Goal: Task Accomplishment & Management: Manage account settings

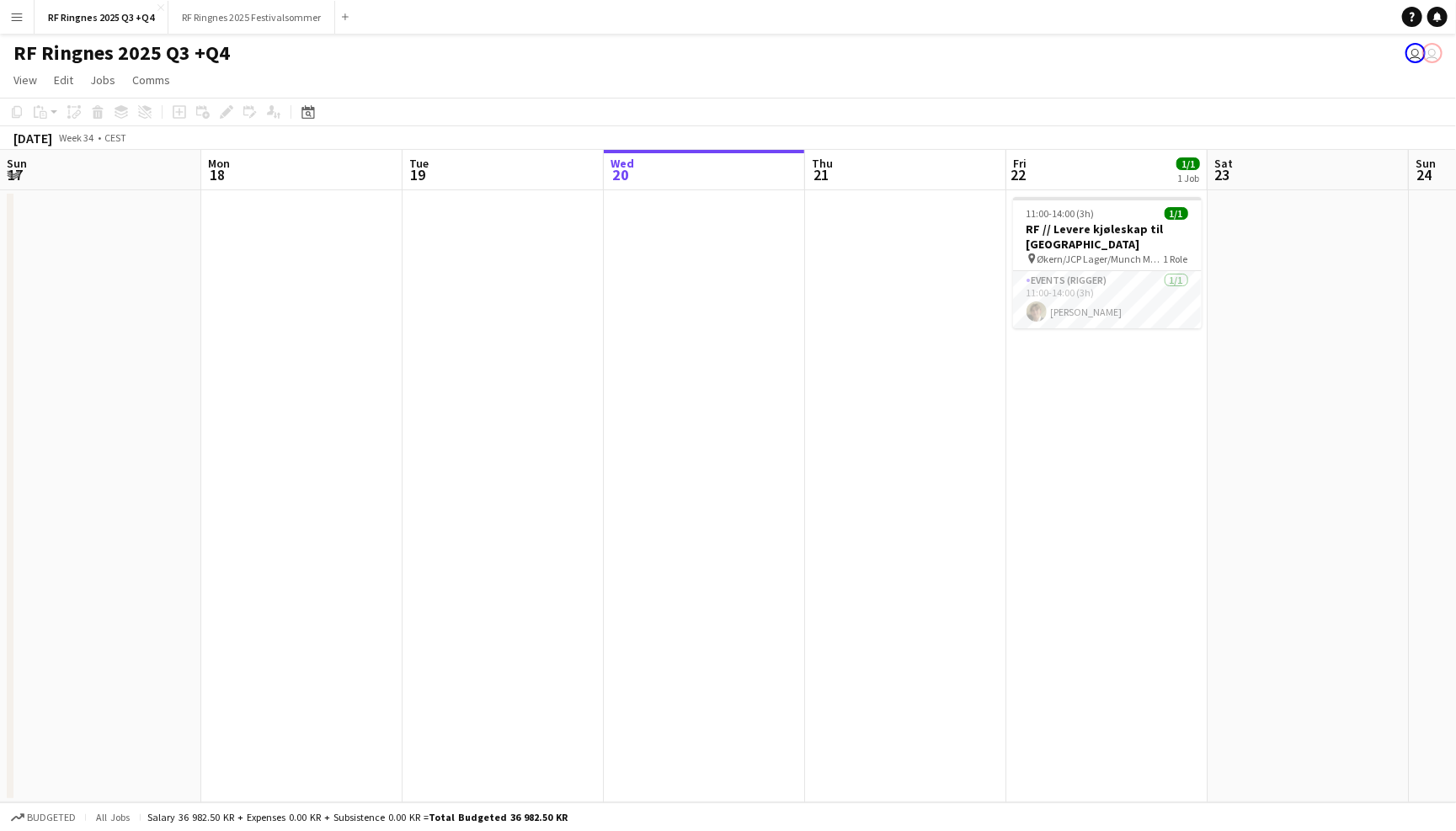
scroll to position [0, 402]
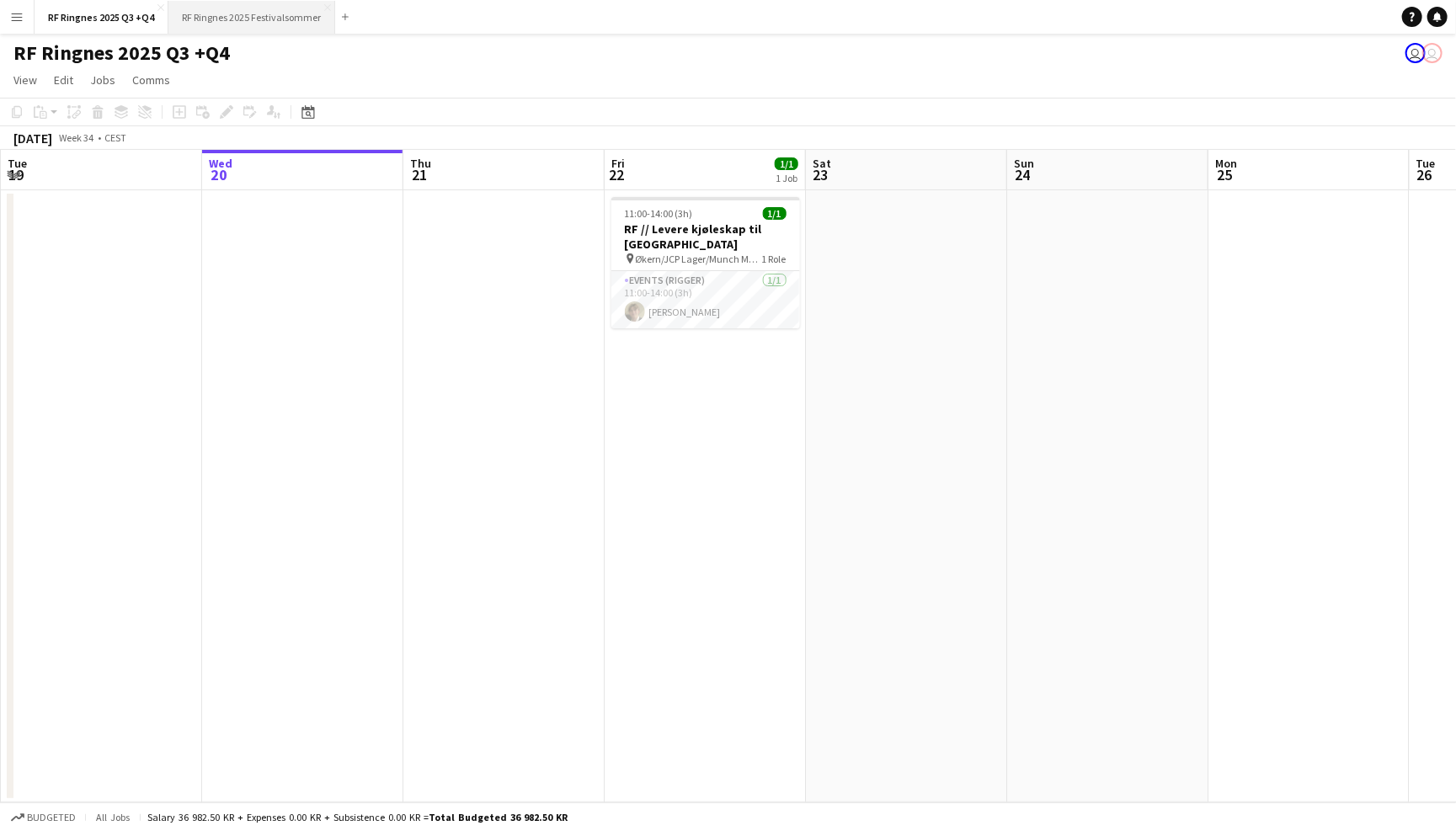
click at [263, 13] on button "RF Ringnes 2025 Festivalsommer Close" at bounding box center [251, 17] width 167 height 33
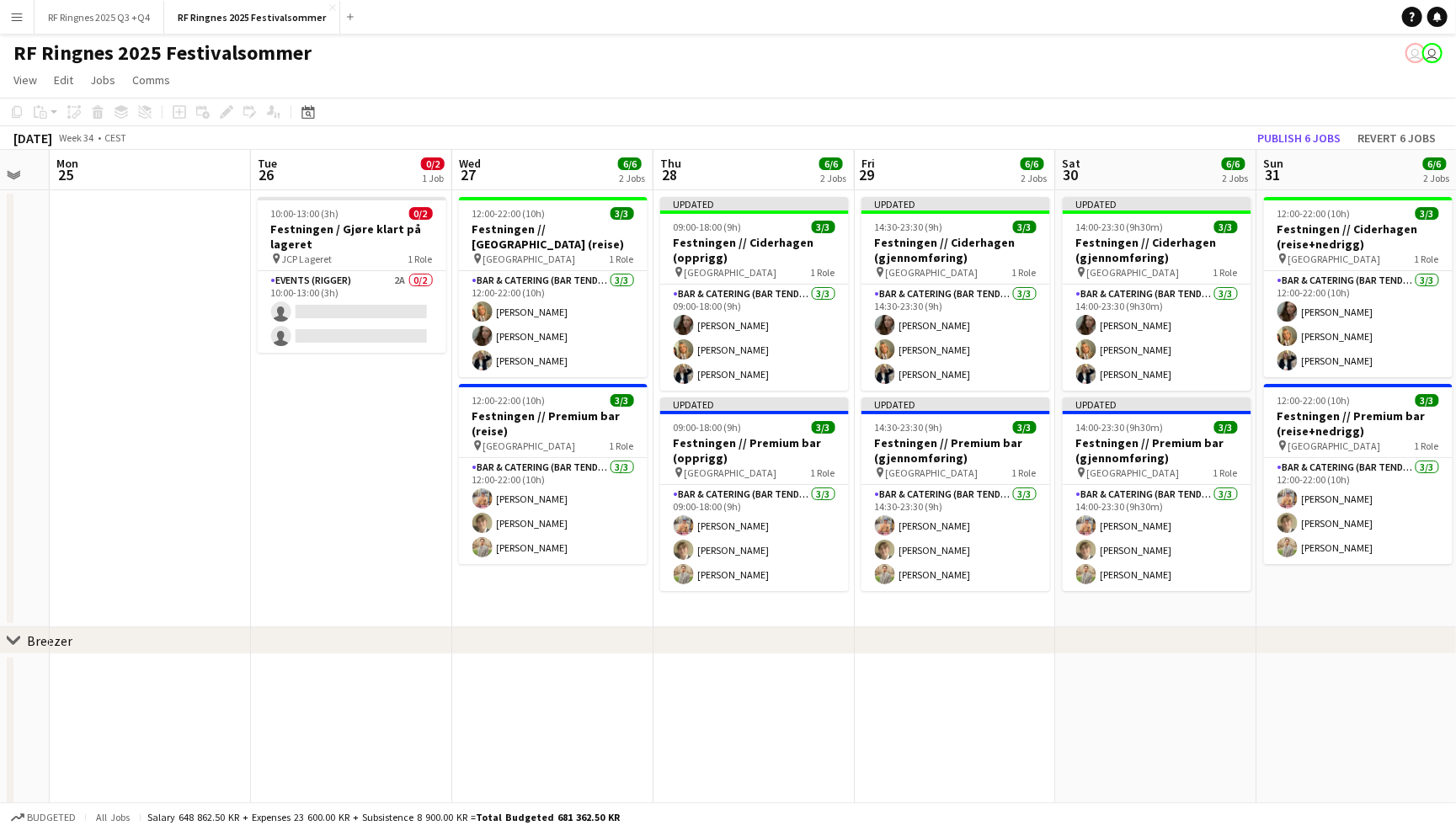
scroll to position [0, 750]
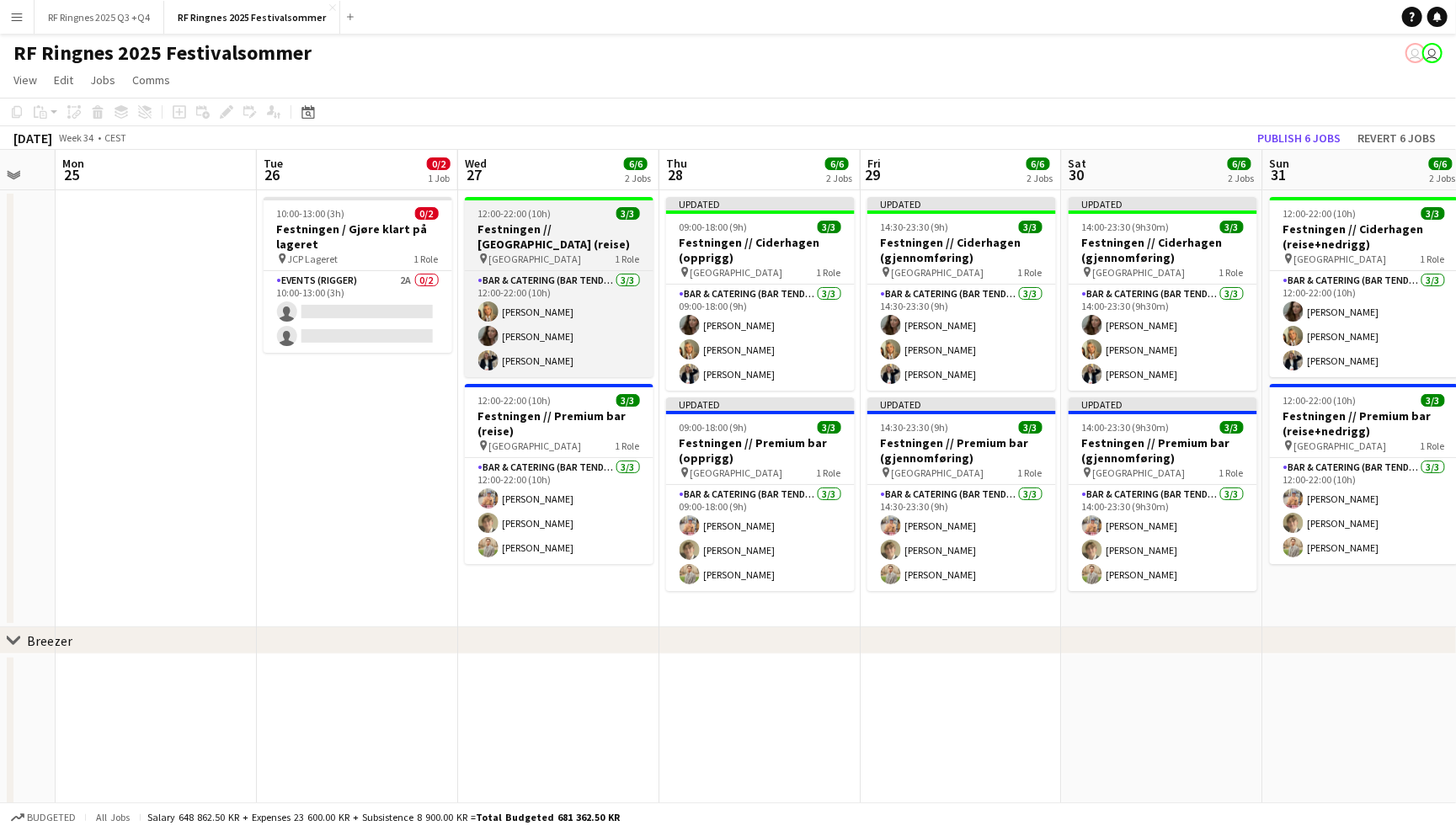
click at [557, 226] on h3 "Festningen // Ciderhagen (reise)" at bounding box center [558, 236] width 188 height 30
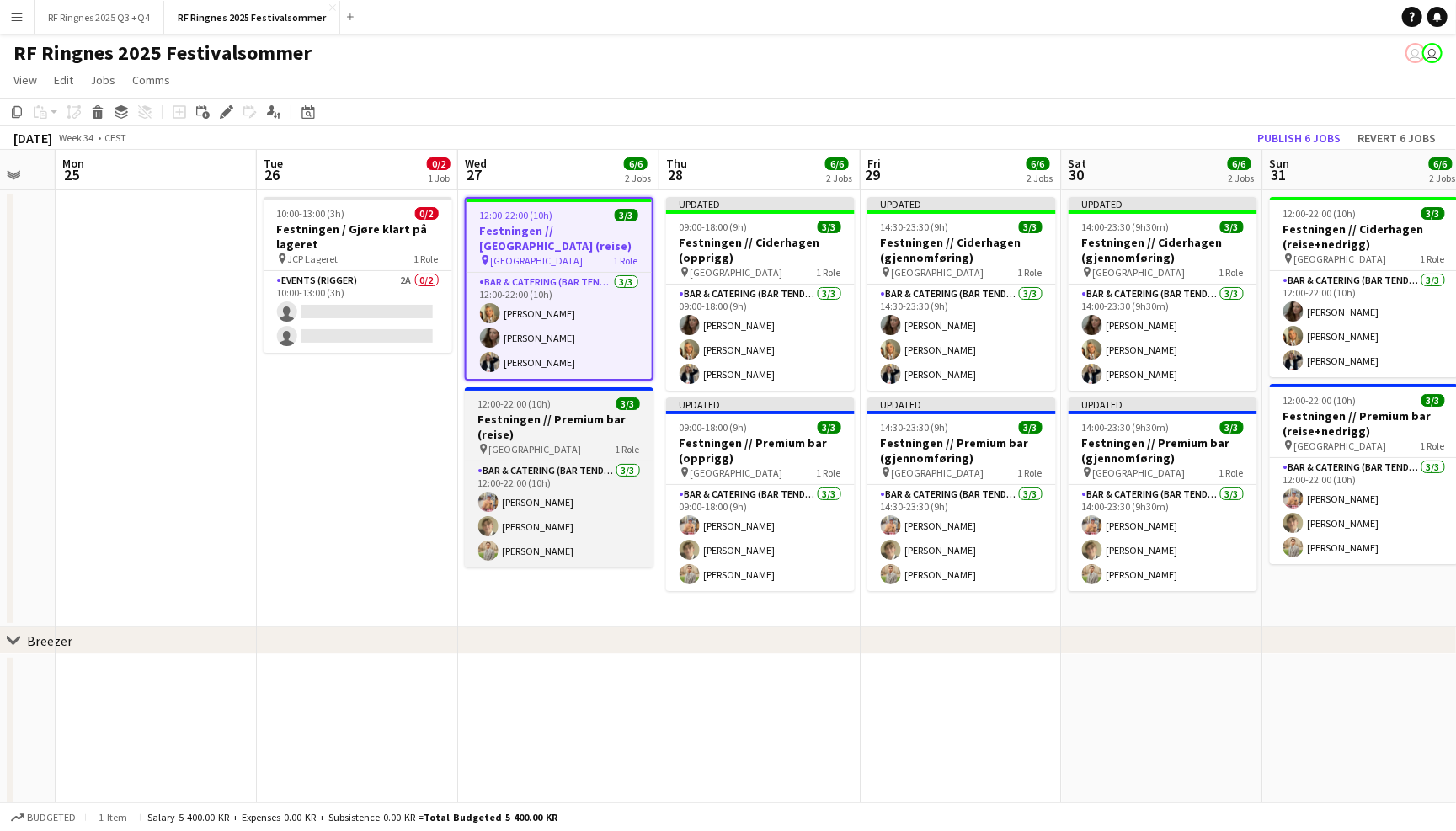
click at [564, 420] on h3 "Festningen // Premium bar (reise)" at bounding box center [558, 426] width 188 height 30
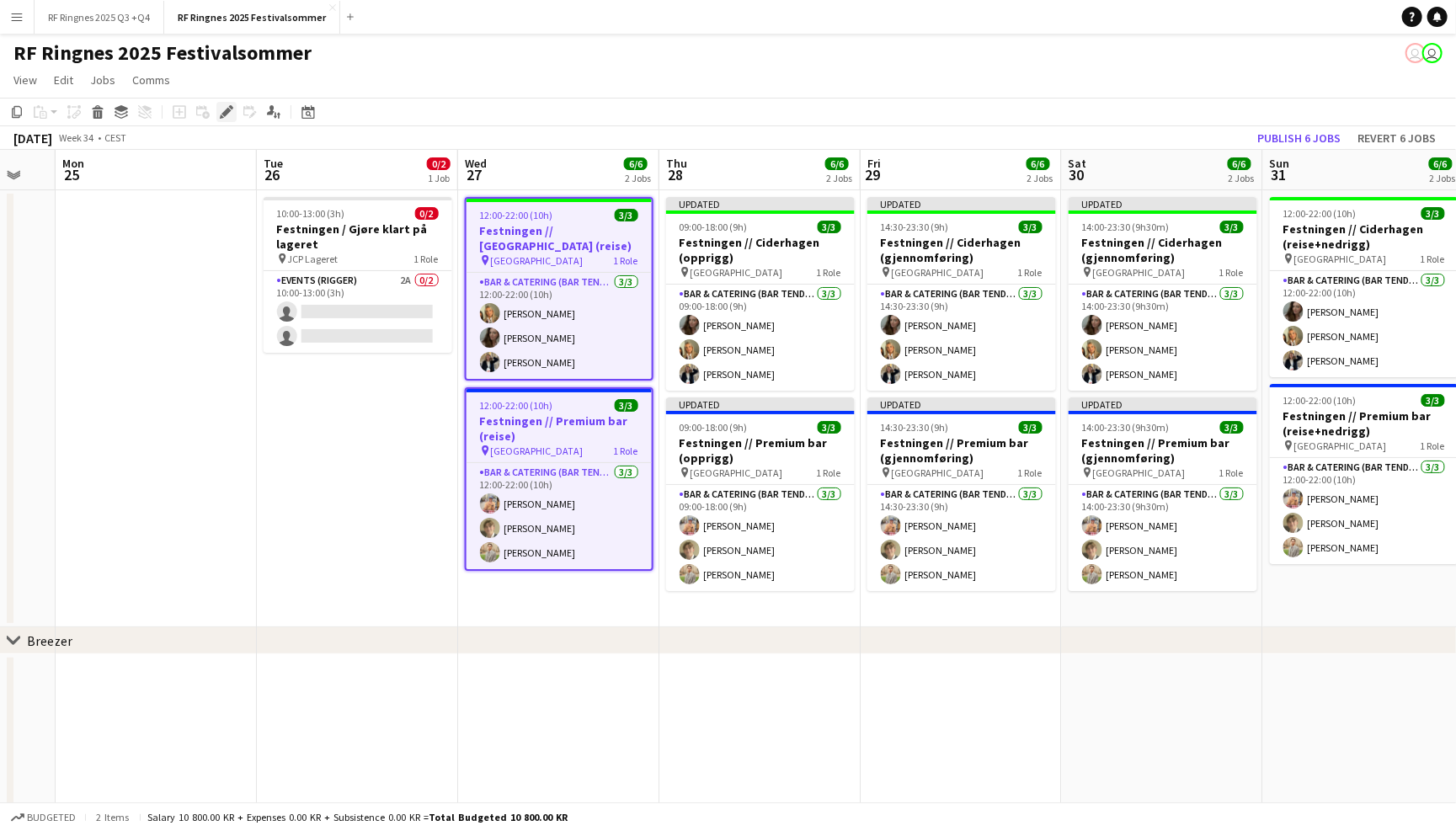
click at [221, 107] on icon "Edit" at bounding box center [227, 112] width 14 height 14
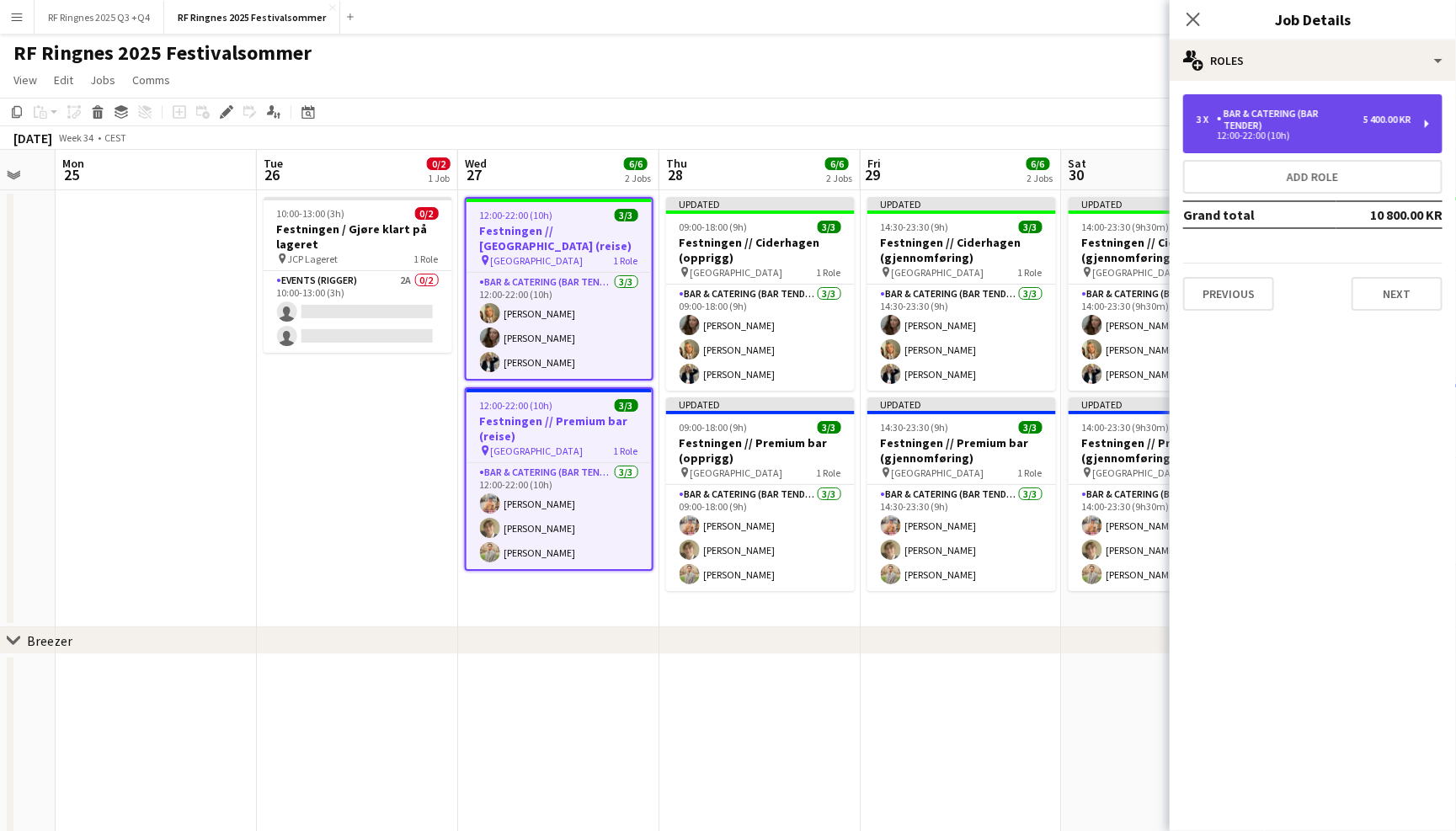
click at [1304, 116] on div "Bar & Catering (Bar Tender)" at bounding box center [1291, 120] width 147 height 23
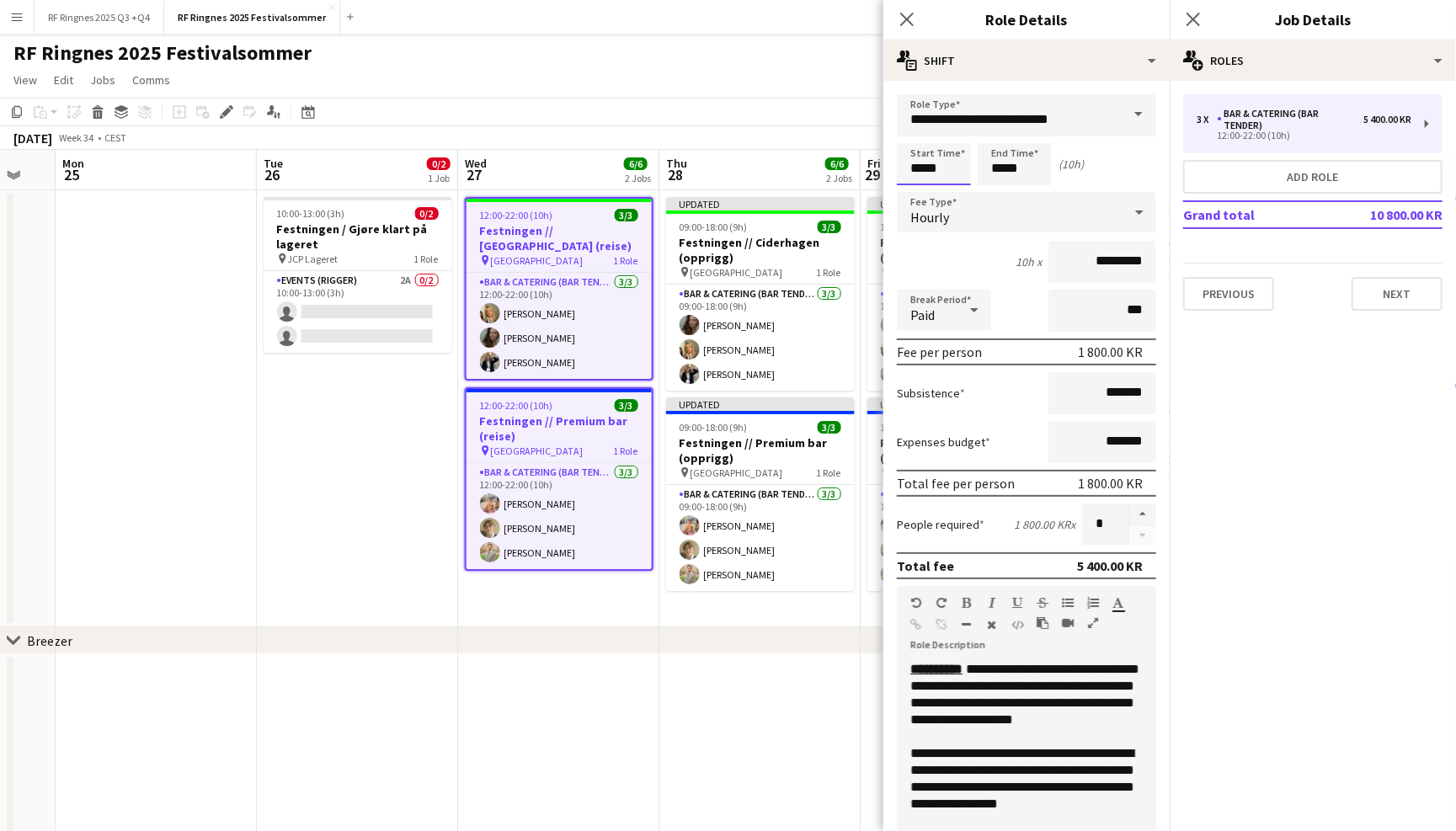
click at [923, 167] on input "*****" at bounding box center [933, 164] width 74 height 43
type input "*****"
click at [1004, 173] on input "*****" at bounding box center [1014, 164] width 74 height 43
type input "*****"
click at [1019, 498] on form "**********" at bounding box center [1027, 618] width 286 height 1047
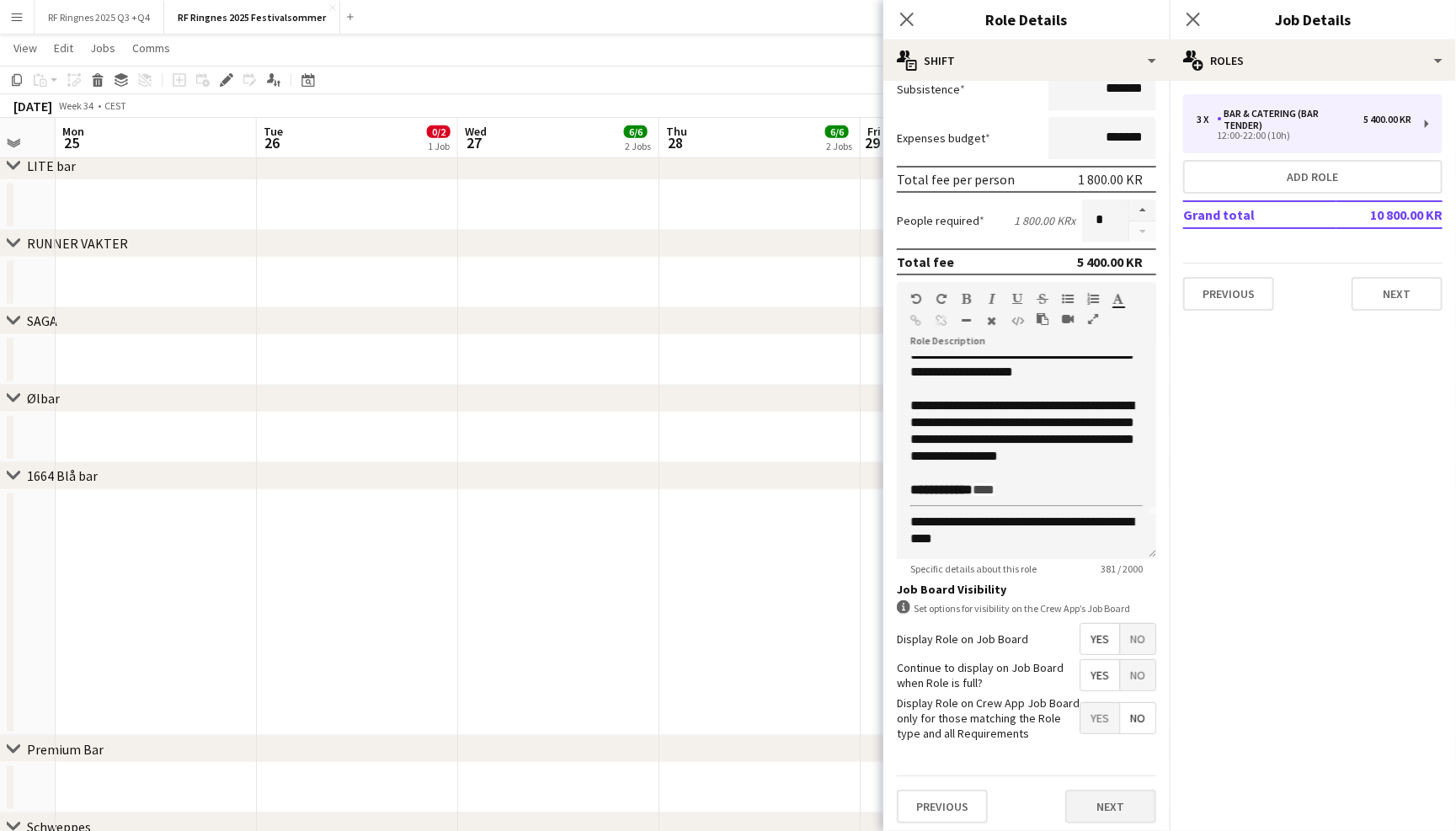
scroll to position [303, 0]
click at [1115, 801] on button "Next" at bounding box center [1111, 808] width 91 height 34
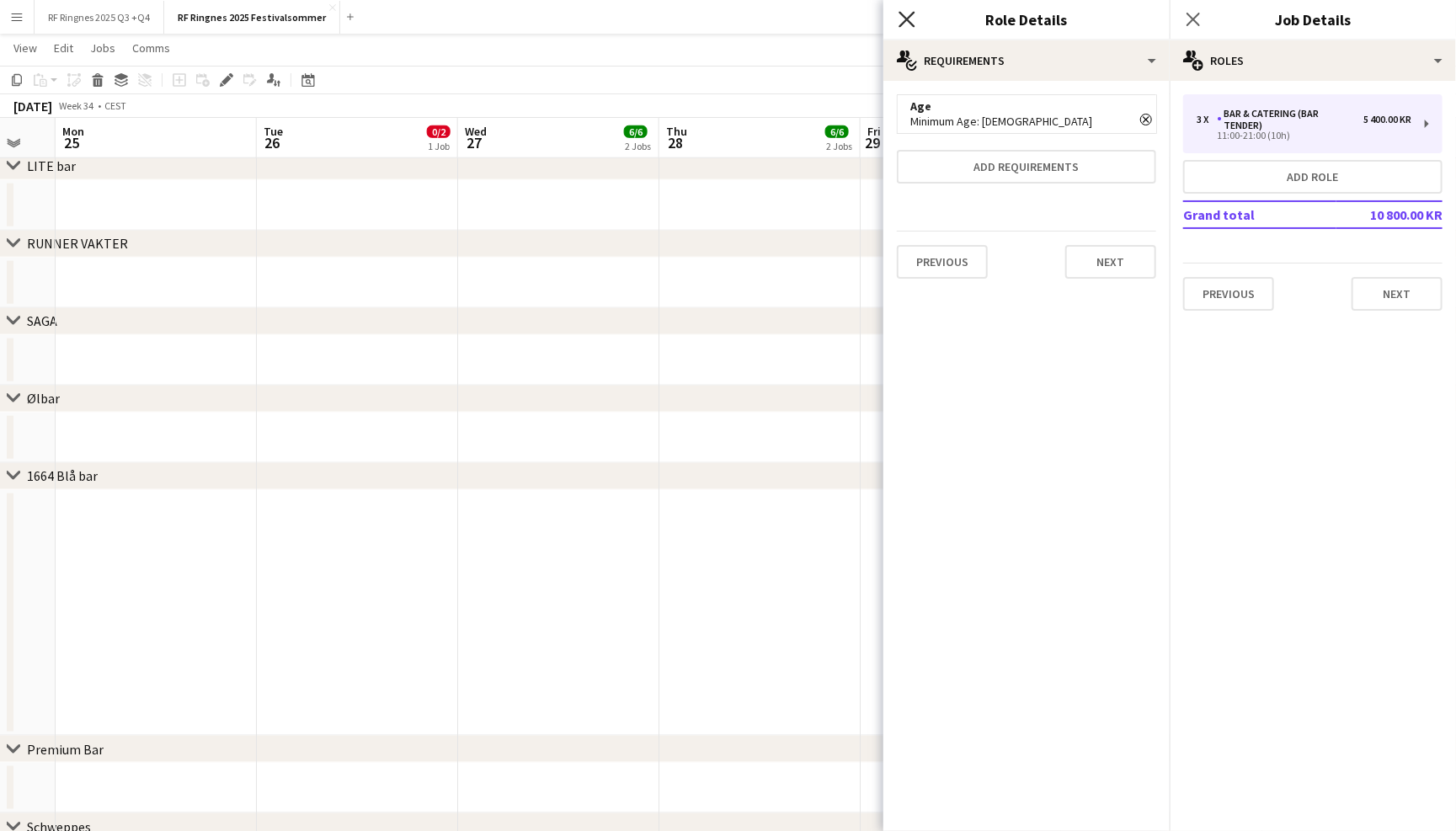
click at [907, 19] on icon at bounding box center [906, 18] width 16 height 16
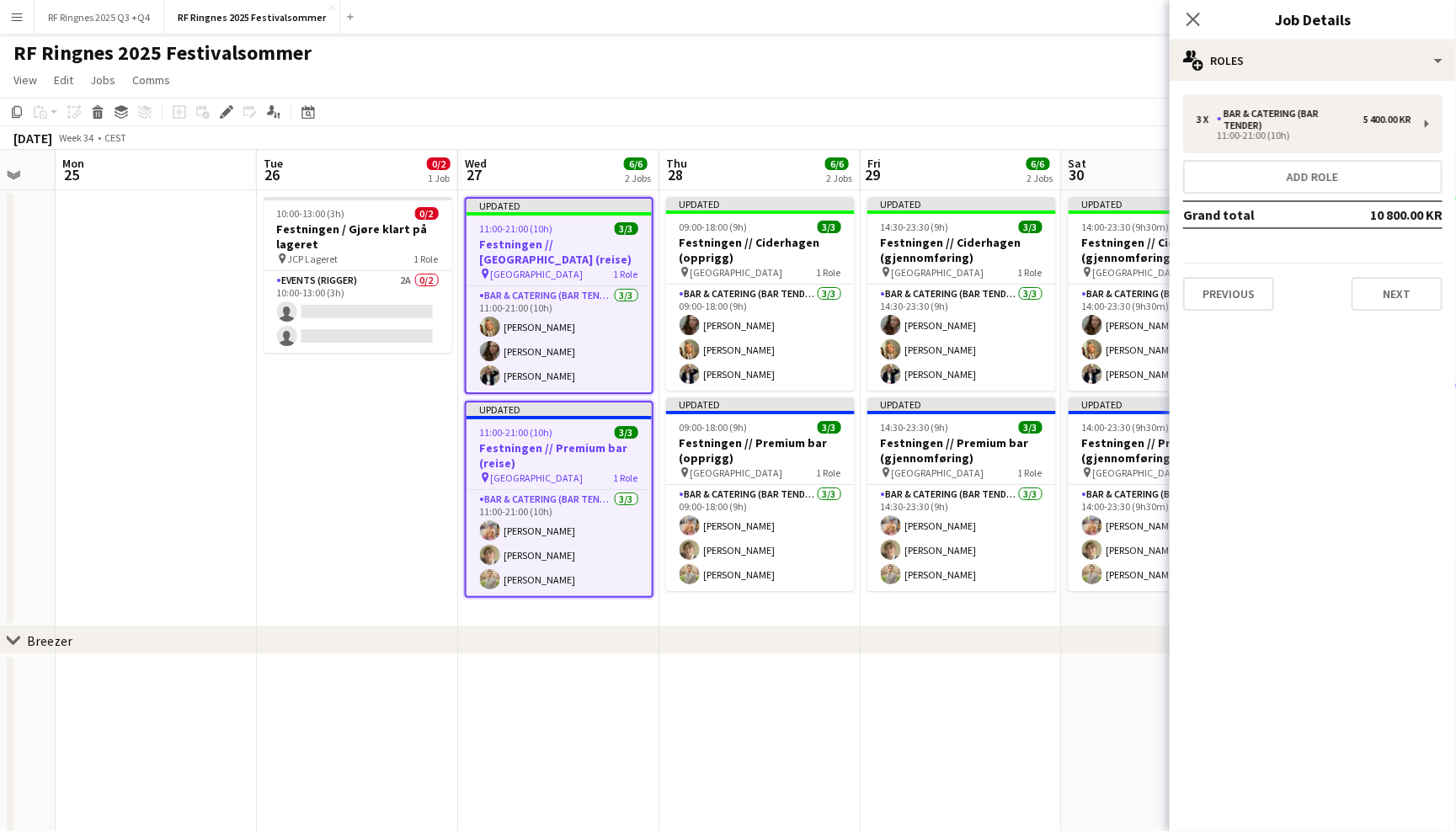
scroll to position [1, 0]
click at [804, 60] on div "RF Ringnes 2025 Festivalsommer user user" at bounding box center [728, 48] width 1456 height 32
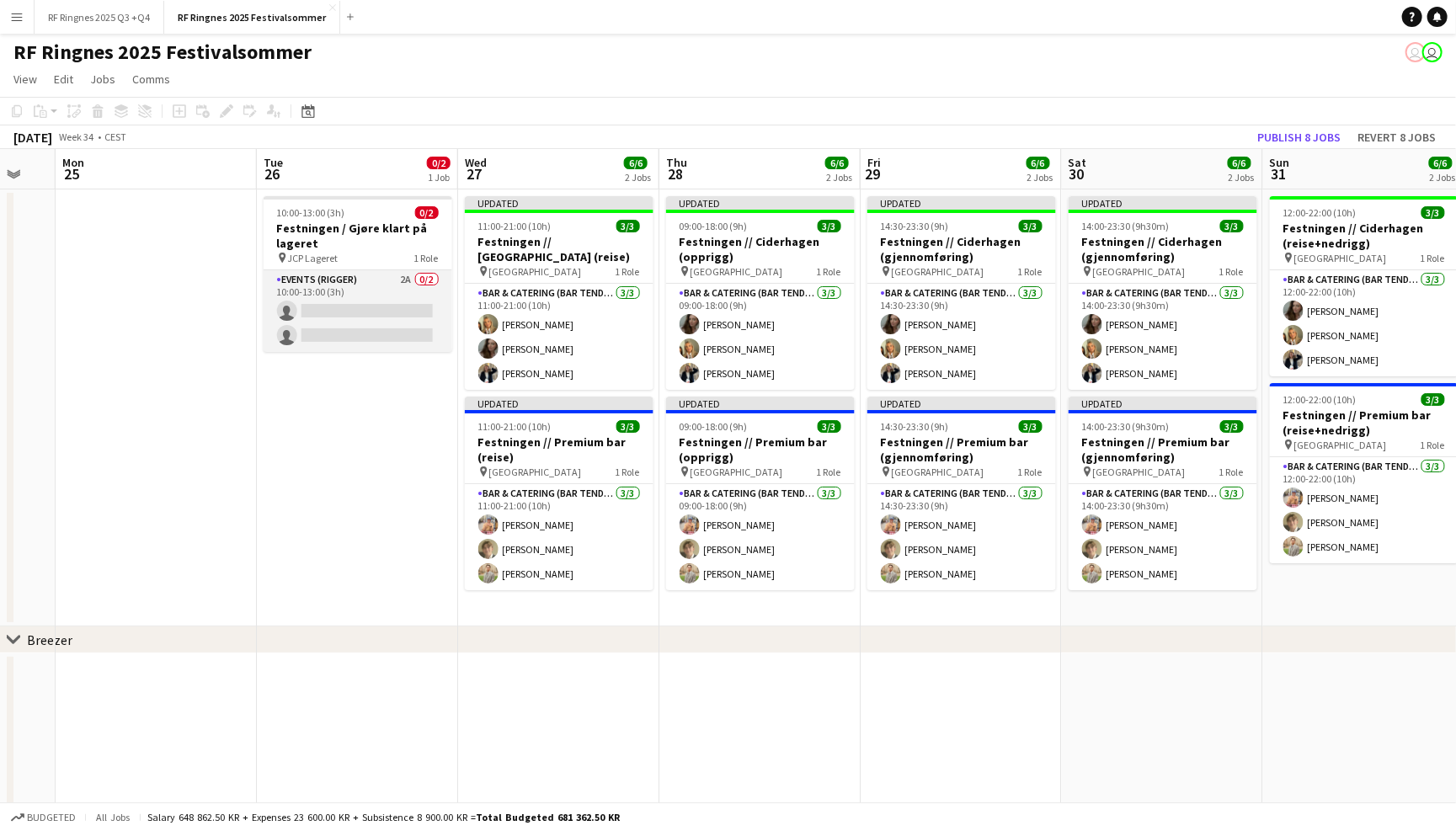
click at [357, 287] on app-card-role "Events (Rigger) 2A 0/2 10:00-13:00 (3h) single-neutral-actions single-neutral-a…" at bounding box center [357, 311] width 188 height 82
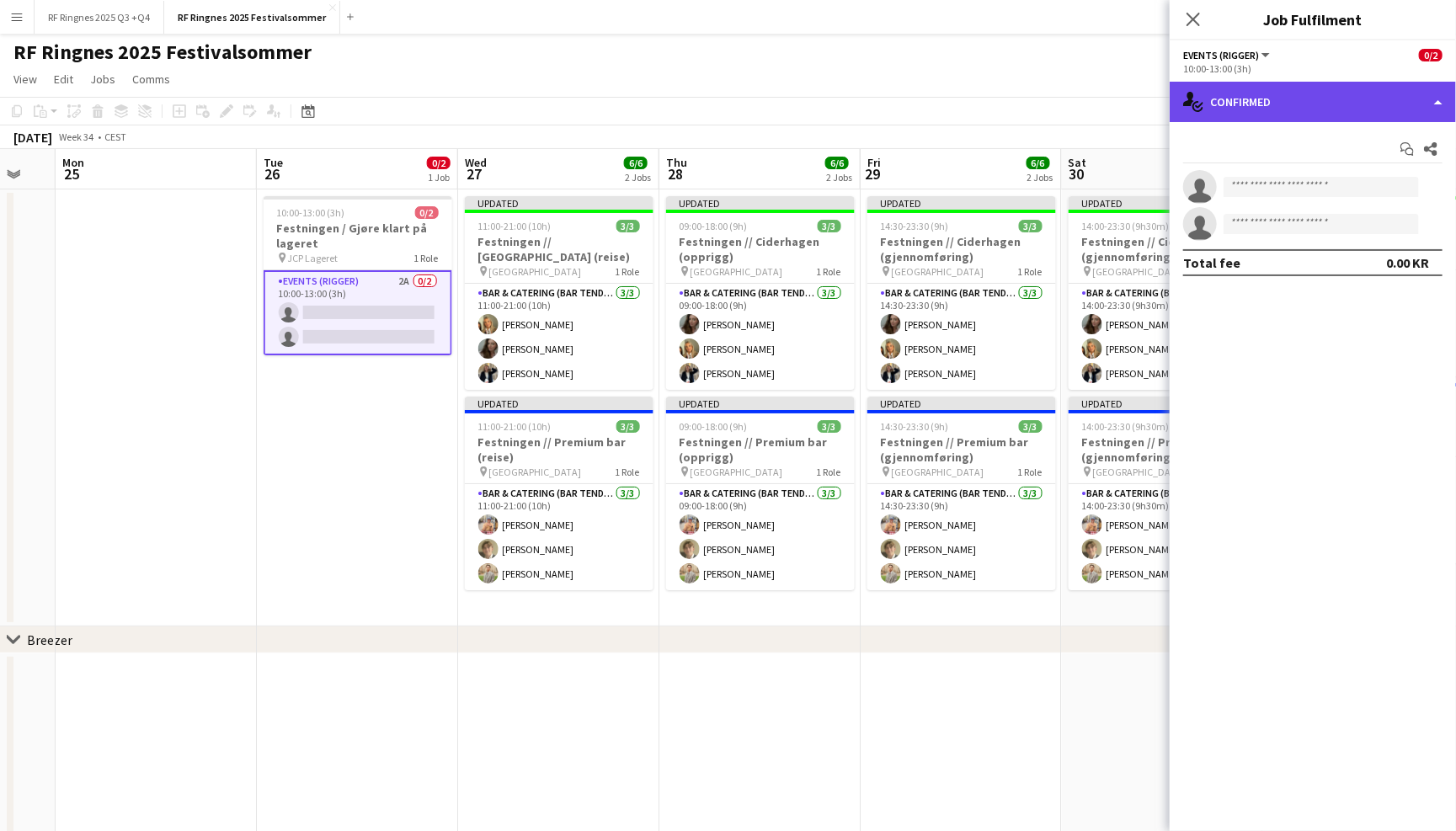
click at [1258, 87] on div "single-neutral-actions-check-2 Confirmed" at bounding box center [1313, 102] width 286 height 41
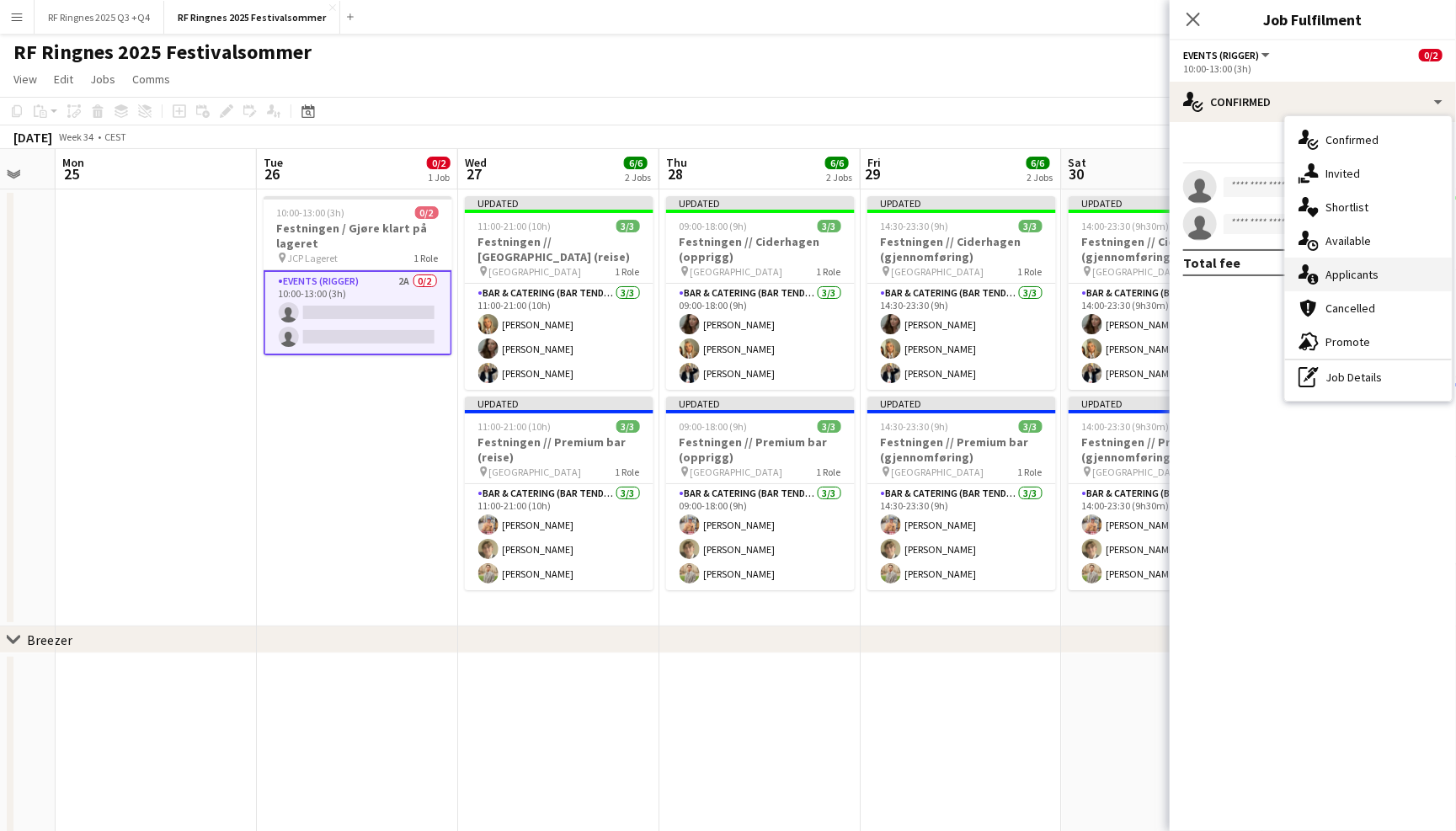
click at [1352, 285] on div "single-neutral-actions-information Applicants" at bounding box center [1368, 274] width 167 height 34
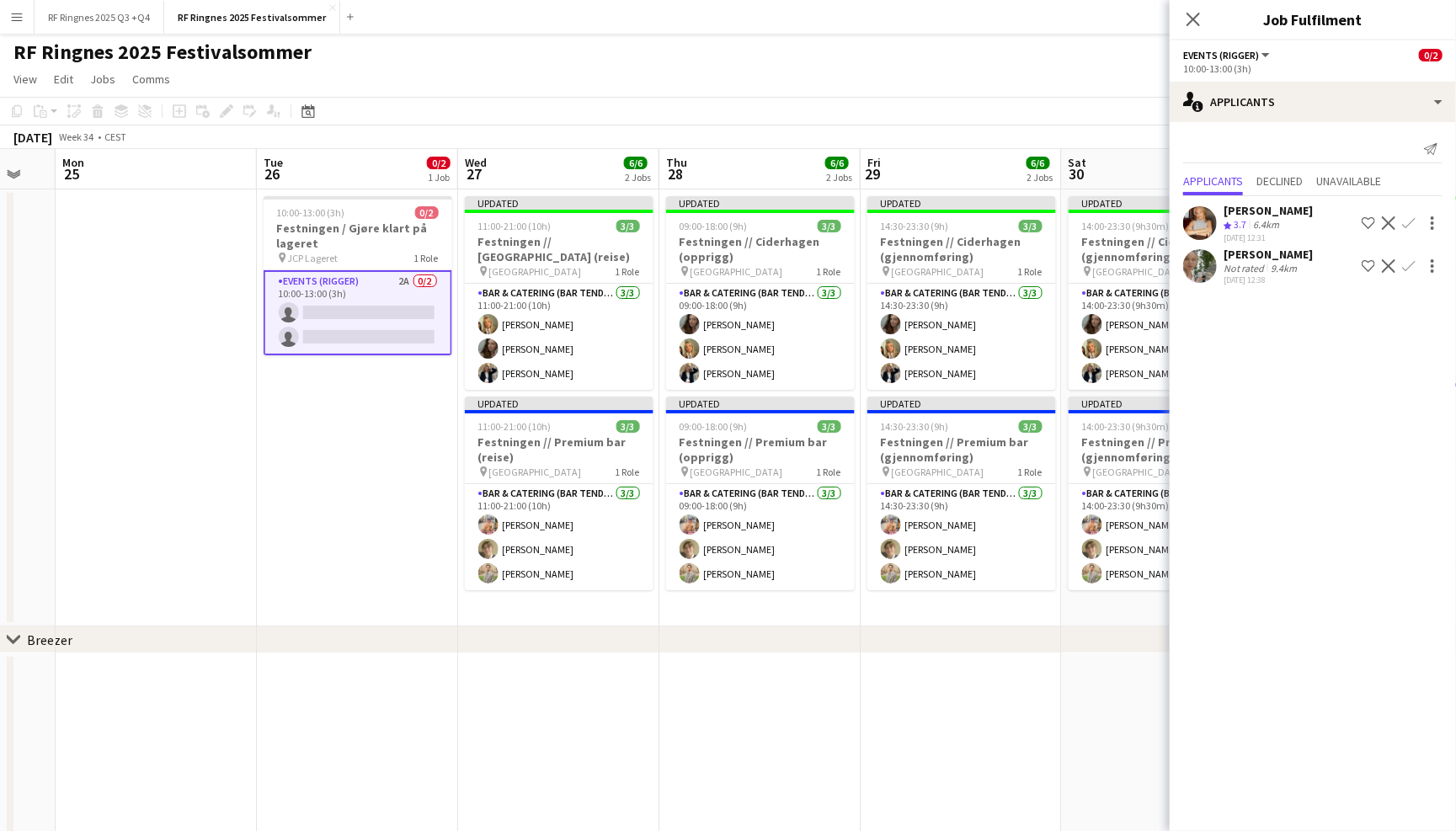
click at [1215, 210] on div at bounding box center [1200, 223] width 34 height 34
click at [1202, 251] on app-user-avatar at bounding box center [1200, 266] width 34 height 34
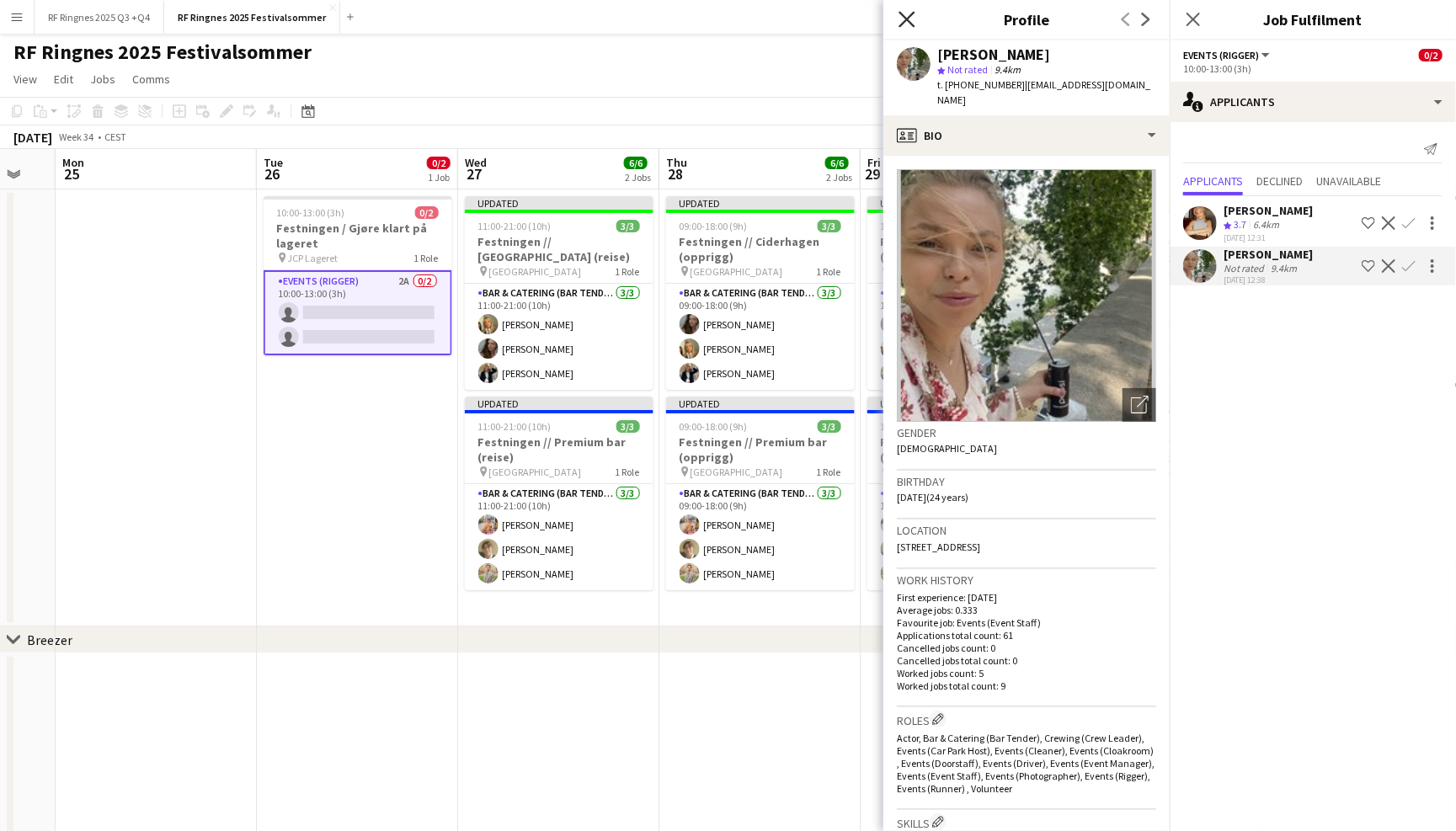
click at [910, 16] on icon "Close pop-in" at bounding box center [906, 18] width 16 height 16
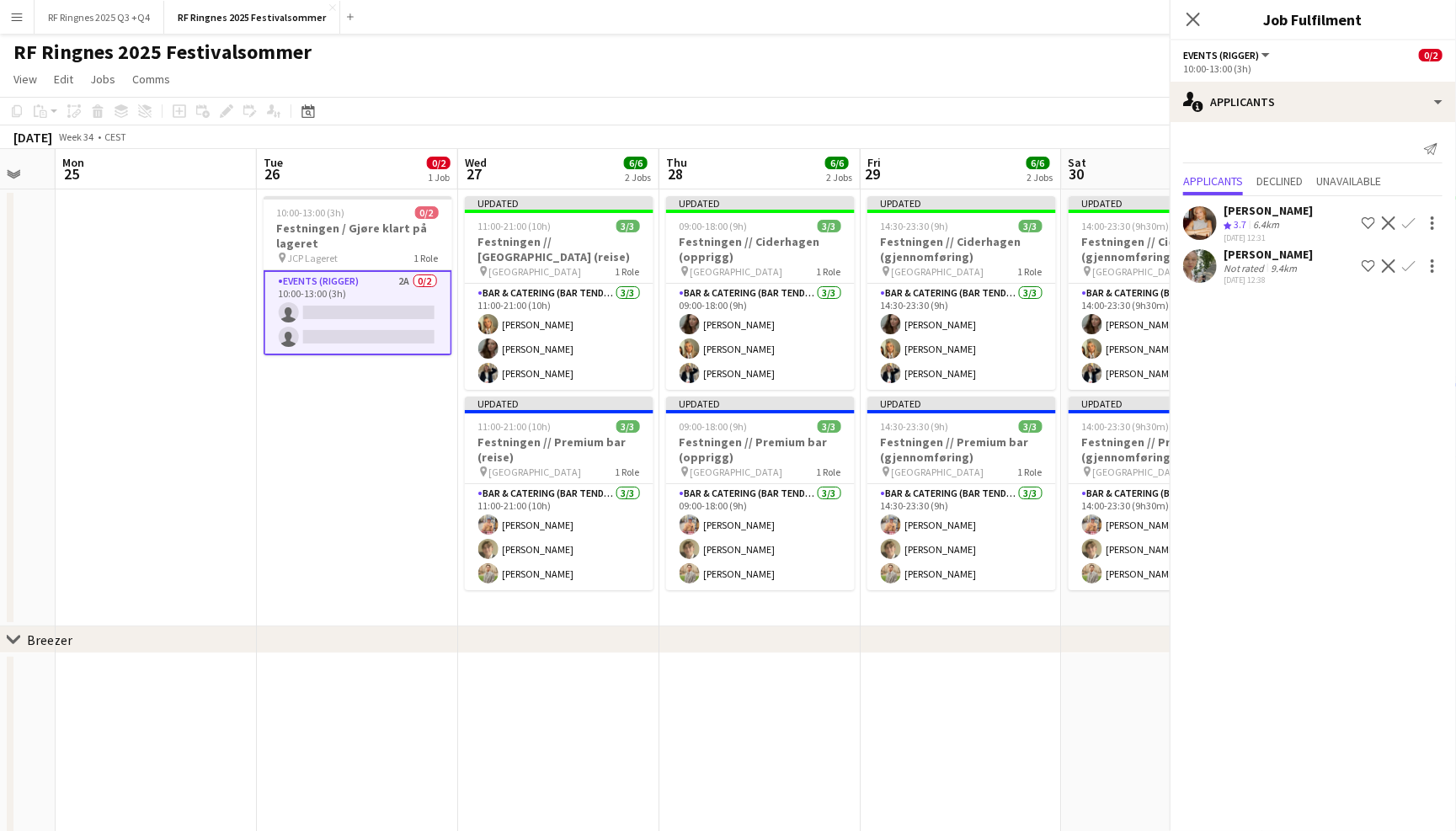
click at [878, 32] on app-navbar "Menu Boards Boards Boards All jobs Status Workforce Workforce My Workforce Recr…" at bounding box center [728, 16] width 1456 height 34
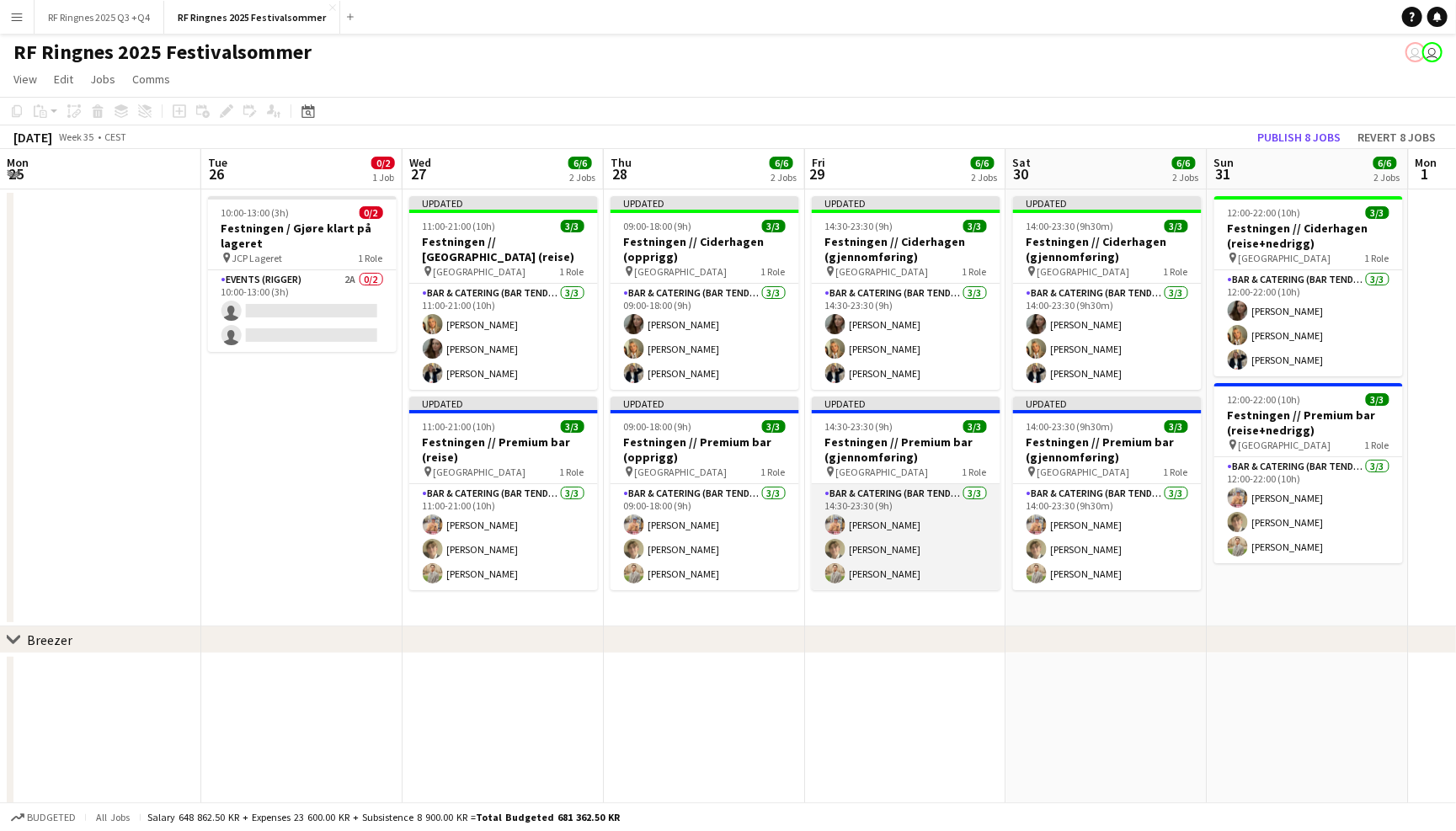
scroll to position [0, 810]
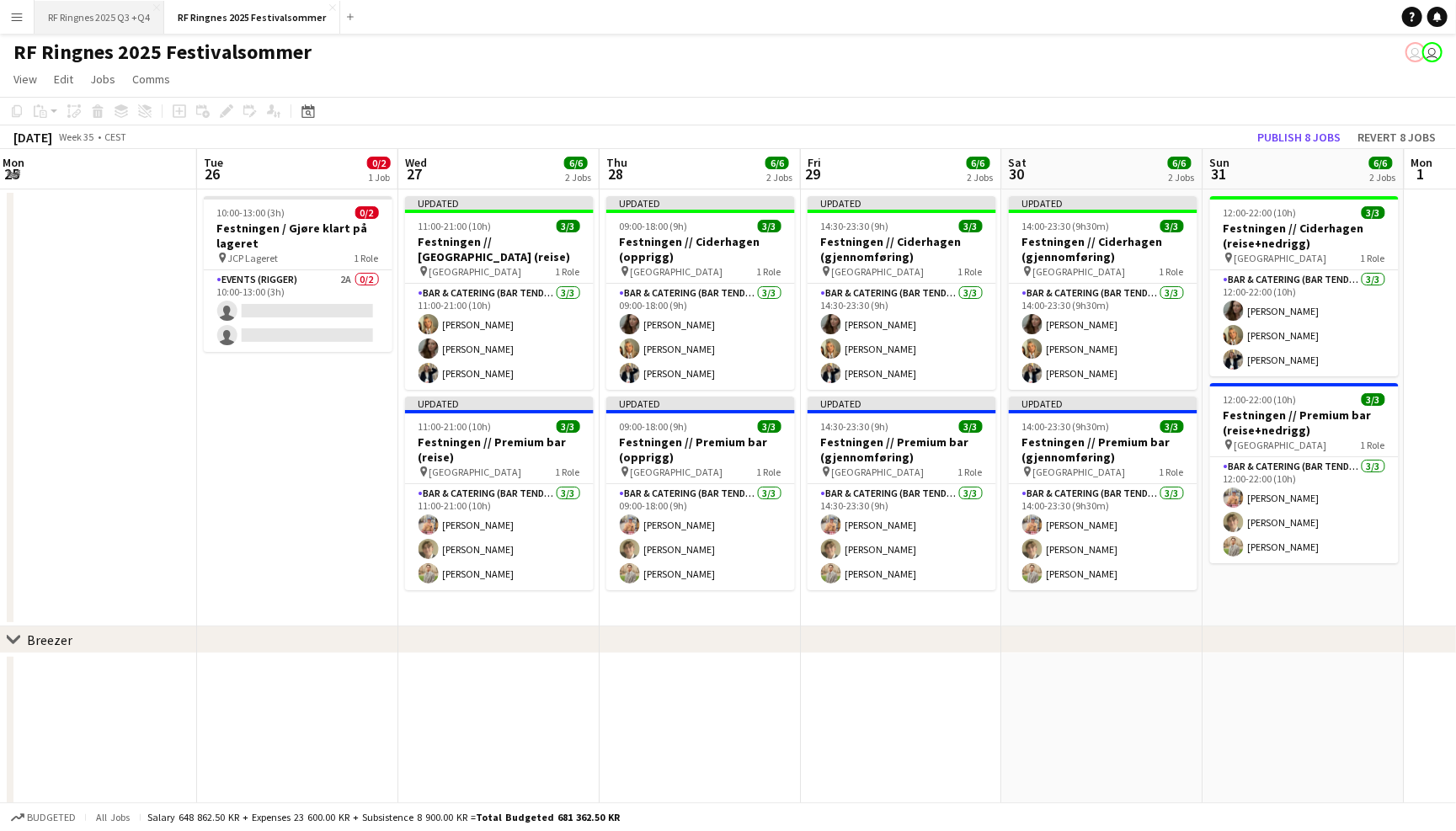
click at [129, 21] on button "RF Ringnes 2025 Q3 +Q4 Close" at bounding box center [100, 17] width 129 height 33
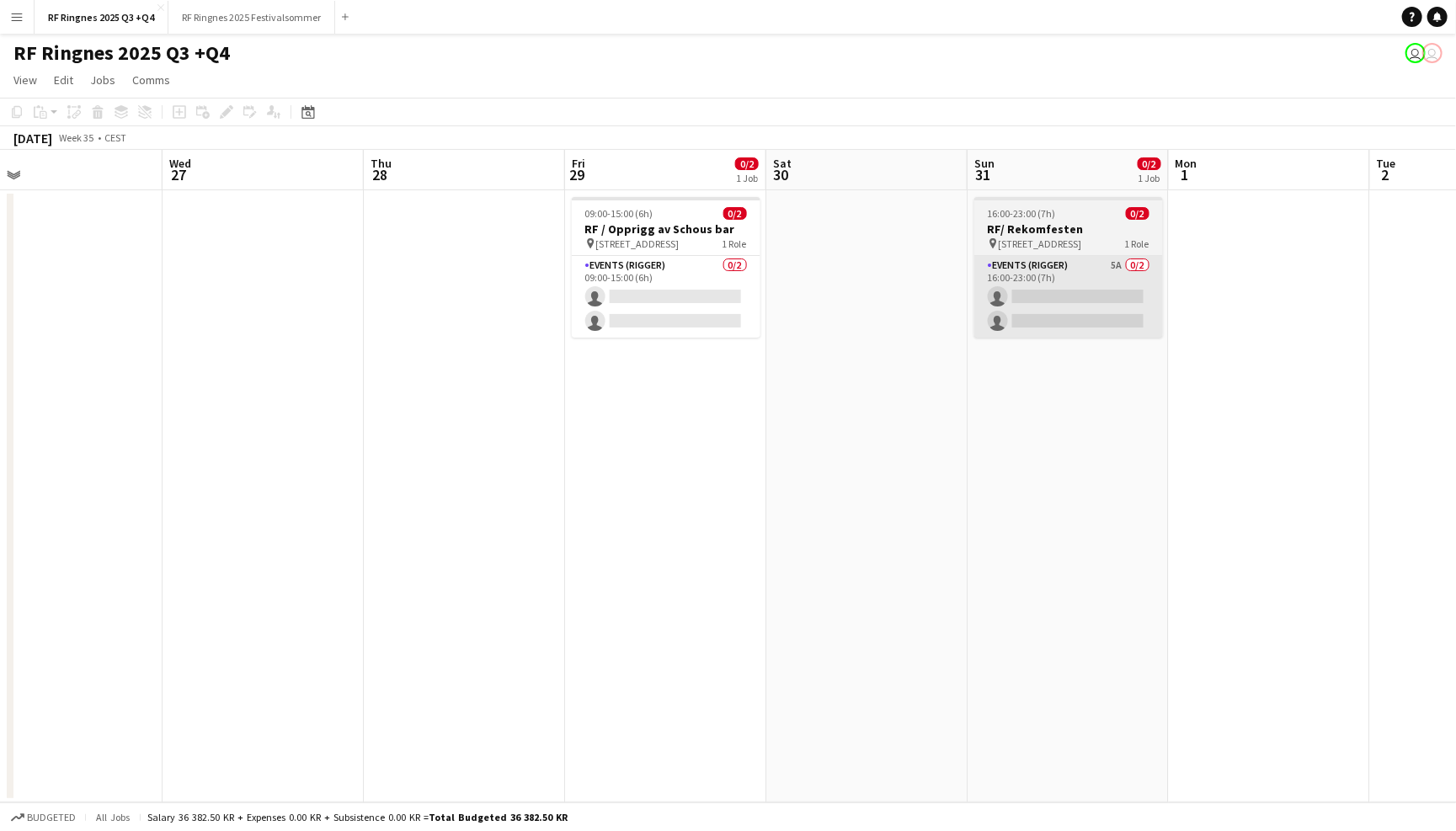
scroll to position [0, 674]
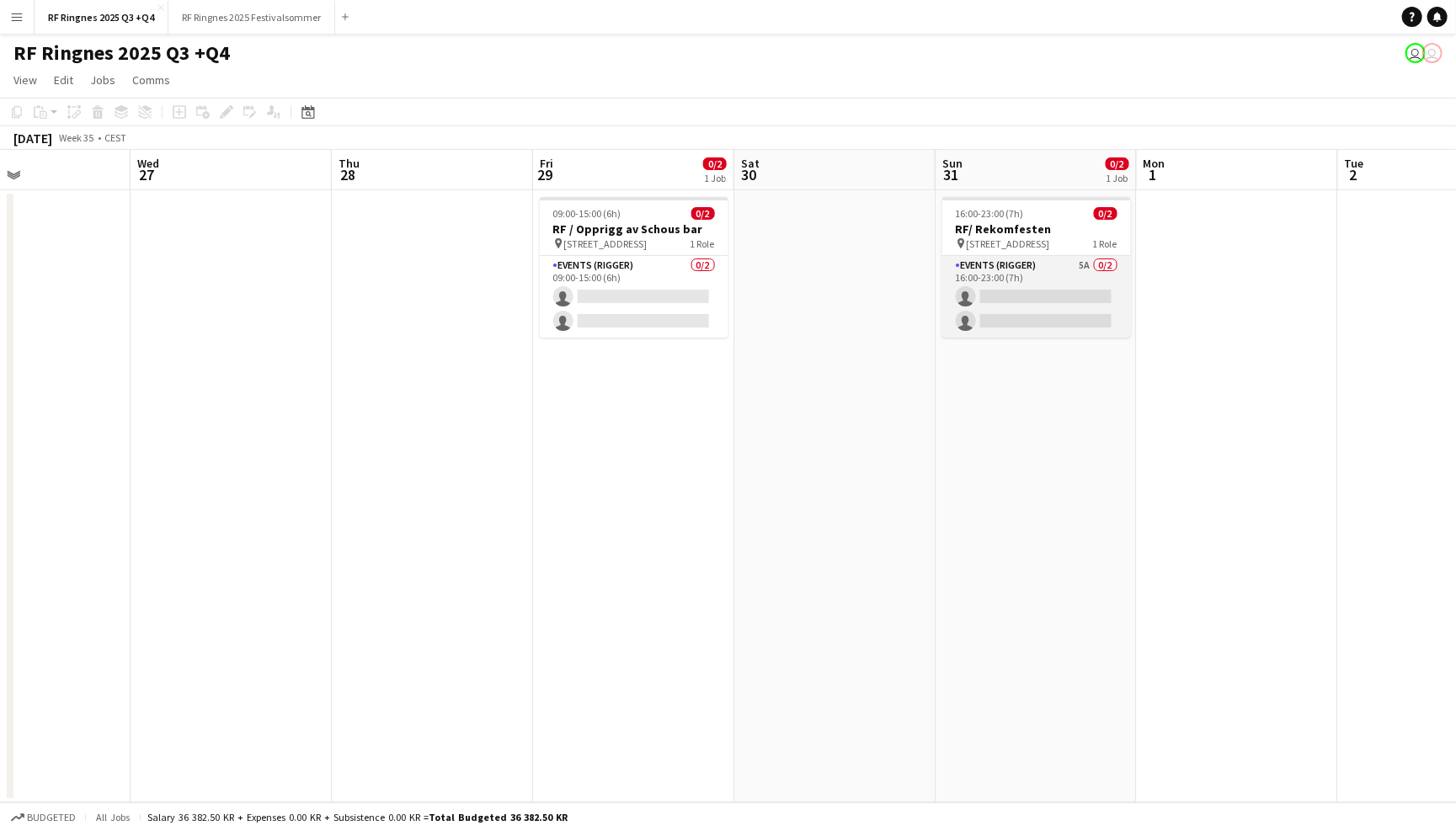
click at [1059, 275] on app-card-role "Events (Rigger) 5A 0/2 16:00-23:00 (7h) single-neutral-actions single-neutral-a…" at bounding box center [1037, 297] width 188 height 82
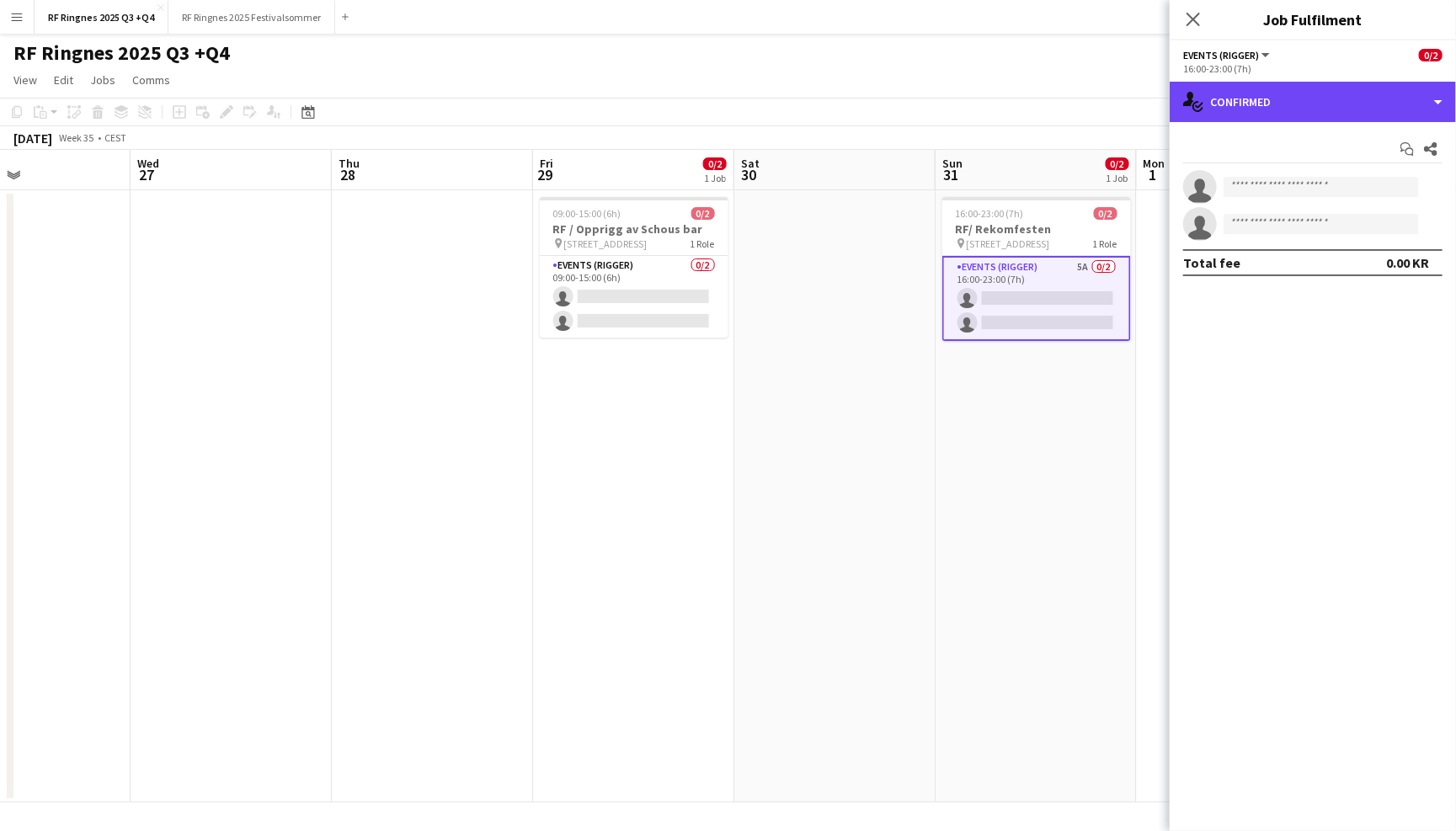
click at [1323, 114] on div "single-neutral-actions-check-2 Confirmed" at bounding box center [1313, 102] width 286 height 41
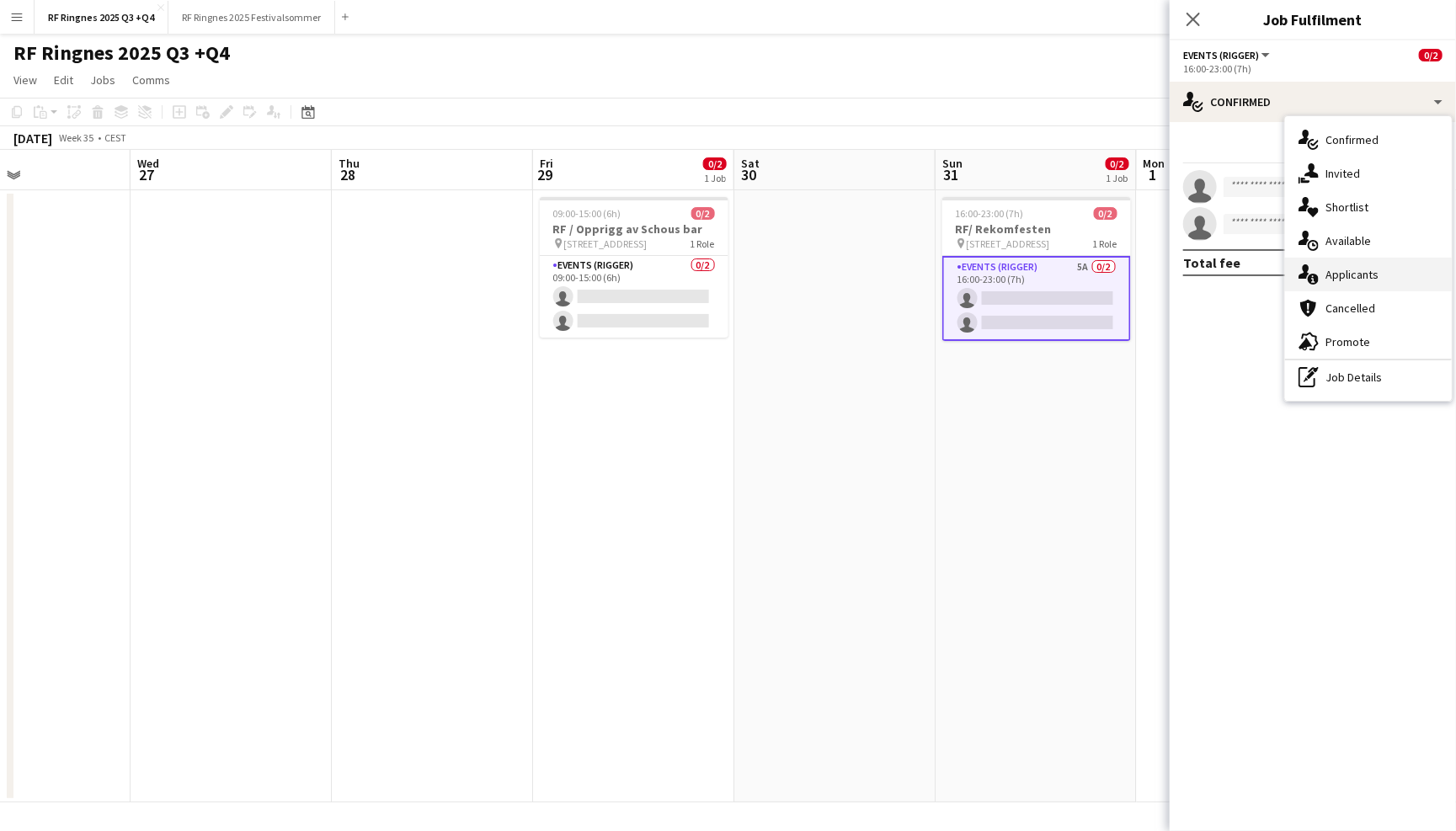
click at [1372, 278] on div "single-neutral-actions-information Applicants" at bounding box center [1368, 274] width 167 height 34
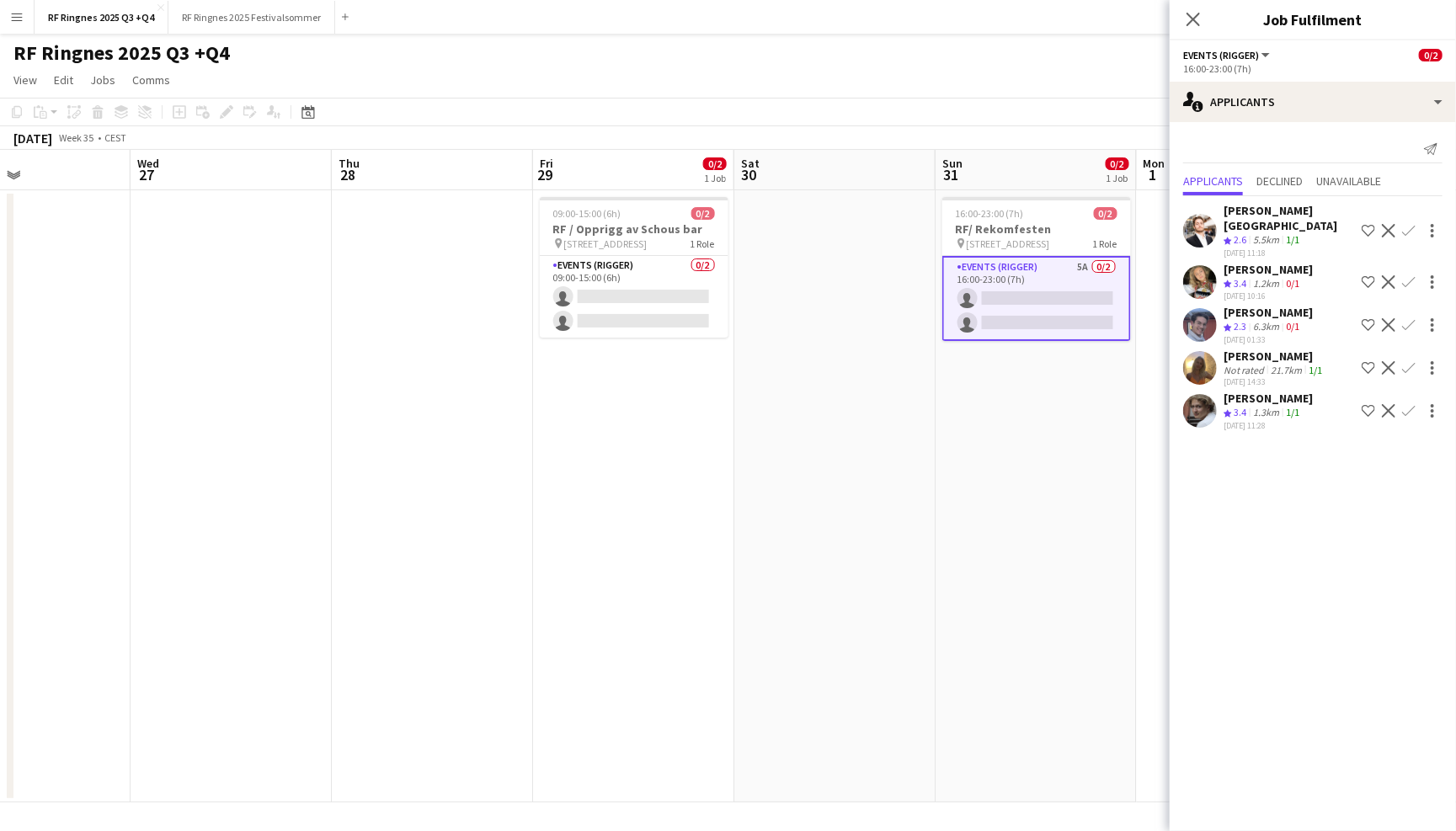
click at [1410, 404] on app-icon "Confirm" at bounding box center [1410, 411] width 14 height 14
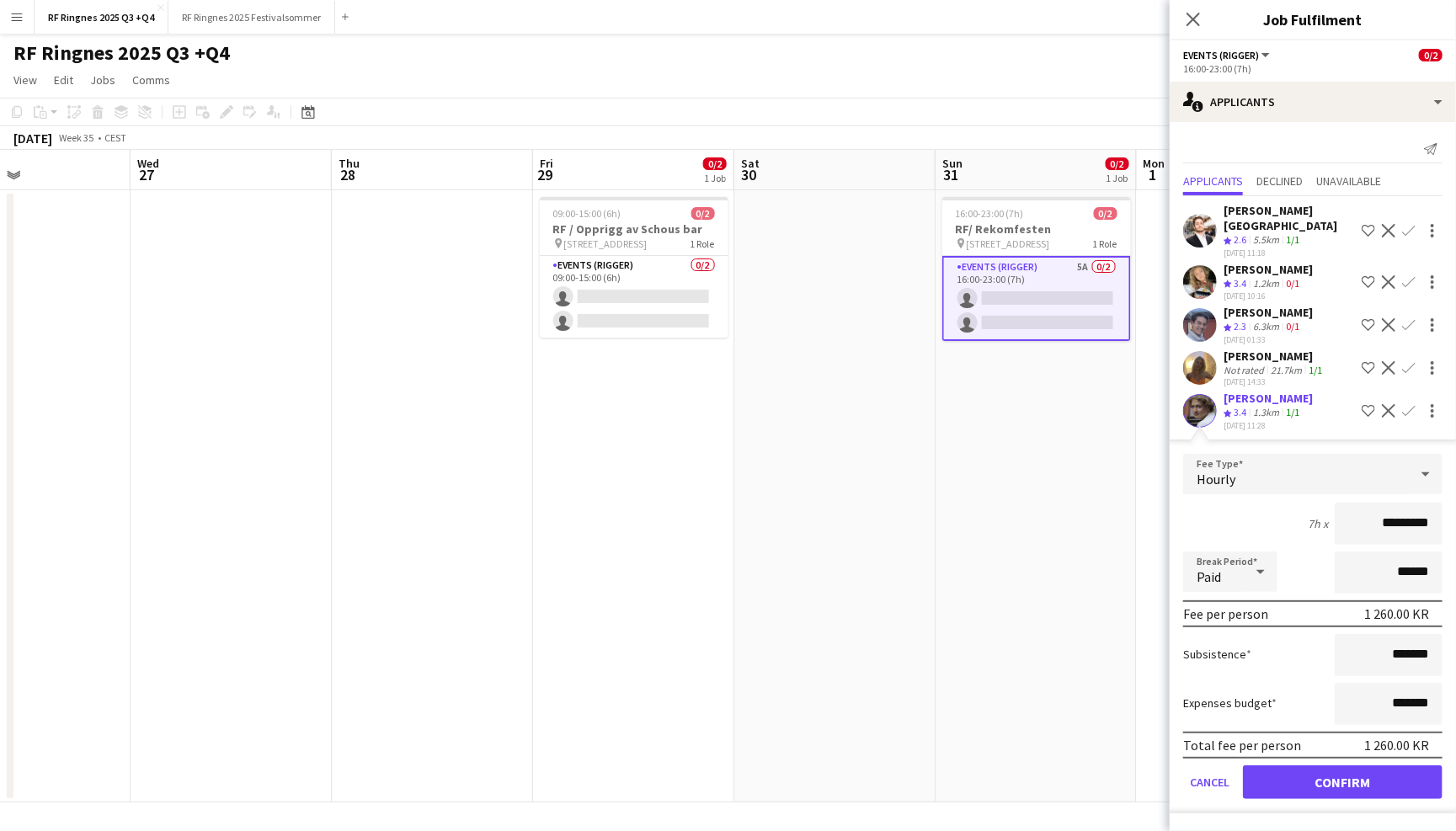
click at [1362, 765] on button "Confirm" at bounding box center [1343, 782] width 200 height 34
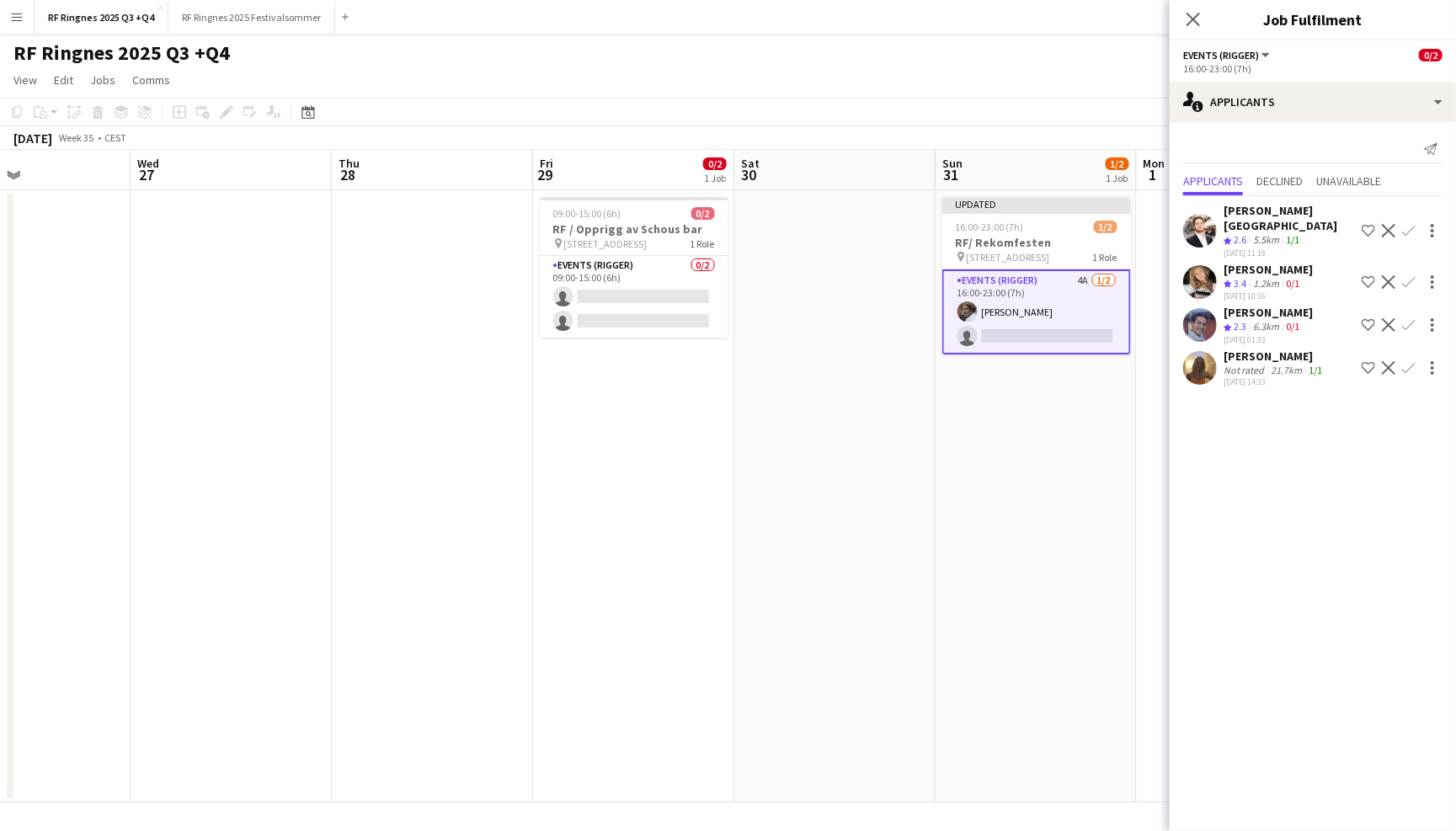
click at [1107, 71] on app-page-menu "View Day view expanded Day view collapsed Month view Date picker Jump to today …" at bounding box center [728, 81] width 1456 height 32
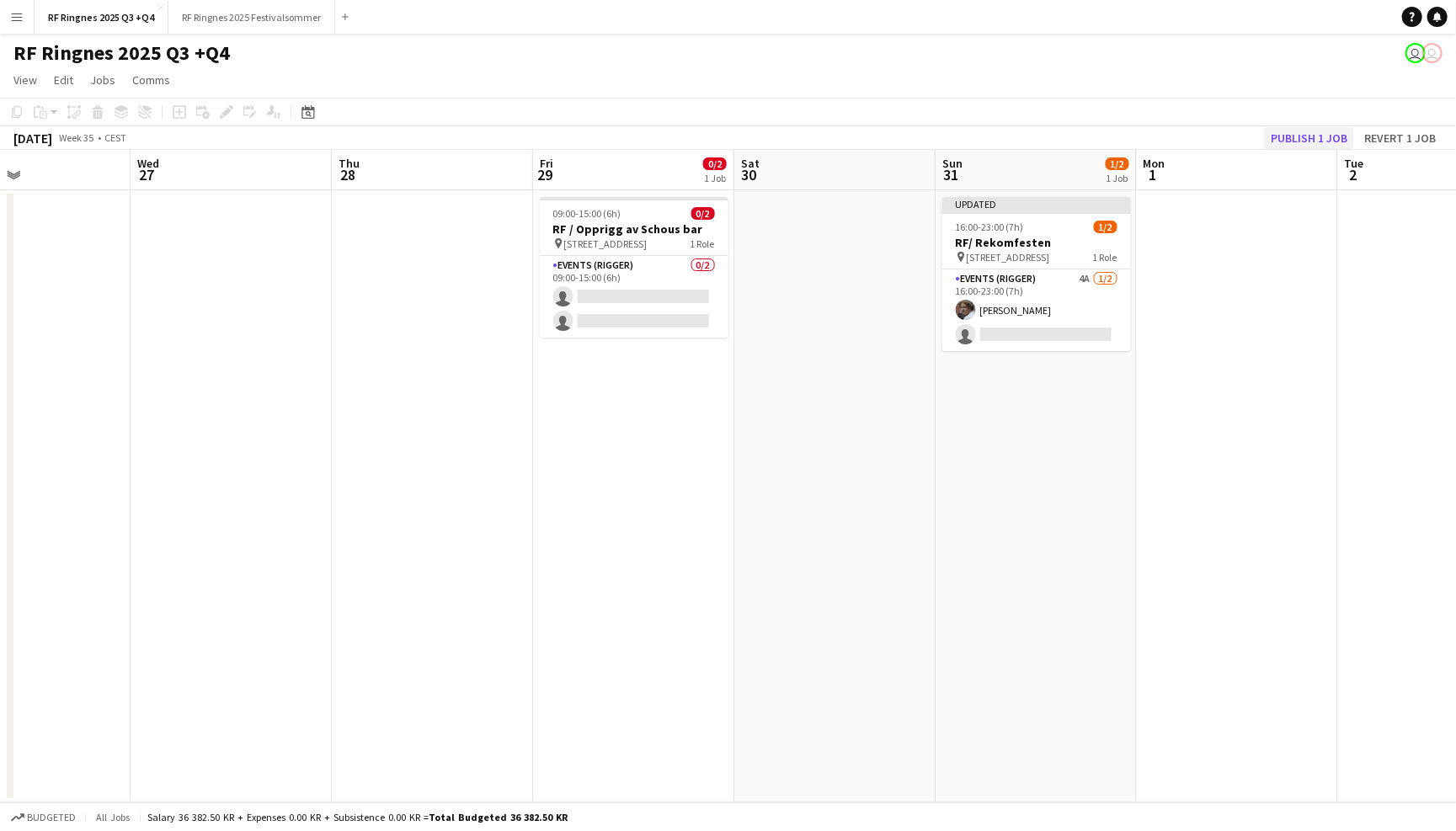
click at [1304, 143] on button "Publish 1 job" at bounding box center [1309, 138] width 90 height 22
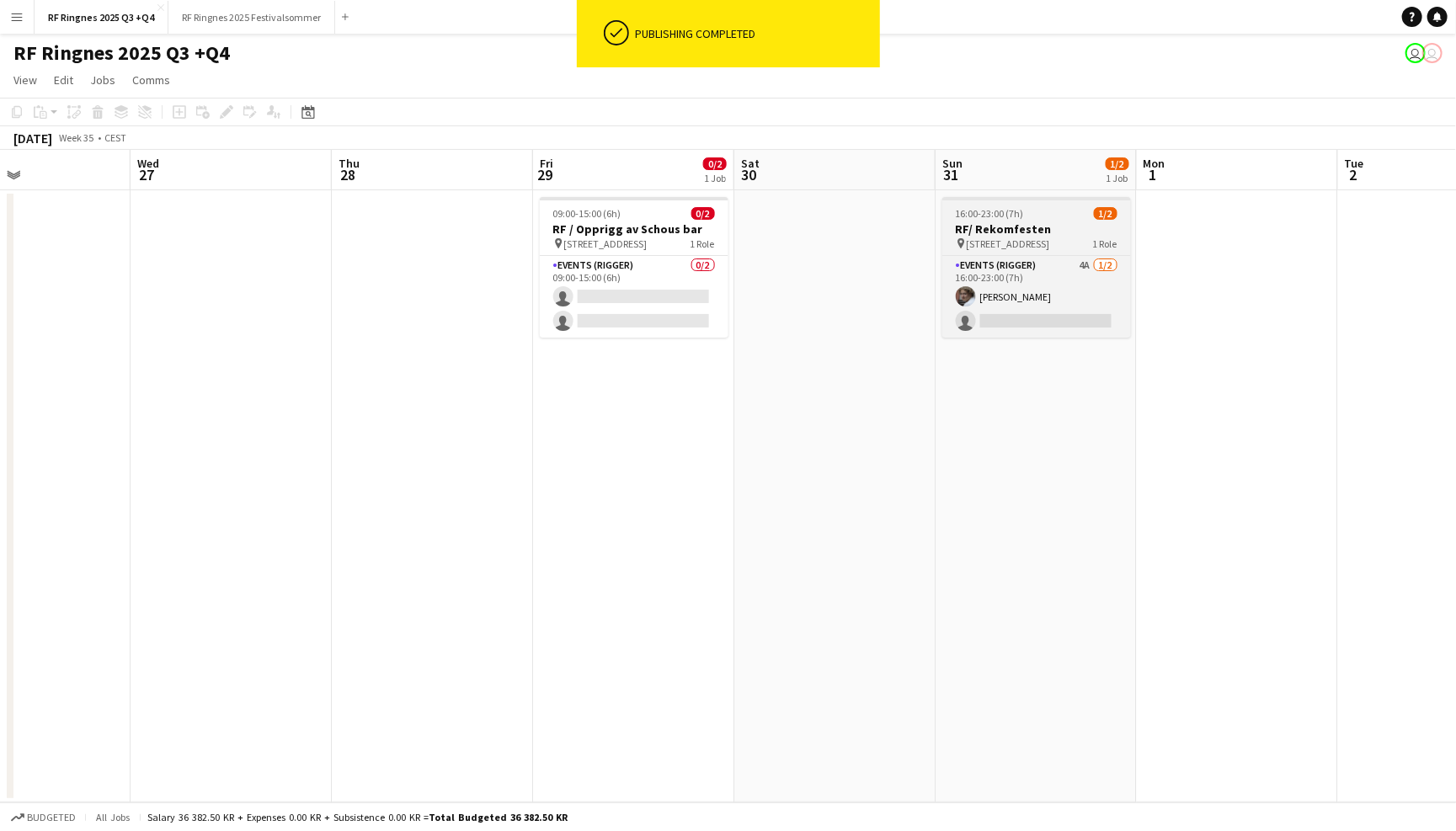
click at [1014, 220] on app-job-card "16:00-23:00 (7h) 1/2 RF/ Rekomfesten pin Grorudveien 55 1 Role Events (Rigger) …" at bounding box center [1037, 268] width 188 height 141
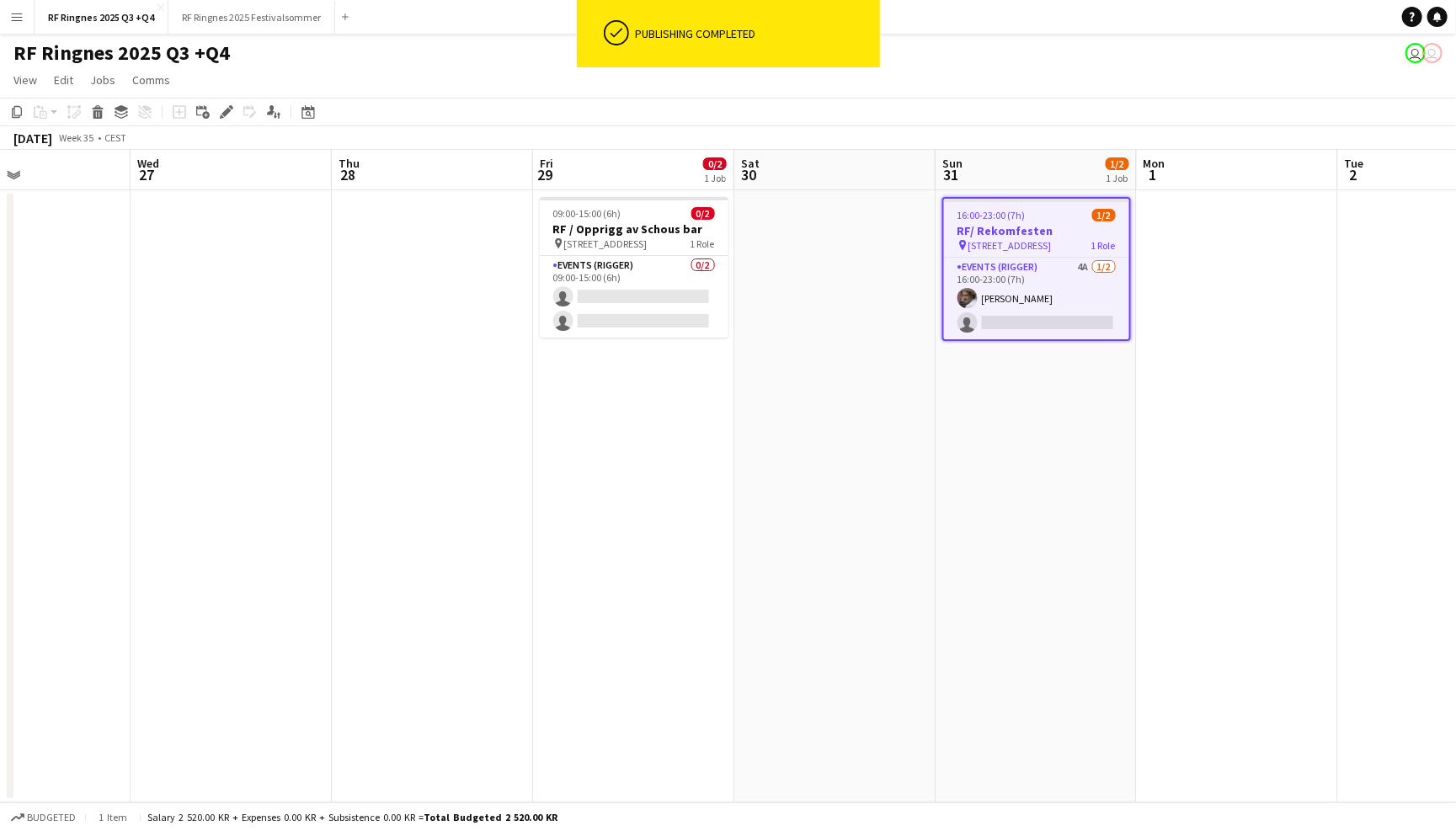
click at [1013, 220] on app-job-card "16:00-23:00 (7h) 1/2 RF/ Rekomfesten pin Grorudveien 55 1 Role Events (Rigger) …" at bounding box center [1037, 269] width 188 height 144
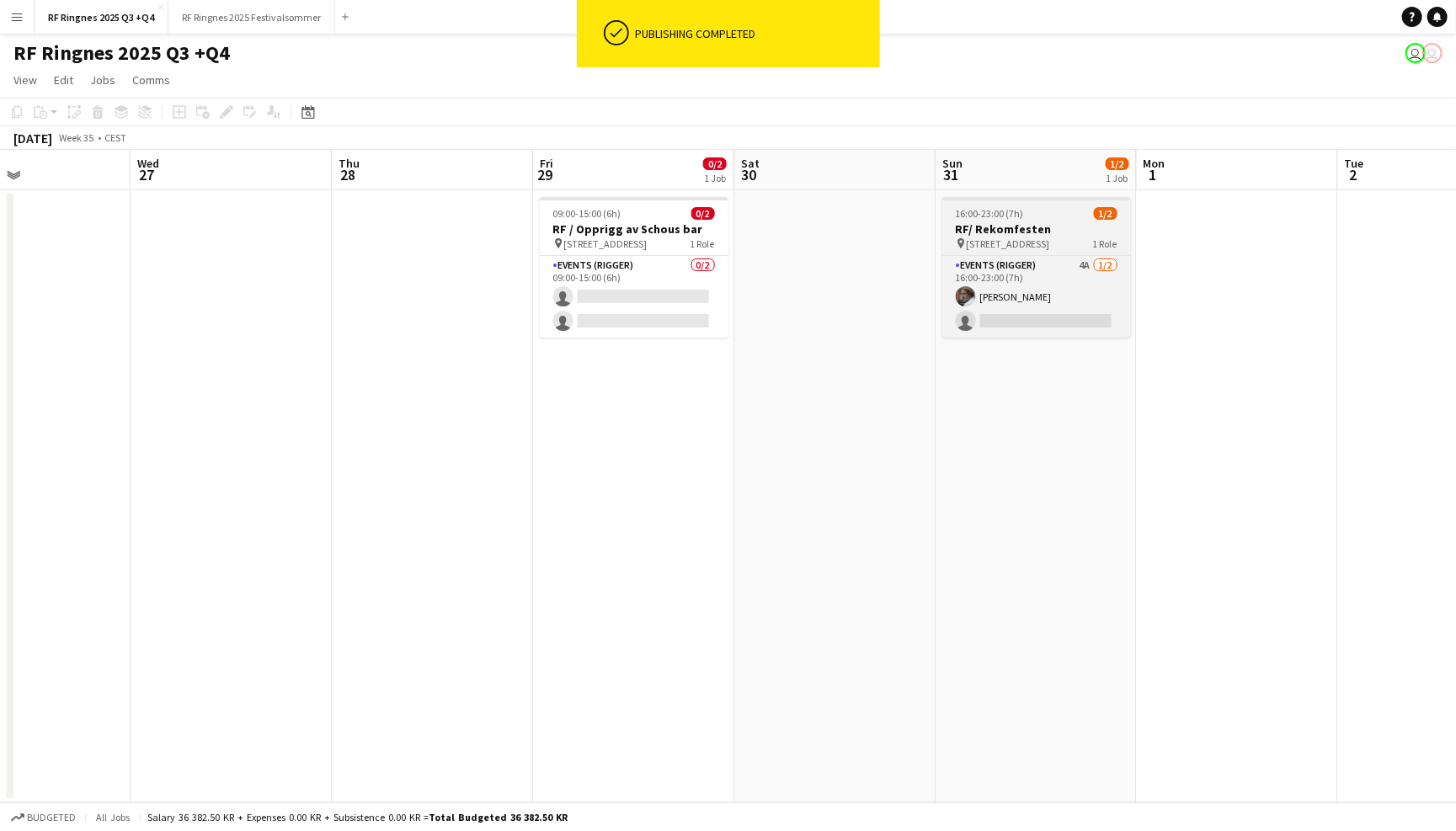
click at [1013, 221] on h3 "RF/ Rekomfesten" at bounding box center [1037, 229] width 188 height 15
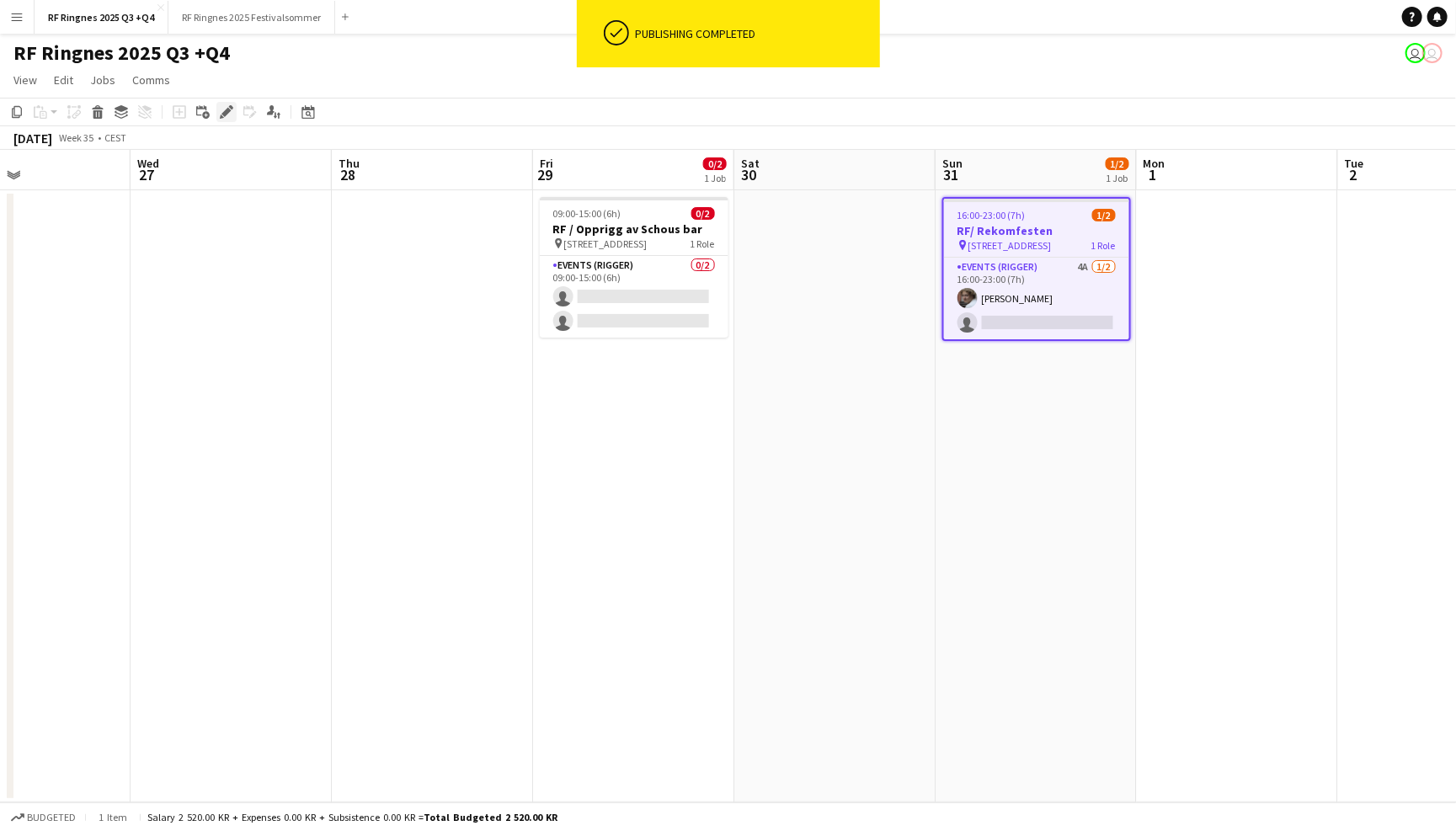
click at [221, 105] on icon "Edit" at bounding box center [227, 112] width 14 height 14
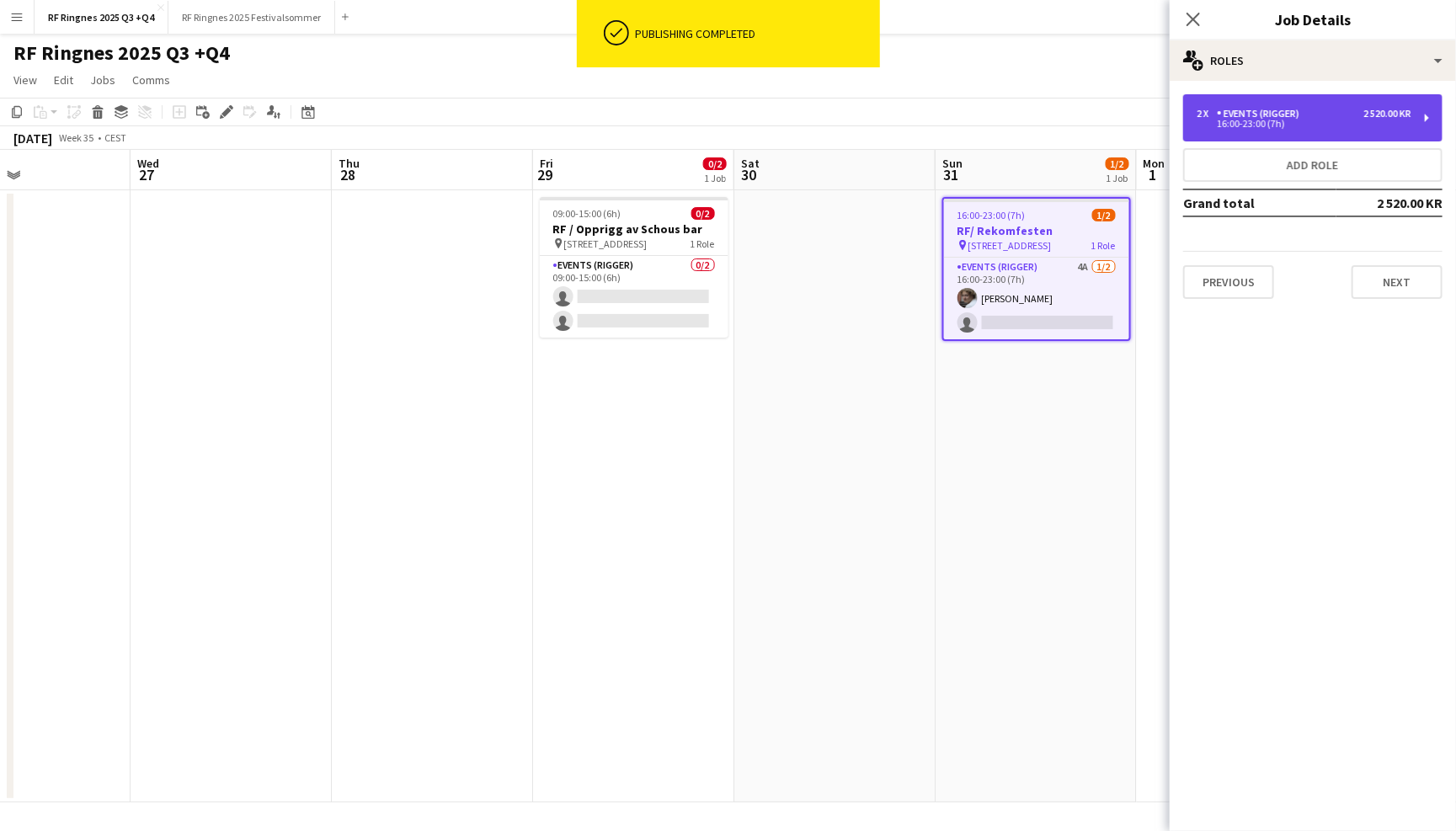
click at [1244, 115] on div "Events (Rigger)" at bounding box center [1262, 114] width 89 height 12
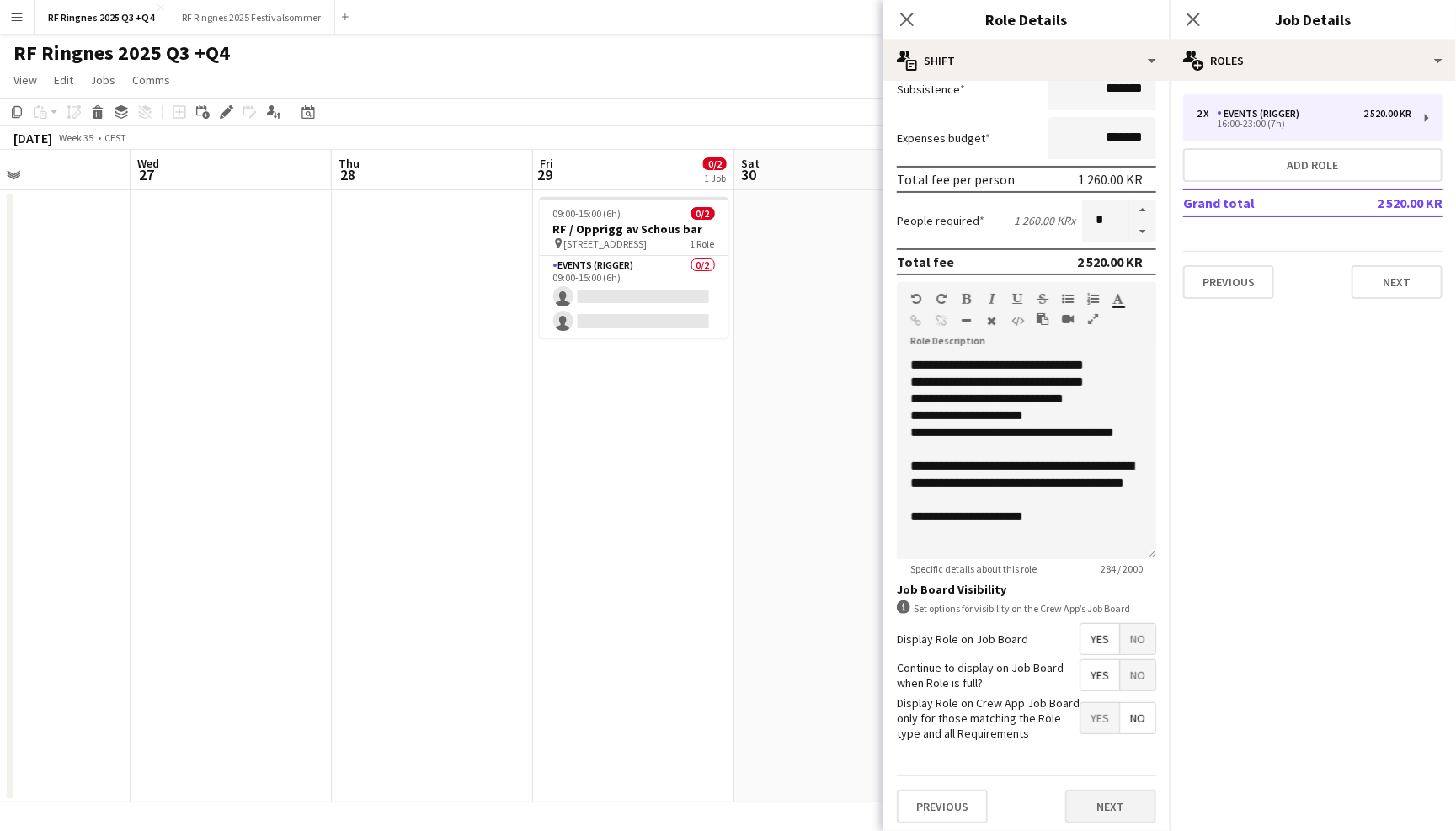
scroll to position [303, 0]
click at [1098, 799] on button "Next" at bounding box center [1111, 808] width 91 height 34
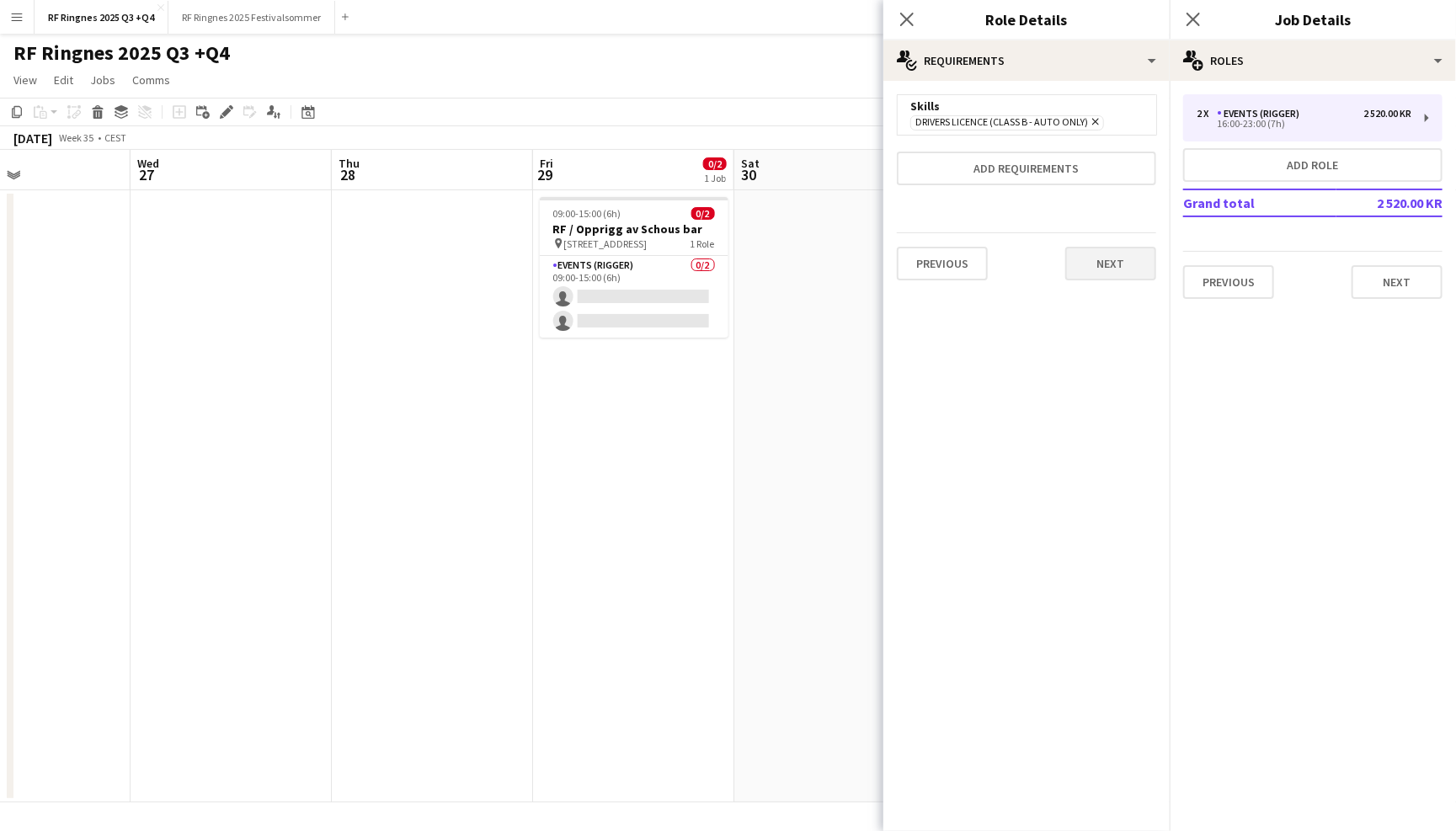
click at [1110, 257] on button "Next" at bounding box center [1111, 263] width 91 height 34
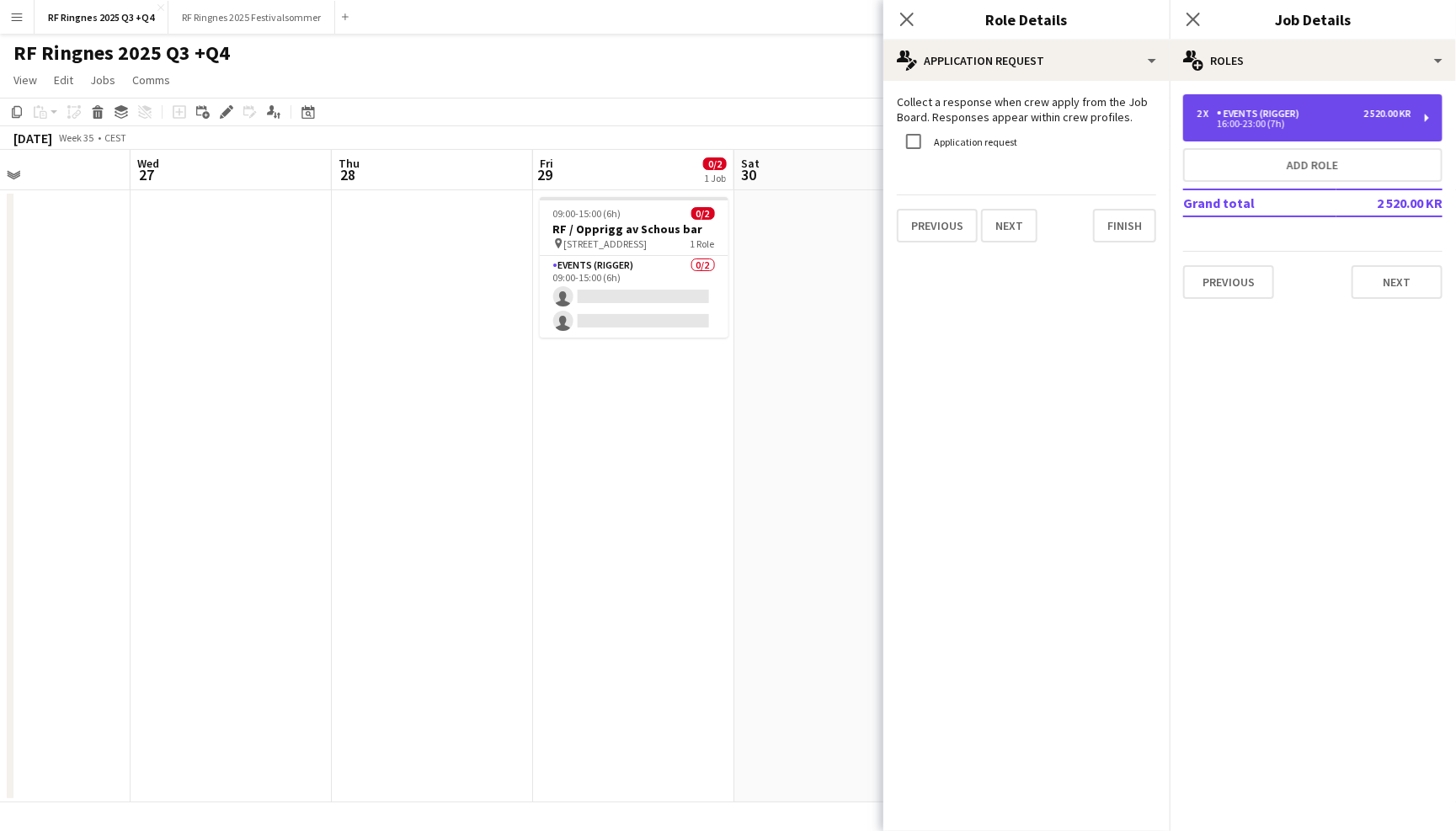
click at [1344, 124] on div "16:00-23:00 (7h)" at bounding box center [1304, 124] width 214 height 9
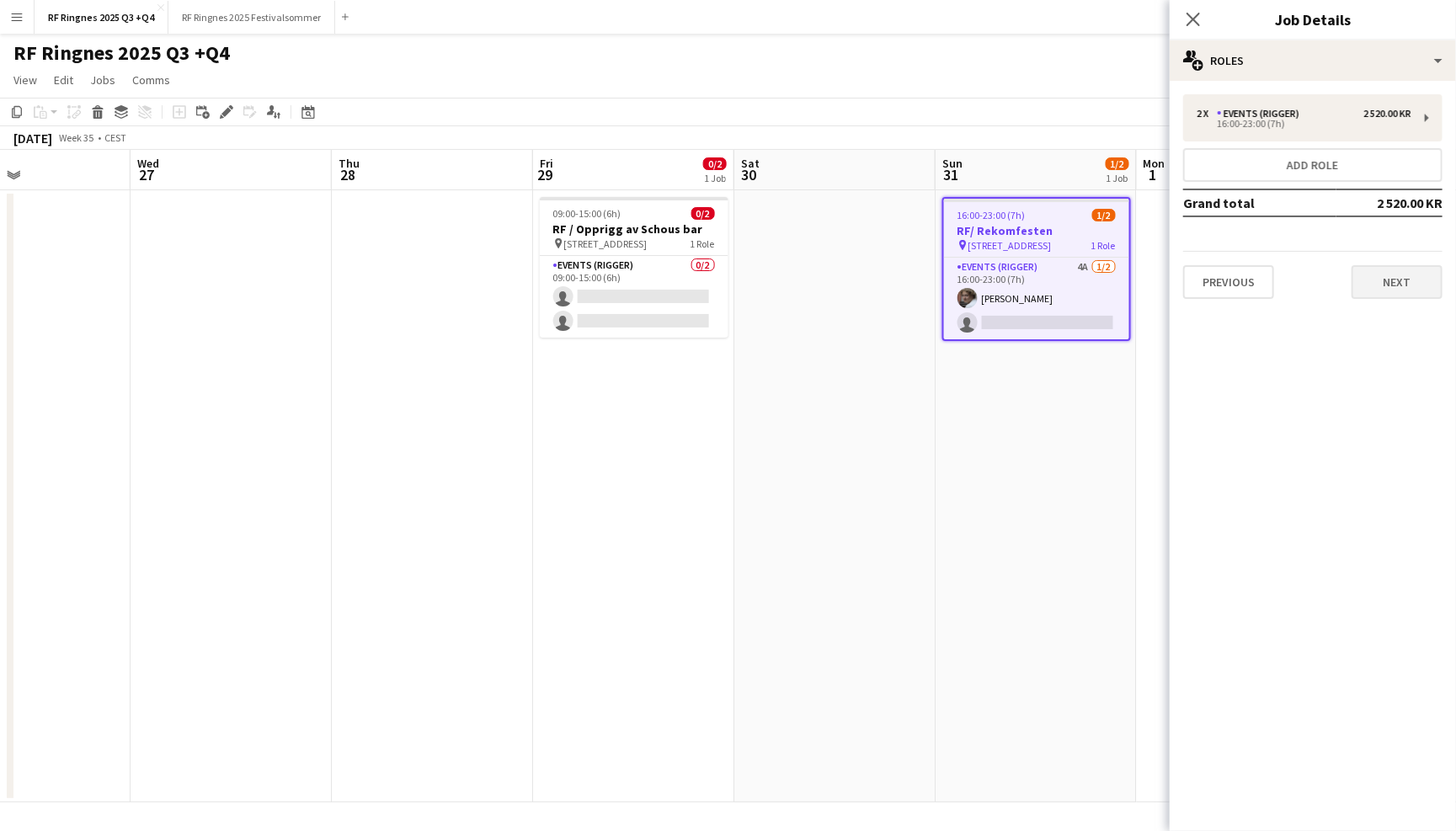
click at [1413, 275] on button "Next" at bounding box center [1397, 282] width 91 height 34
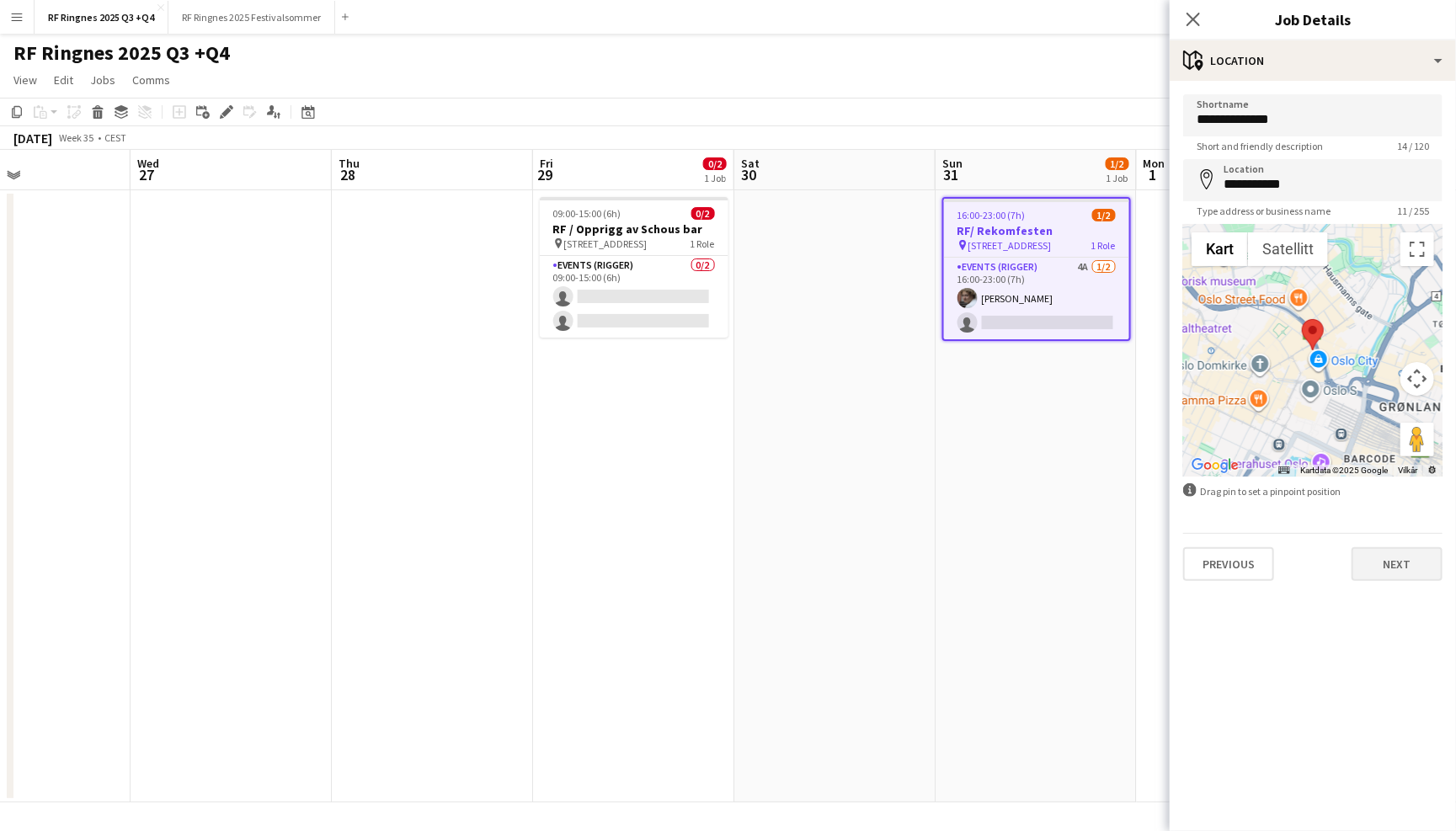
click at [1395, 560] on button "Next" at bounding box center [1397, 564] width 91 height 34
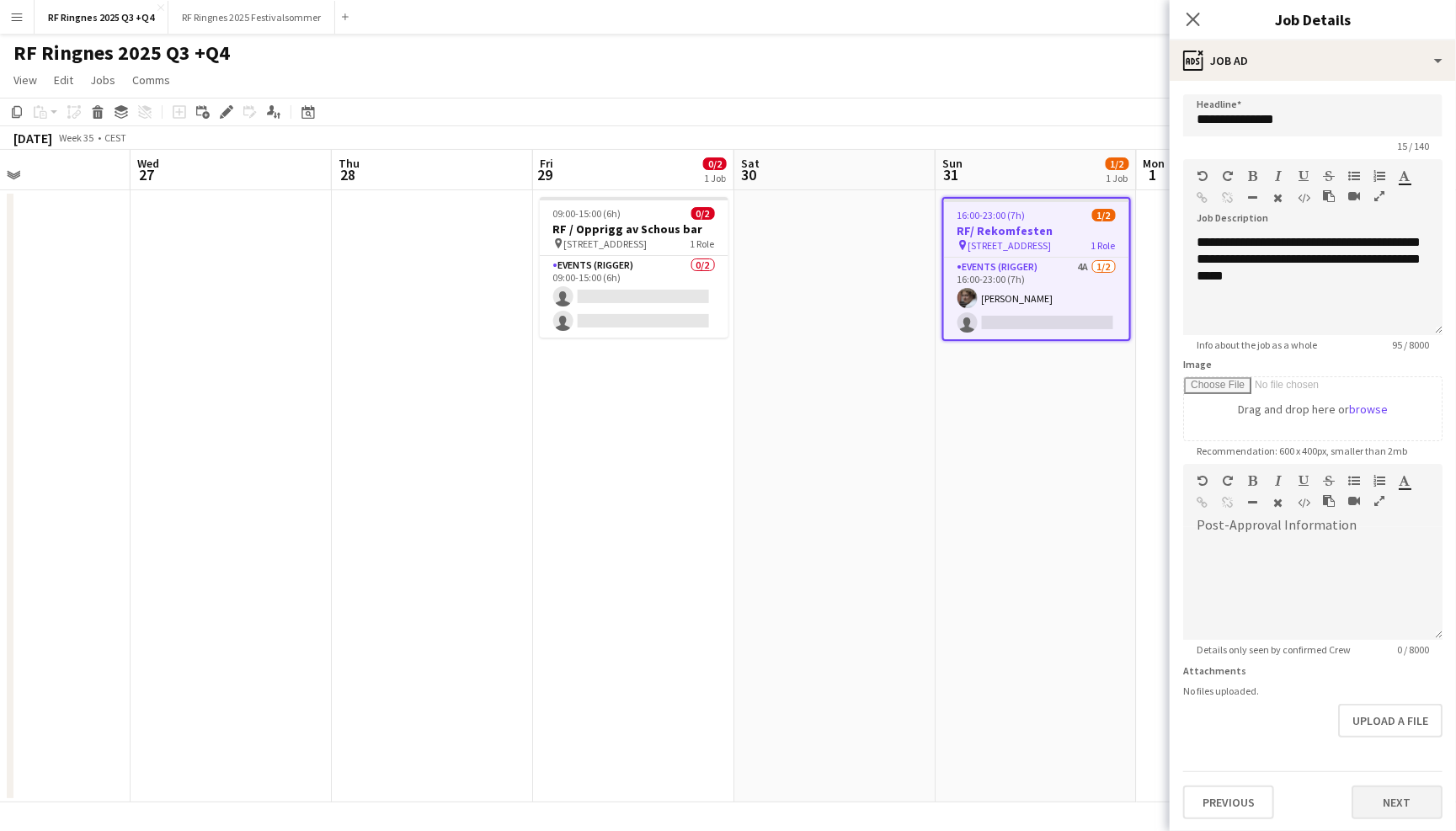
click at [1391, 795] on button "Next" at bounding box center [1397, 802] width 91 height 34
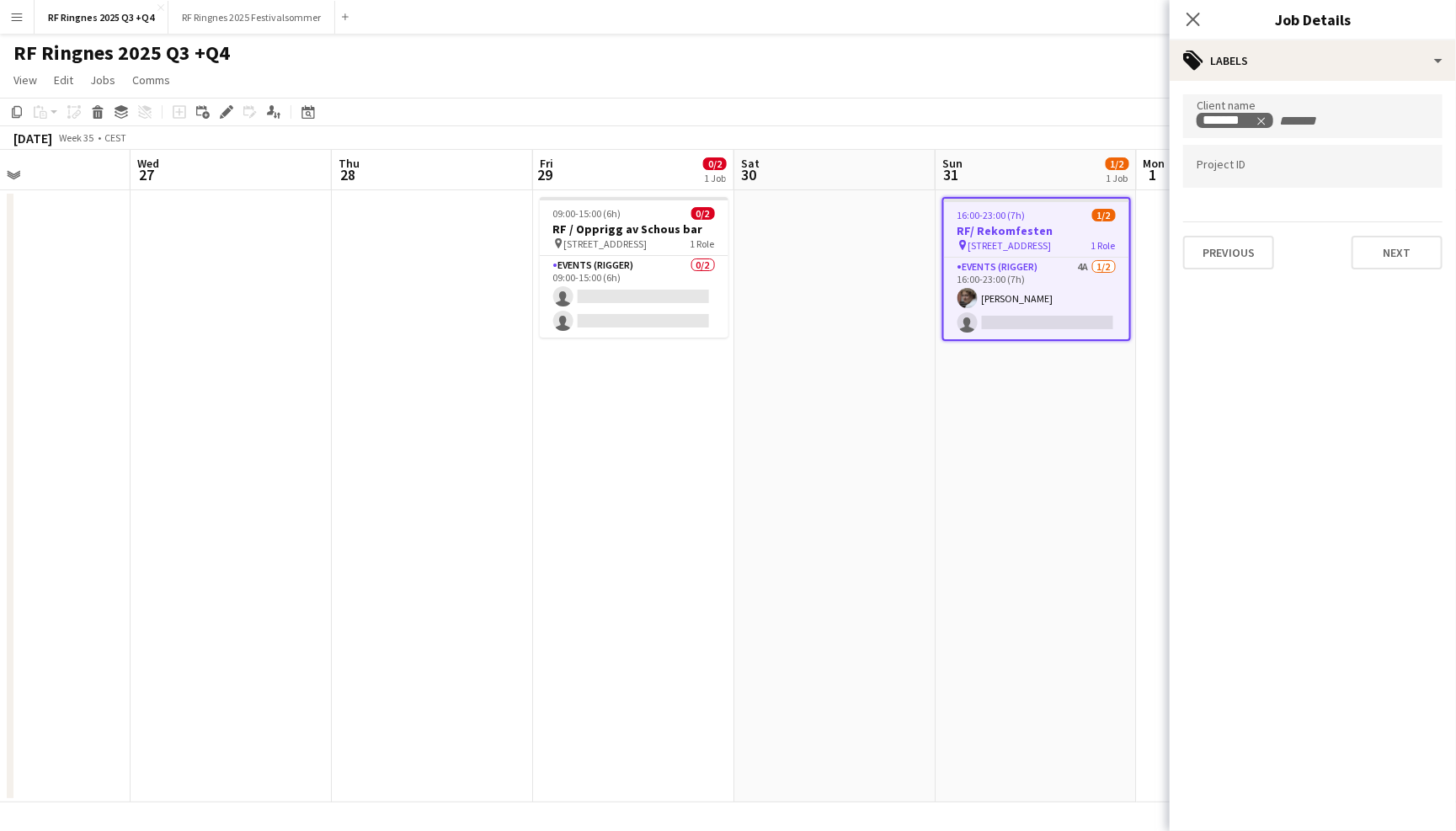
click at [1256, 175] on div at bounding box center [1313, 166] width 260 height 43
paste input "******"
click at [1310, 380] on mat-expansion-panel "tags Labels Client name ******* Project ID ****** Previous Next" at bounding box center [1313, 456] width 286 height 751
click at [1238, 174] on input "******" at bounding box center [1313, 172] width 233 height 15
type input "*"
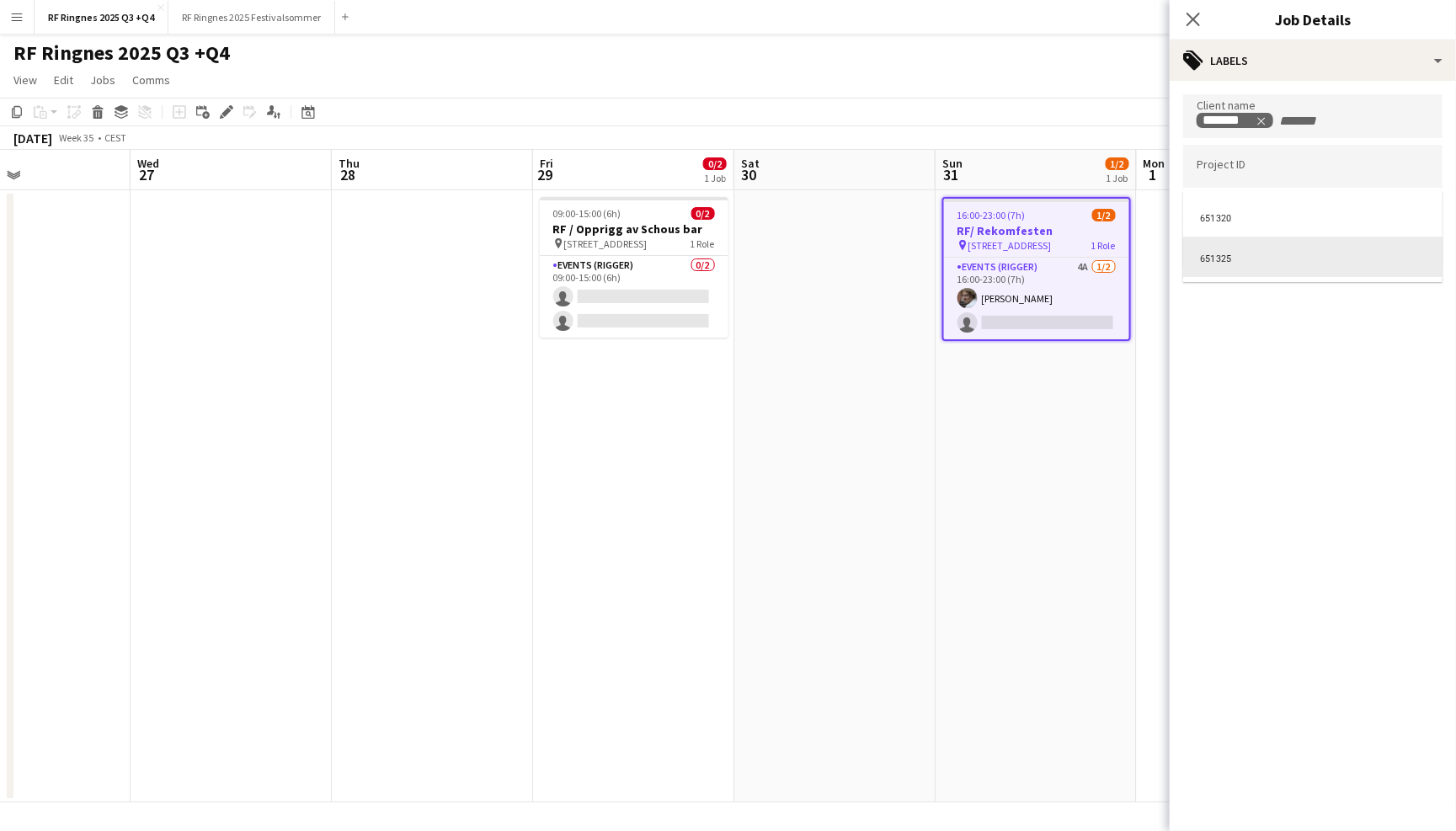
click at [1234, 531] on div at bounding box center [1313, 416] width 286 height 831
click at [1025, 51] on div "RF Ringnes 2025 Q3 +Q4 user user" at bounding box center [728, 49] width 1456 height 32
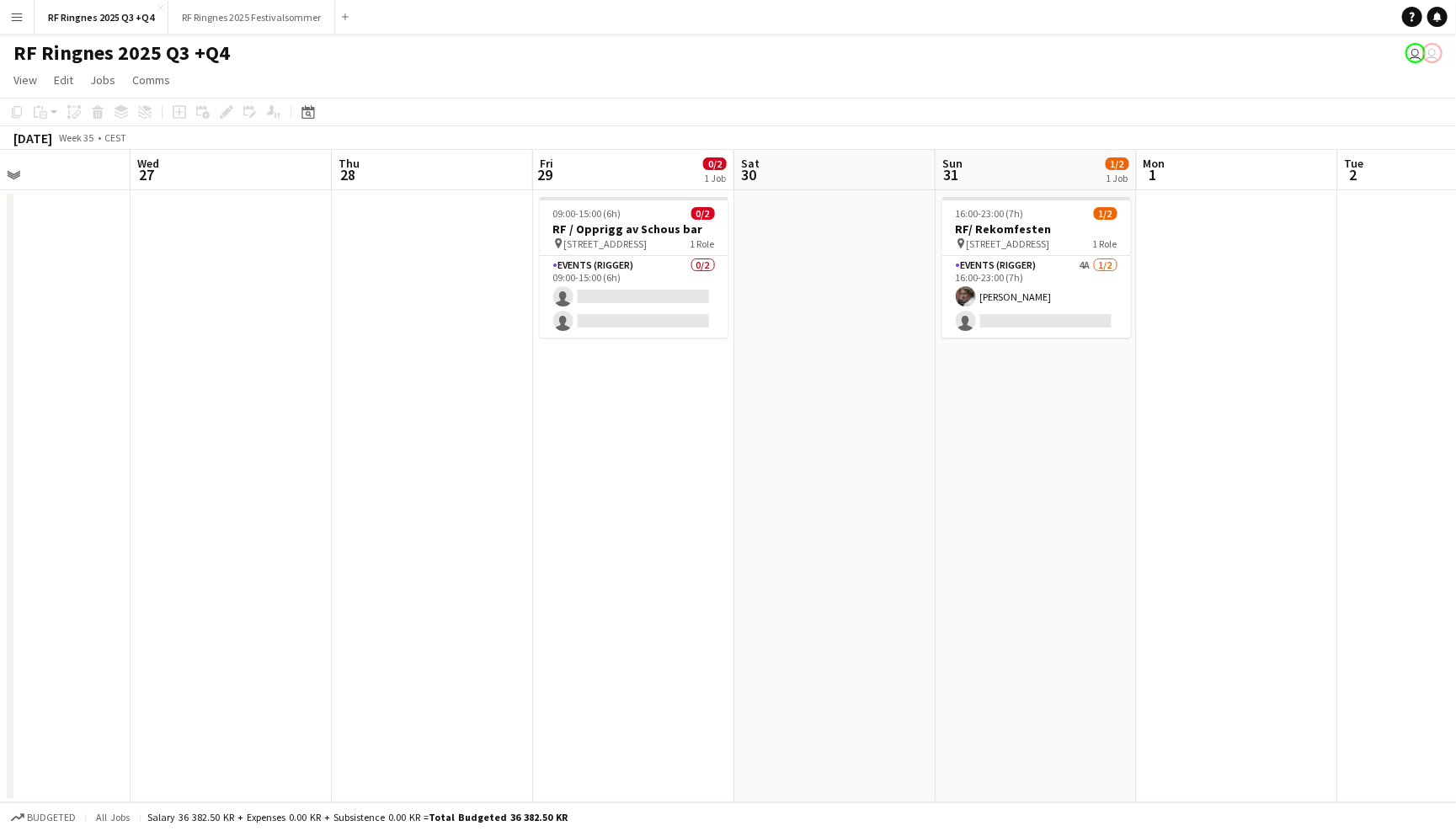
click at [1040, 43] on div "RF Ringnes 2025 Q3 +Q4 user user" at bounding box center [728, 49] width 1456 height 32
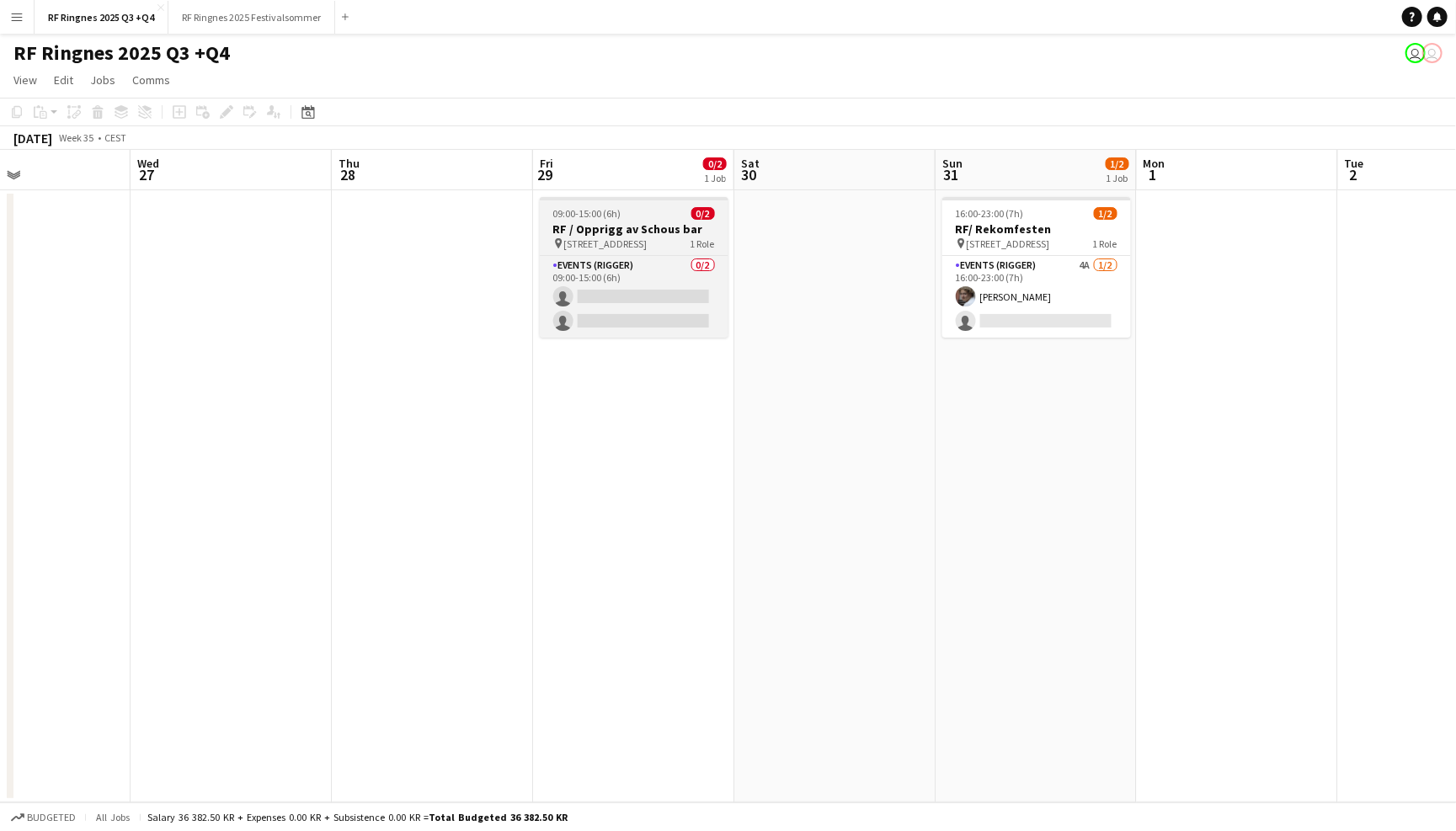
click at [658, 233] on h3 "RF / Opprigg av Schous bar" at bounding box center [634, 229] width 188 height 15
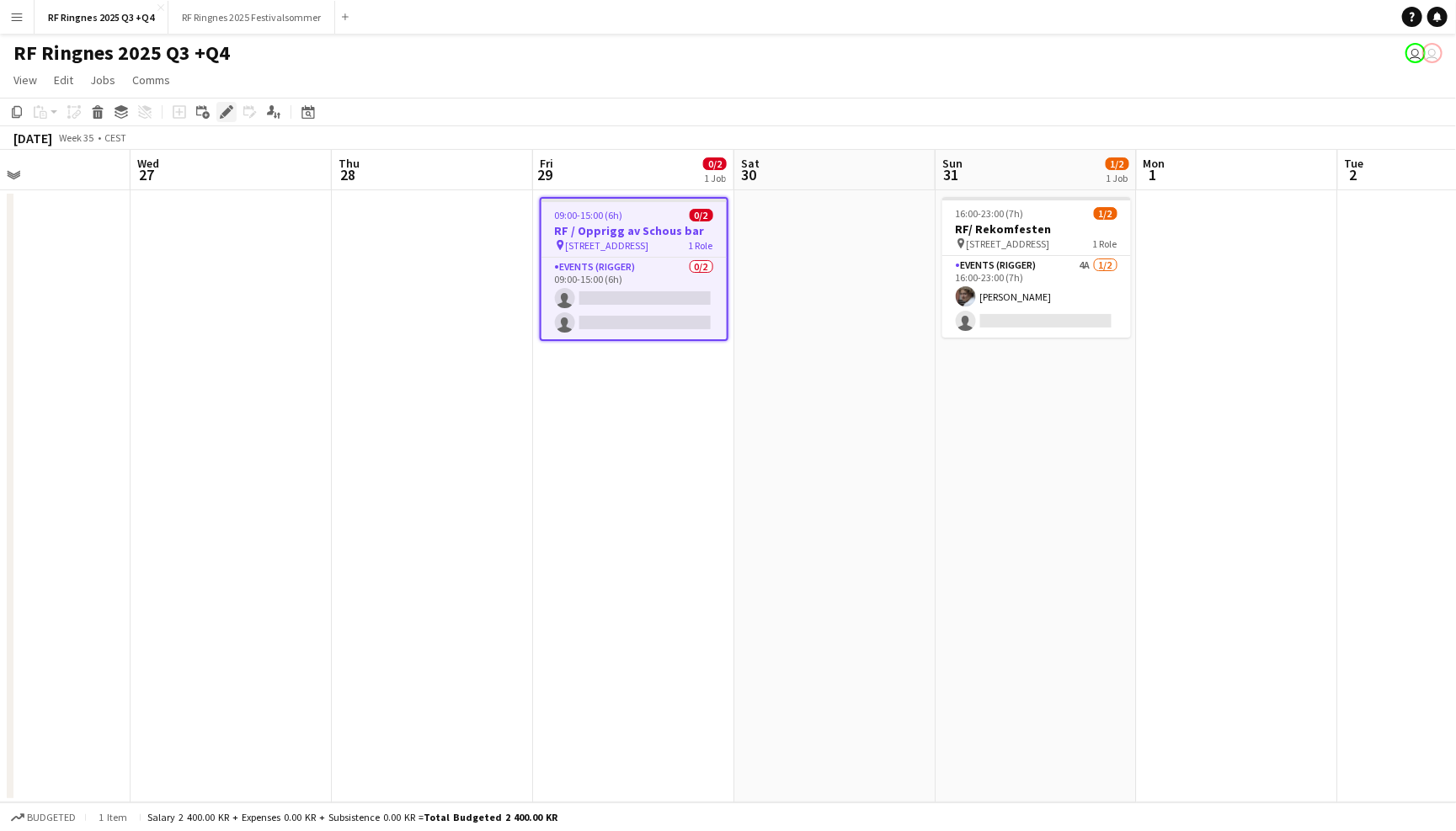
click at [220, 111] on icon "Edit" at bounding box center [227, 112] width 14 height 14
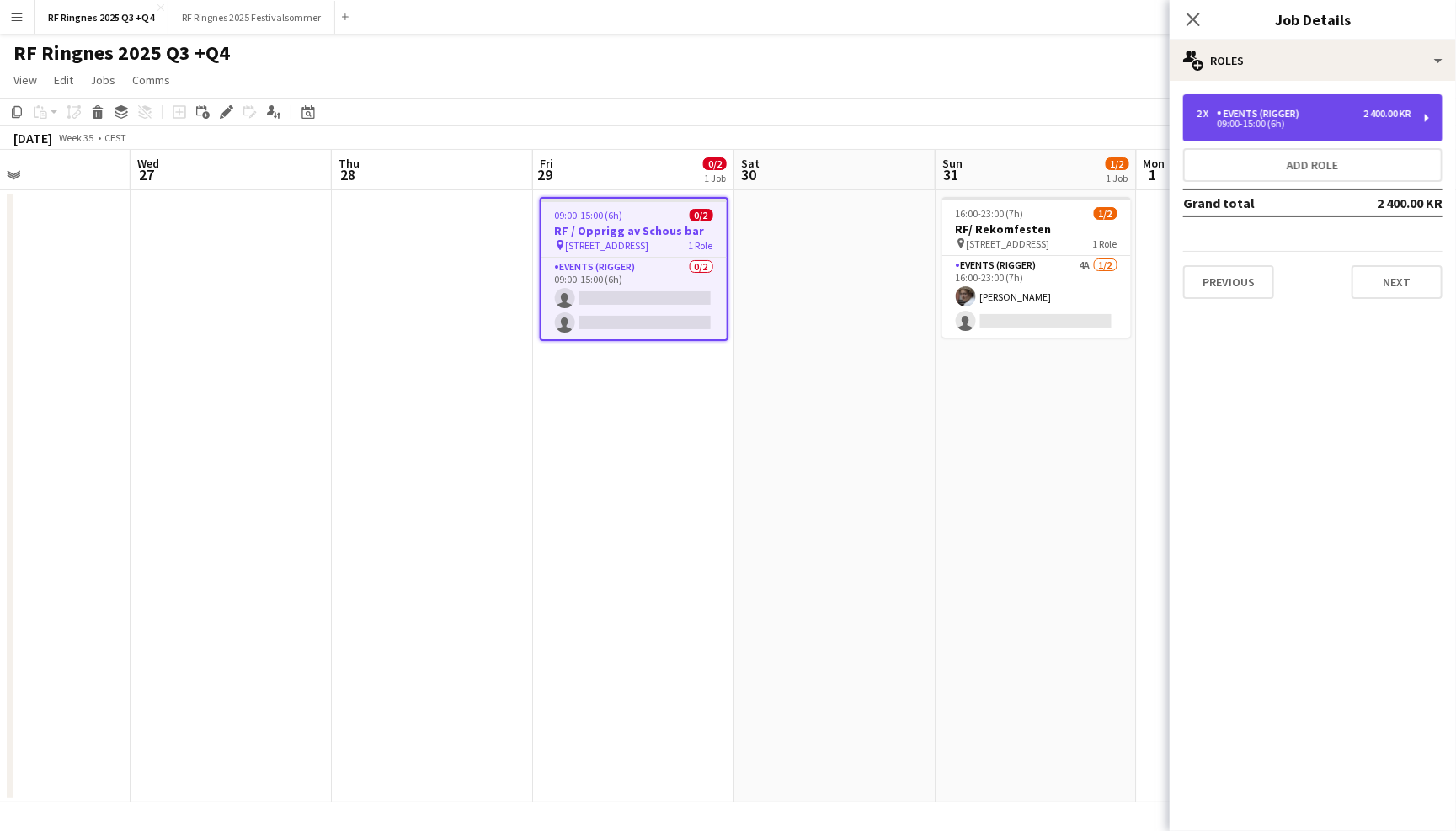
click at [1322, 125] on div "09:00-15:00 (6h)" at bounding box center [1304, 124] width 214 height 9
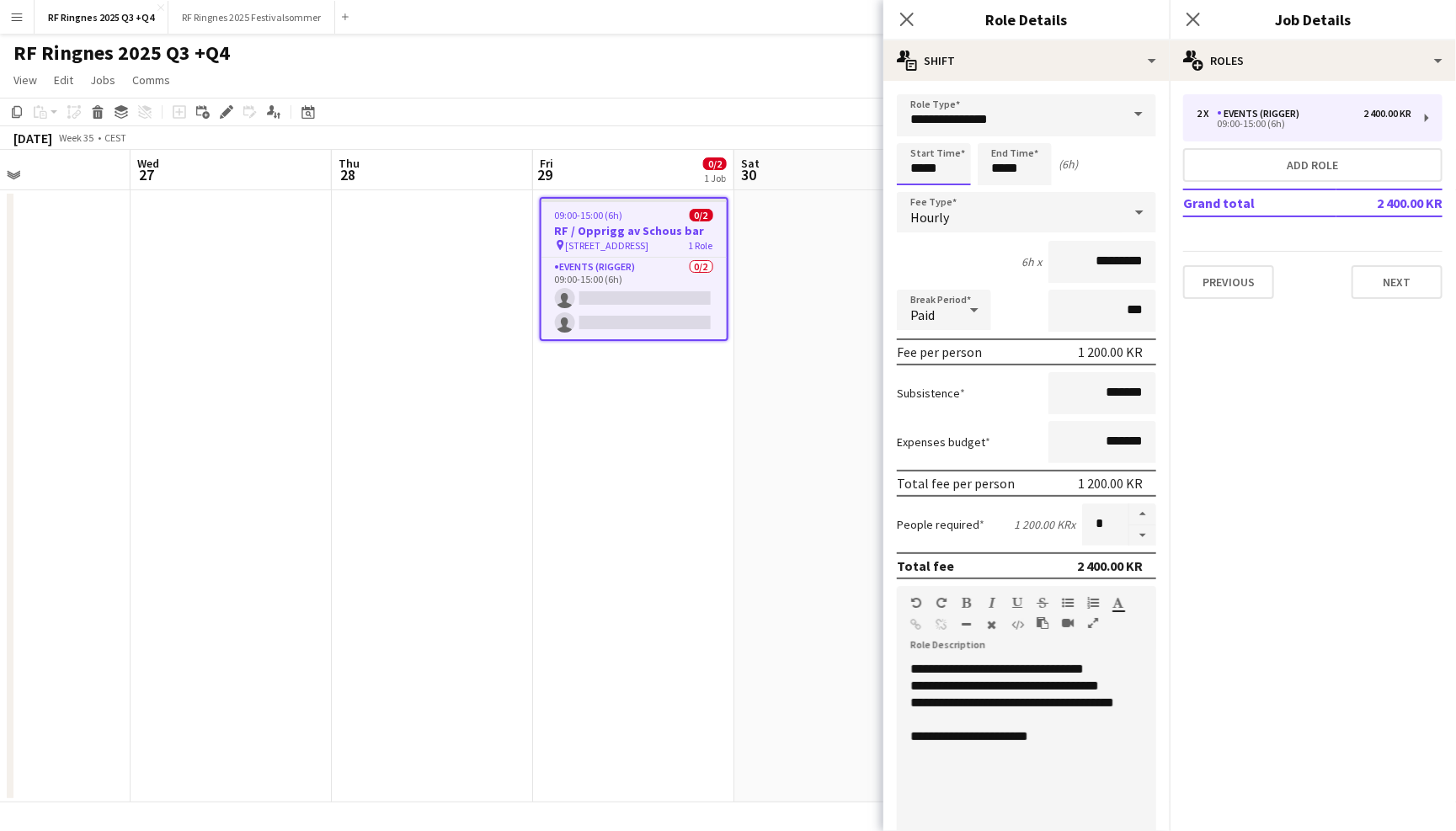
click at [946, 153] on input "*****" at bounding box center [933, 164] width 74 height 43
click at [922, 187] on div at bounding box center [917, 193] width 34 height 16
click at [928, 115] on input "**********" at bounding box center [1026, 116] width 260 height 43
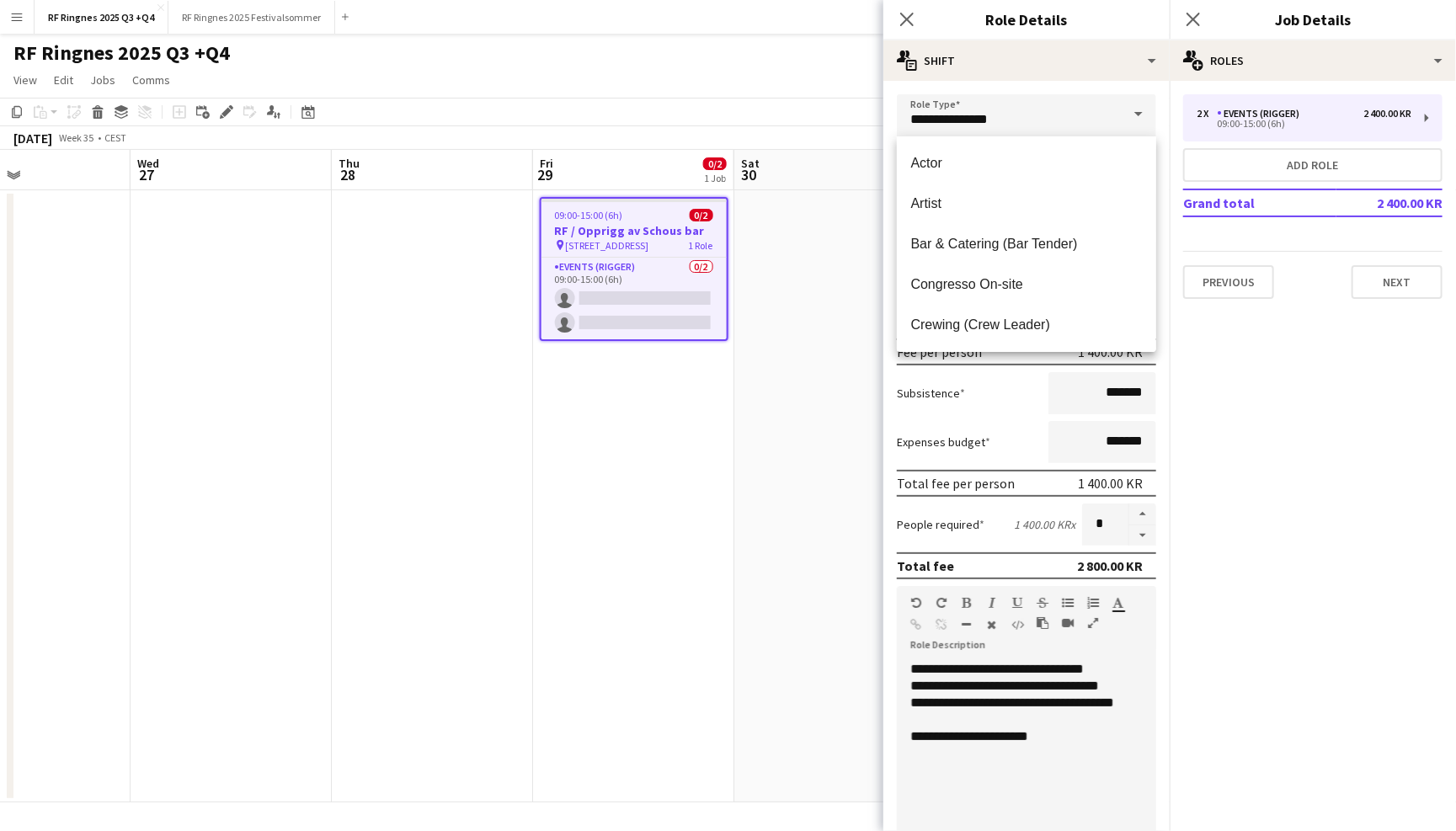
click at [1028, 435] on div "Expenses budget *******" at bounding box center [1026, 443] width 260 height 43
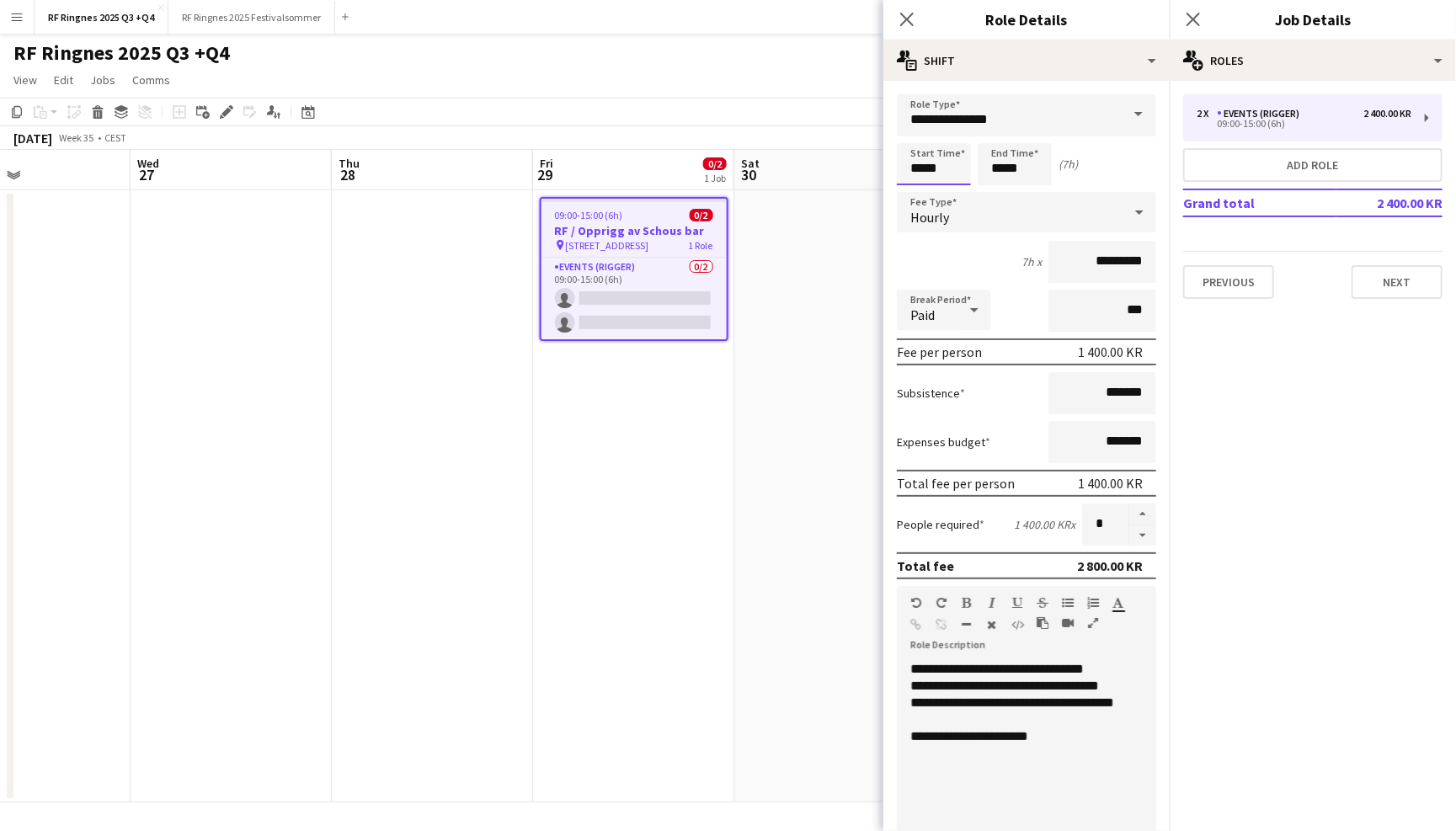
click at [935, 156] on input "*****" at bounding box center [933, 164] width 74 height 43
click at [919, 131] on div at bounding box center [917, 134] width 34 height 16
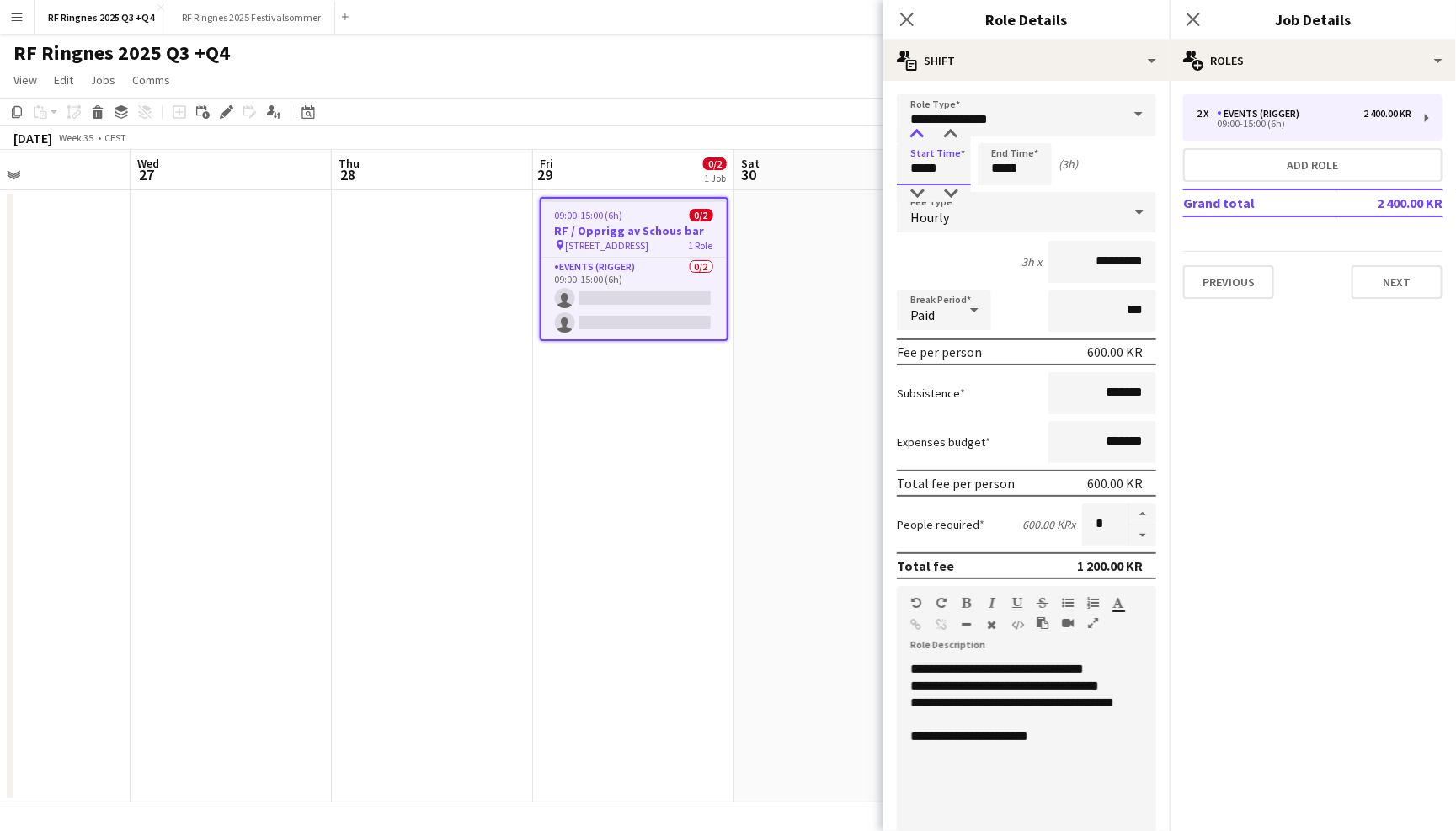
click at [919, 131] on div at bounding box center [917, 134] width 34 height 16
click at [918, 131] on div at bounding box center [917, 134] width 34 height 16
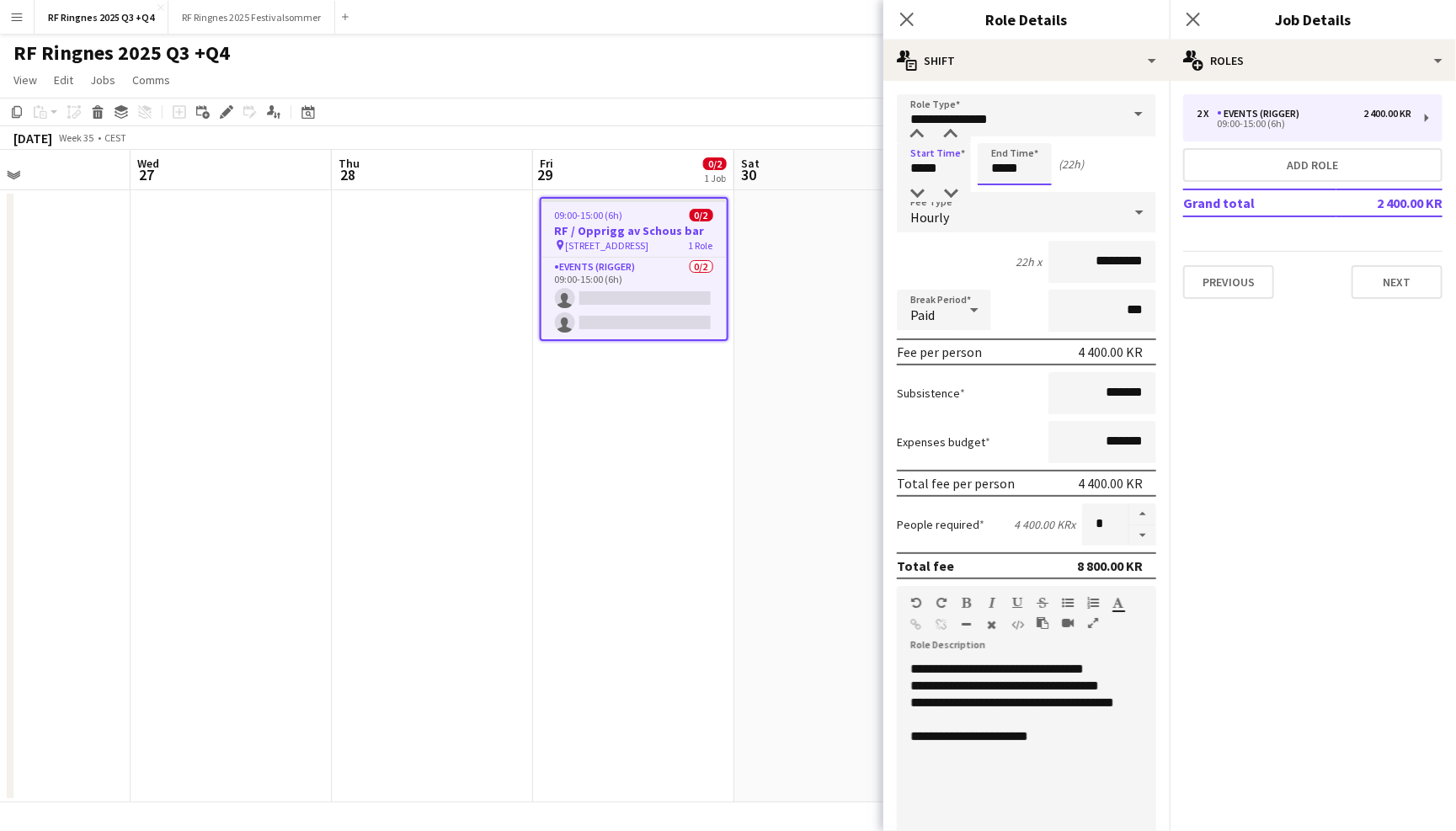
click at [1023, 153] on input "*****" at bounding box center [1014, 164] width 74 height 43
click at [913, 167] on input "*****" at bounding box center [933, 164] width 74 height 43
click at [920, 131] on div at bounding box center [917, 134] width 34 height 16
click at [920, 187] on div at bounding box center [917, 193] width 34 height 16
type input "*****"
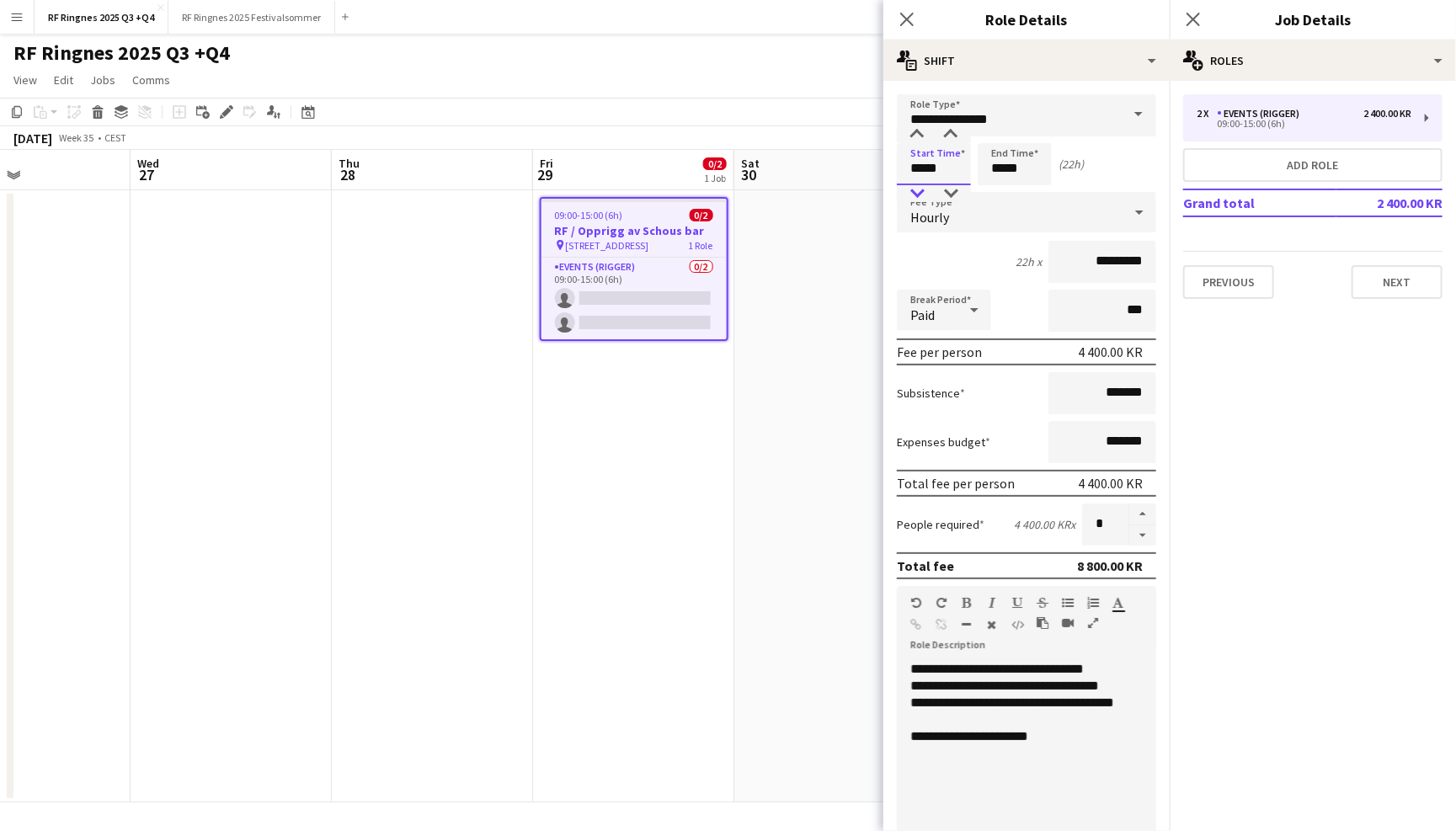
click at [920, 187] on div at bounding box center [917, 193] width 34 height 16
click at [997, 139] on form "**********" at bounding box center [1027, 618] width 286 height 1047
click at [1008, 156] on input "*****" at bounding box center [1014, 164] width 74 height 43
click at [1008, 127] on div at bounding box center [998, 134] width 34 height 16
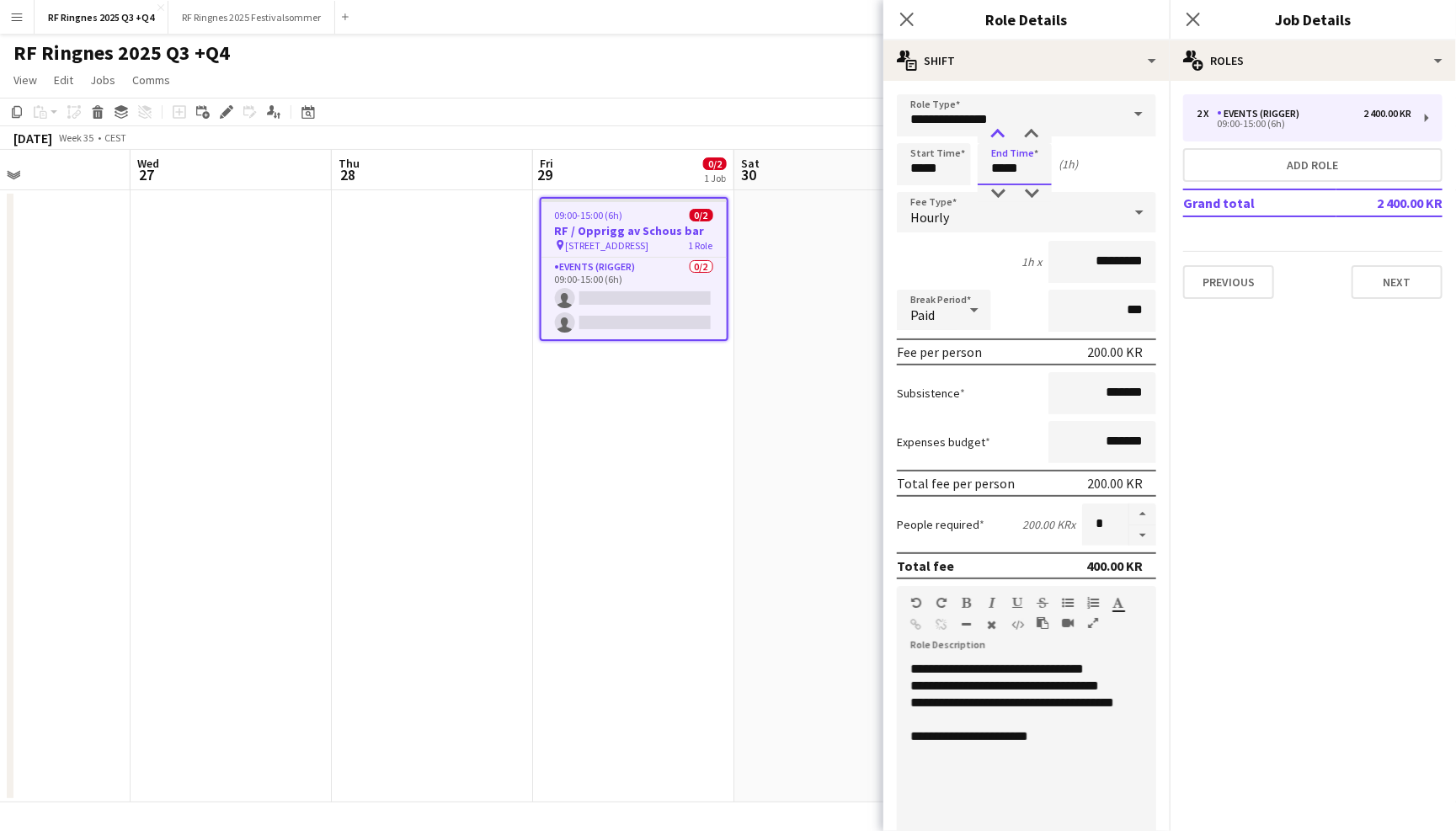
click at [1008, 127] on div at bounding box center [998, 134] width 34 height 16
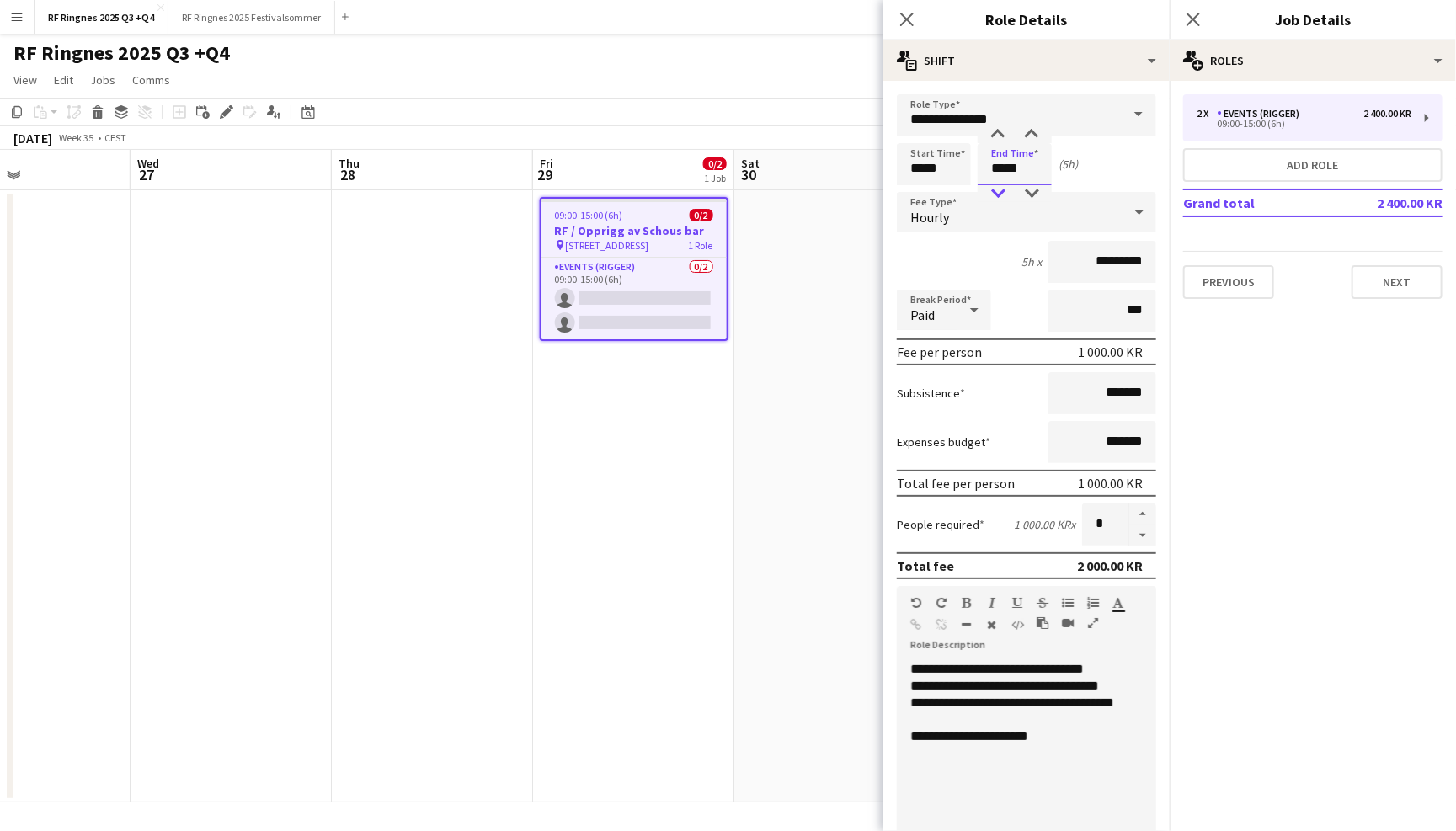
click at [995, 194] on div at bounding box center [998, 193] width 34 height 16
type input "*****"
click at [995, 194] on div at bounding box center [998, 193] width 34 height 16
click at [1120, 160] on div "Start Time ***** End Time ***** (4h)" at bounding box center [1026, 164] width 260 height 43
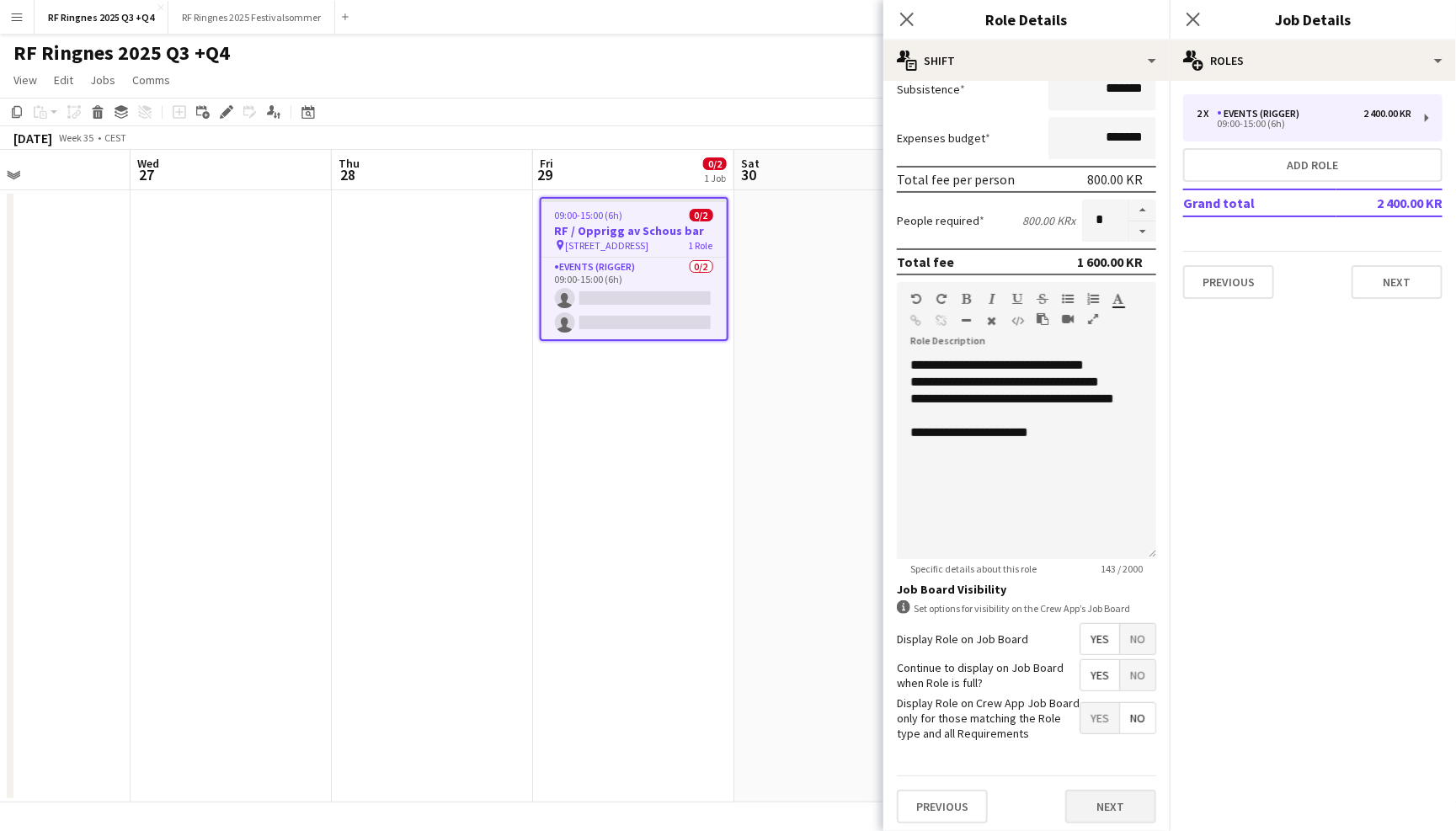
scroll to position [303, 0]
click at [1107, 793] on button "Next" at bounding box center [1111, 808] width 91 height 34
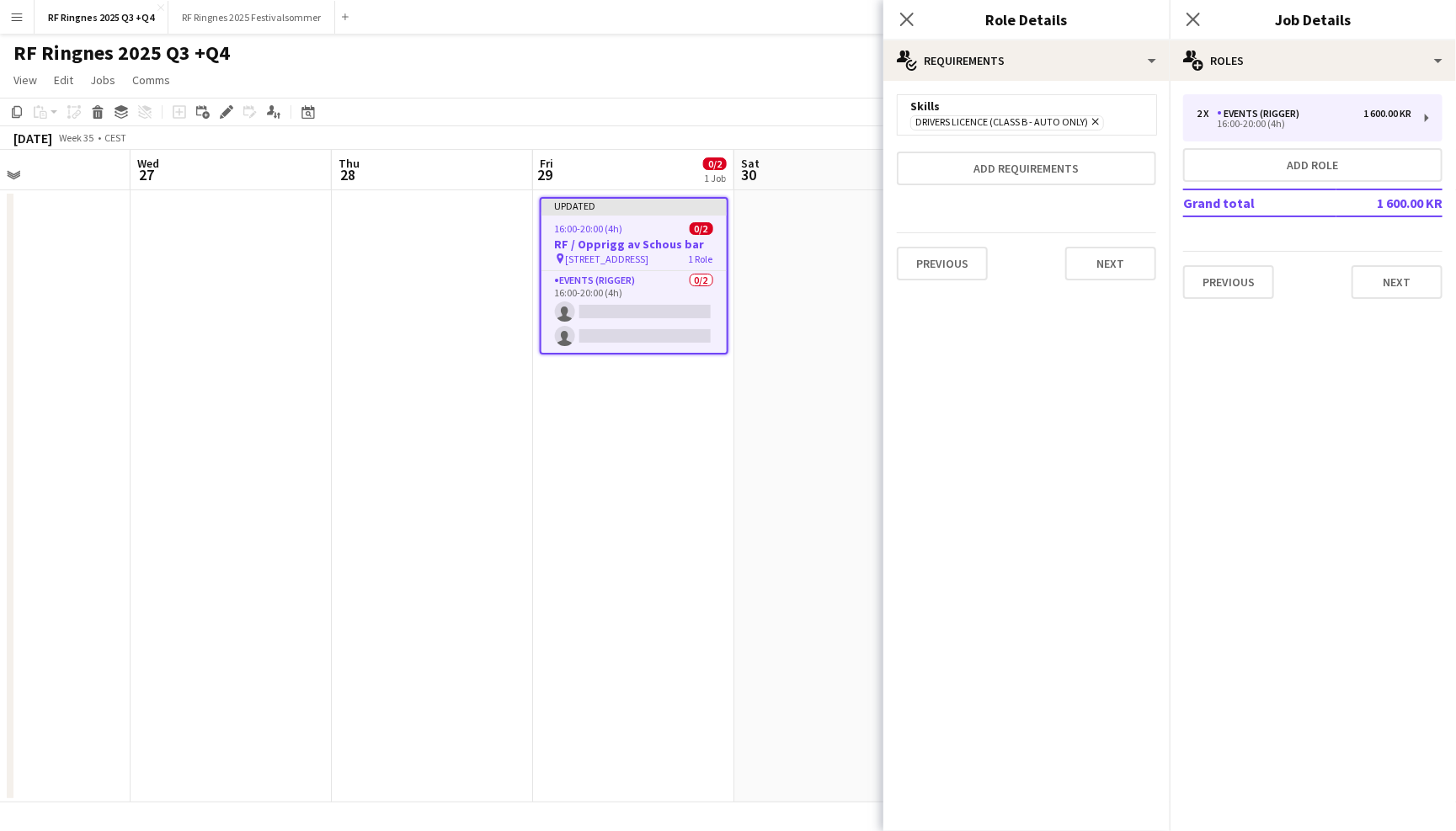
click at [1114, 279] on div "Previous Next" at bounding box center [1026, 264] width 260 height 62
click at [1114, 266] on button "Next" at bounding box center [1111, 263] width 91 height 34
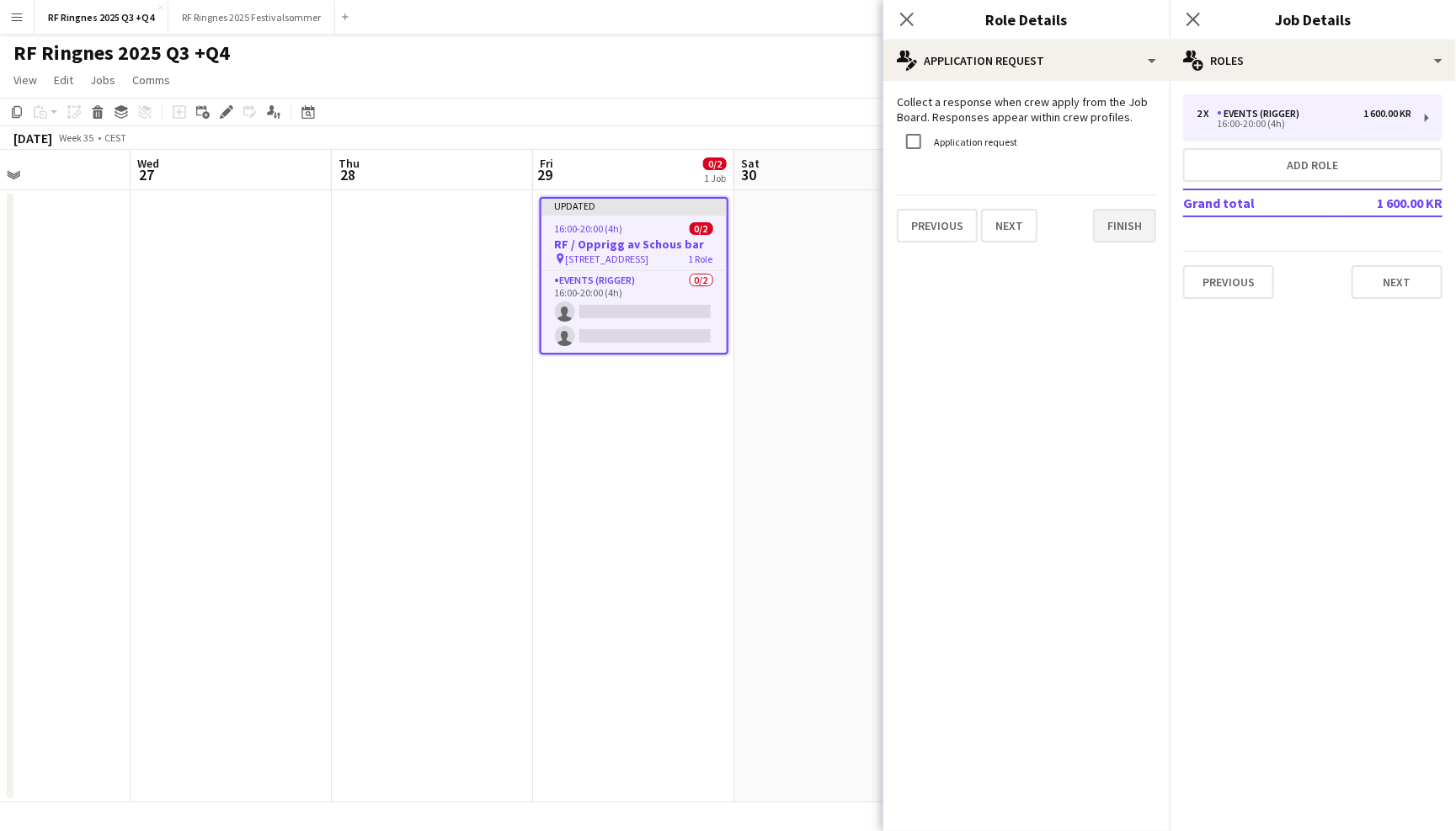
click at [1113, 233] on button "Finish" at bounding box center [1125, 225] width 63 height 34
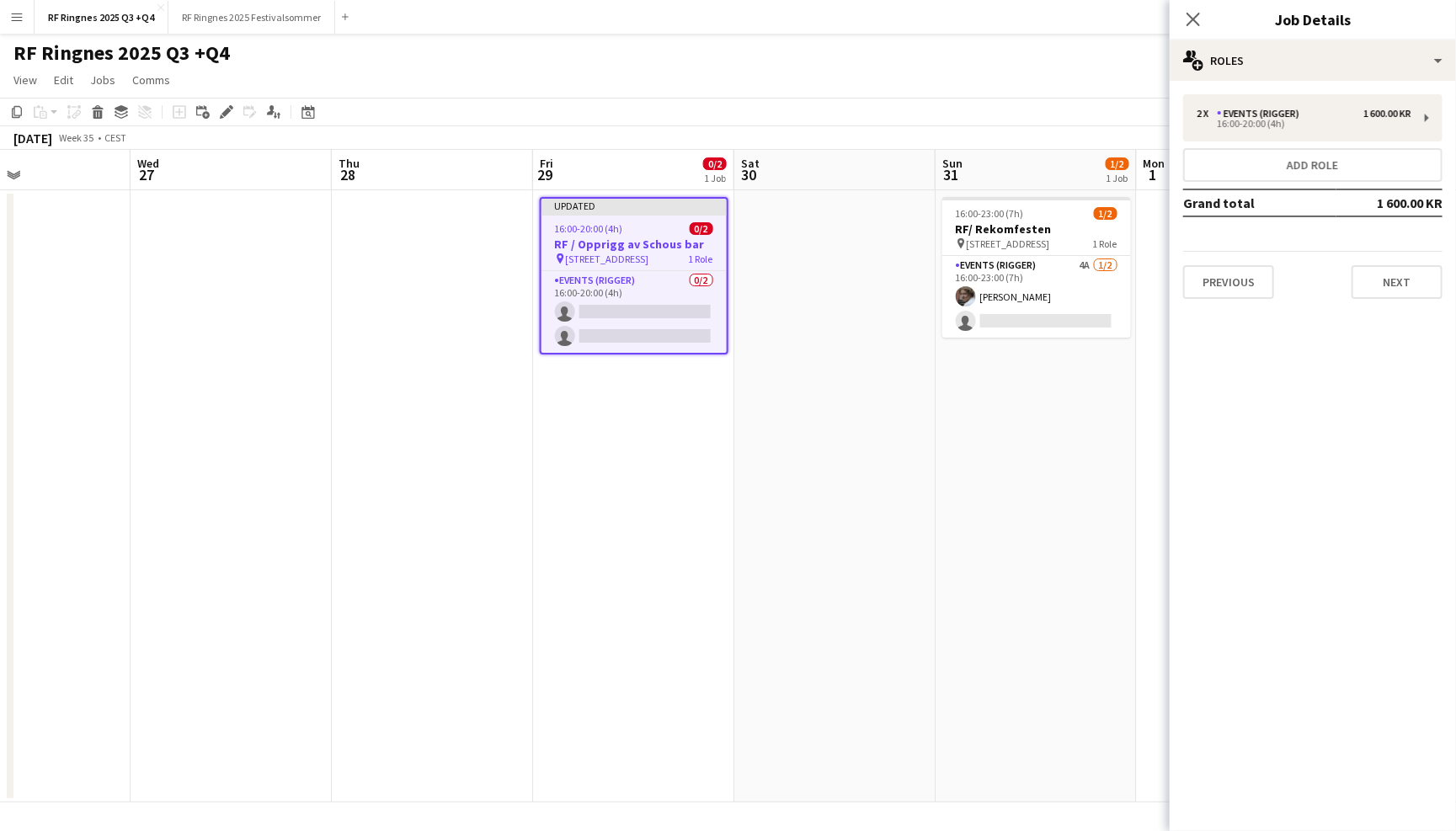
click at [1168, 503] on app-date-cell at bounding box center [1238, 497] width 201 height 613
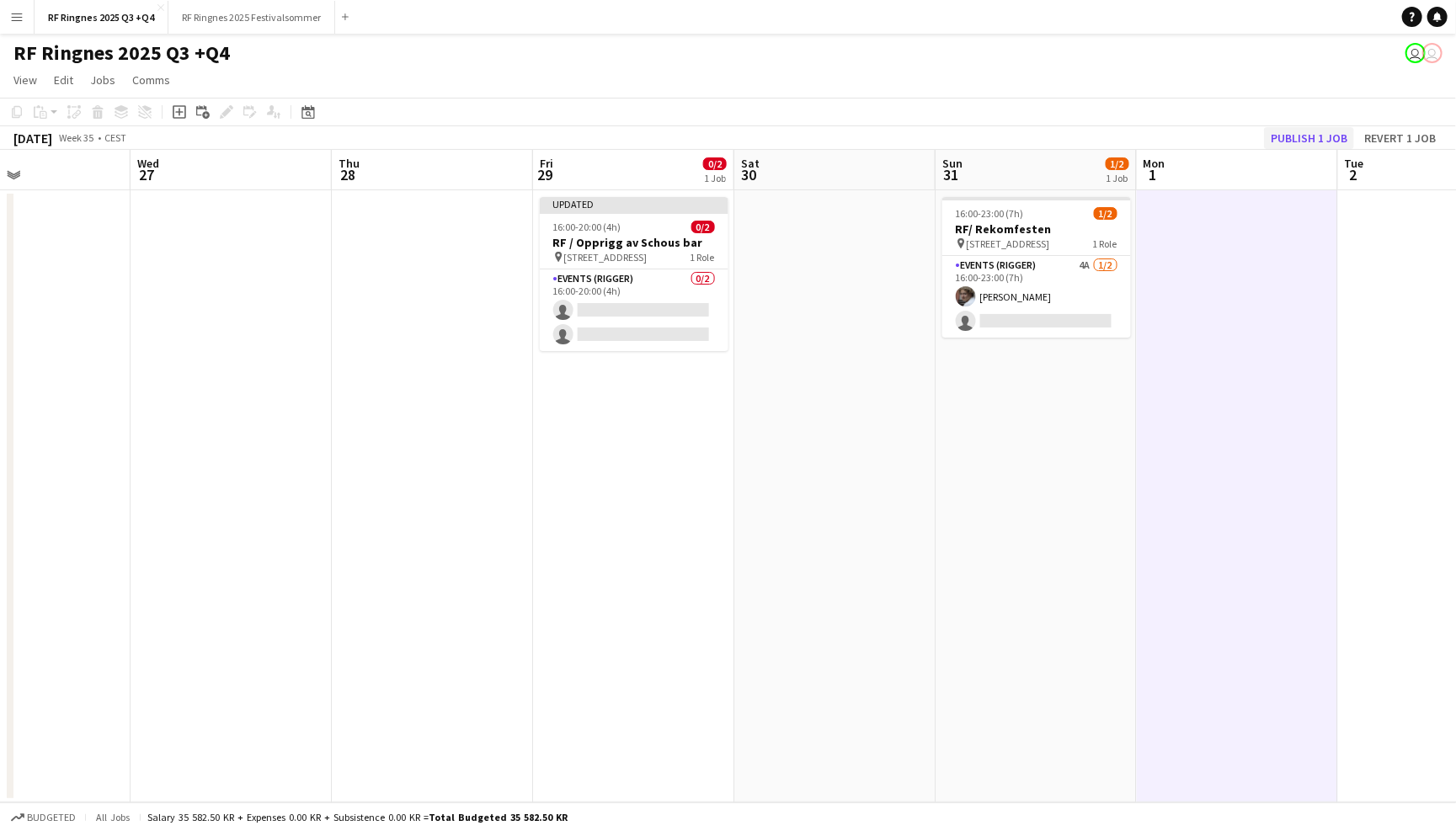
click at [1309, 132] on button "Publish 1 job" at bounding box center [1309, 138] width 90 height 22
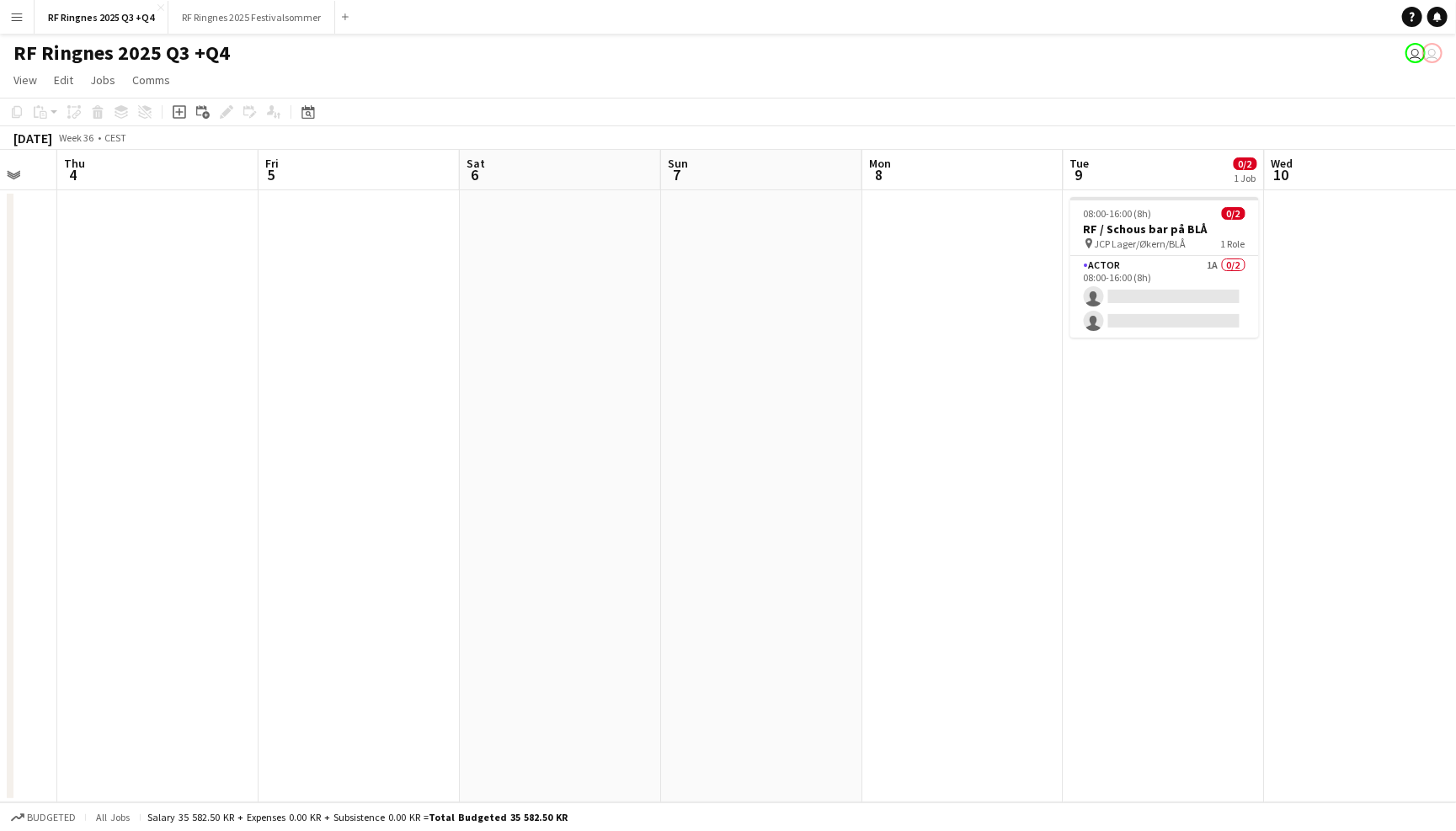
scroll to position [0, 777]
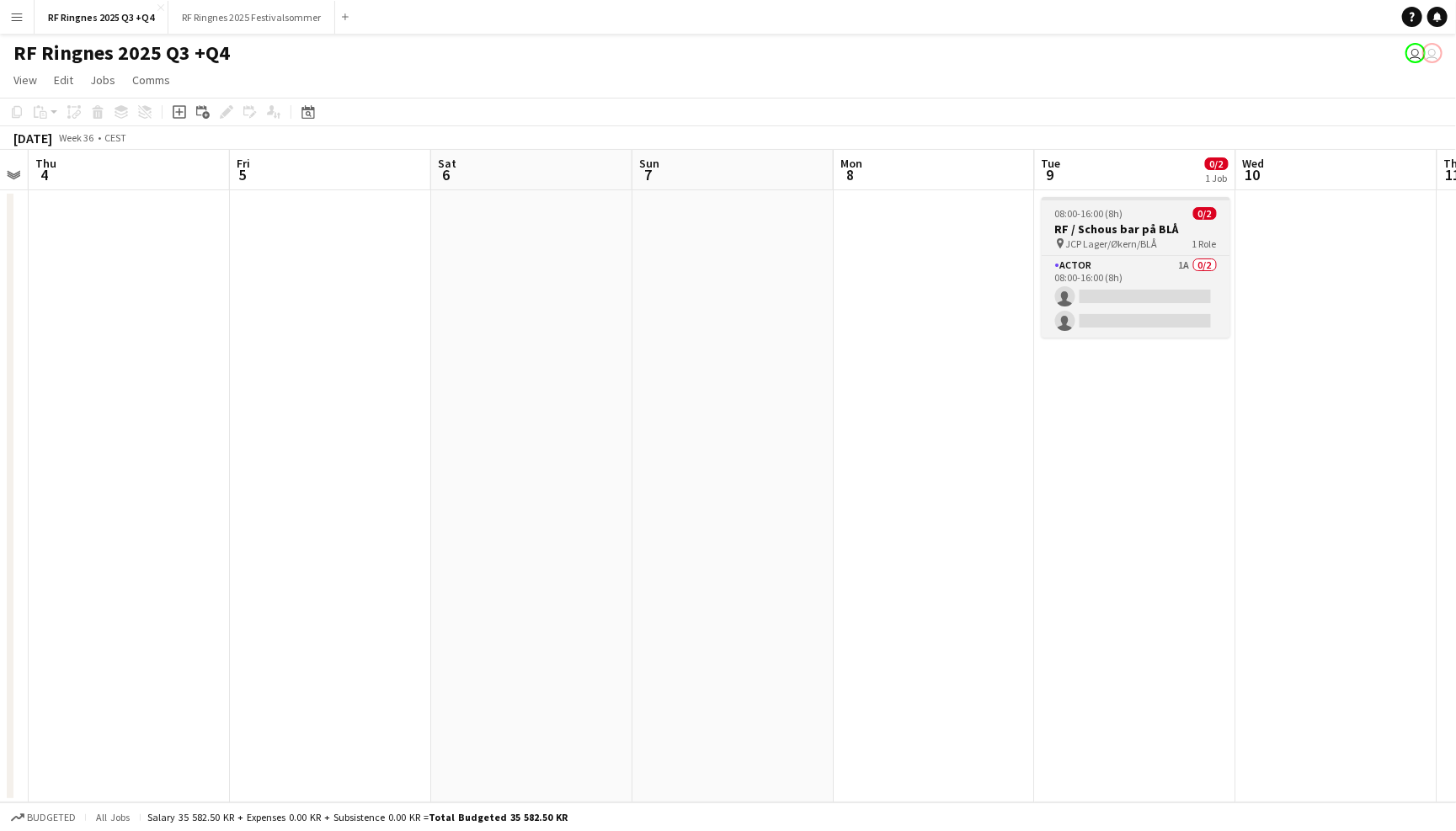
click at [1139, 253] on app-job-card "08:00-16:00 (8h) 0/2 RF / Schous bar på BLÅ pin JCP Lager/Økern/BLÅ 1 Role Acto…" at bounding box center [1135, 268] width 188 height 141
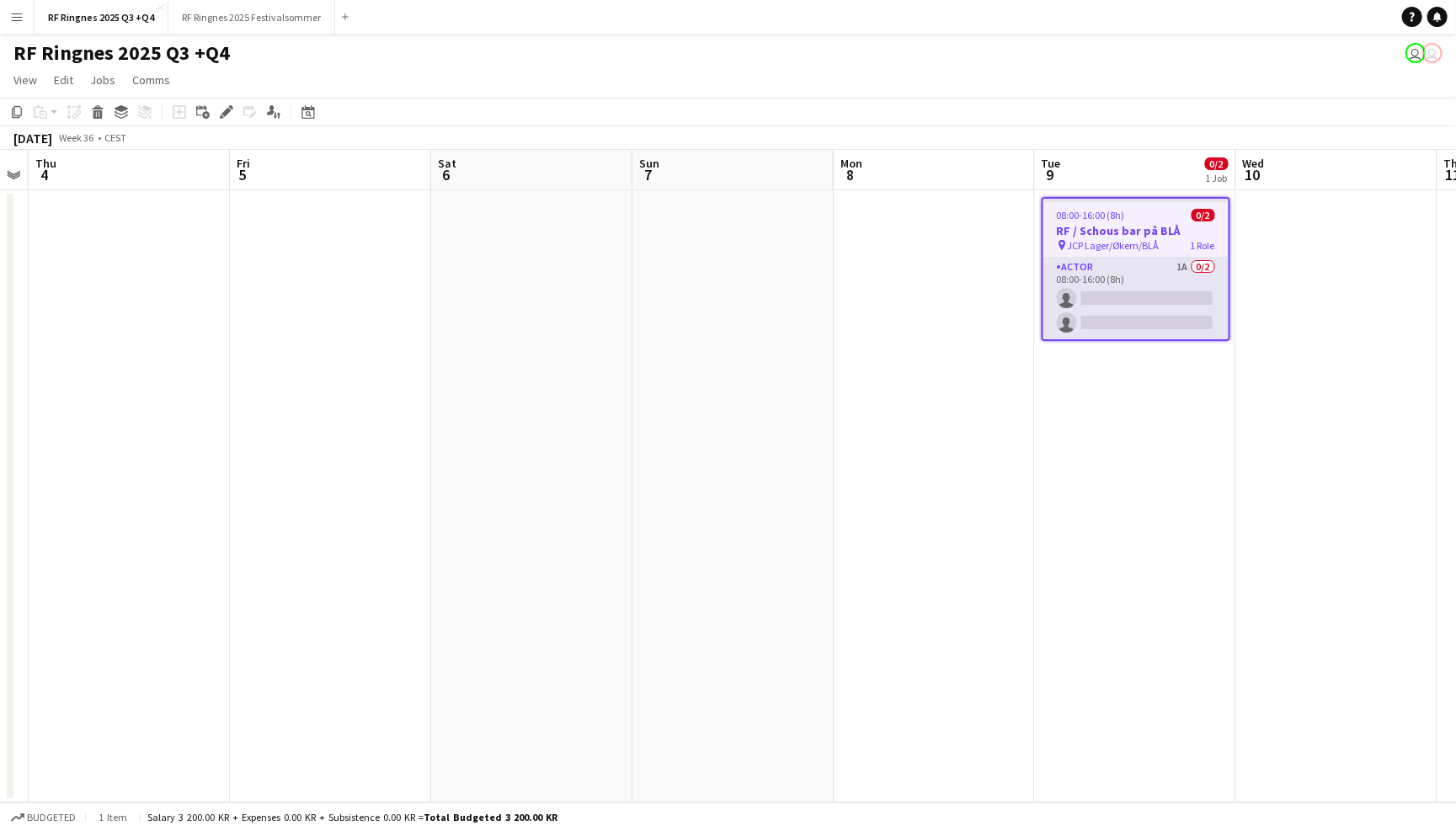
click at [1160, 283] on app-card-role "Actor 1A 0/2 08:00-16:00 (8h) single-neutral-actions single-neutral-actions" at bounding box center [1136, 299] width 186 height 82
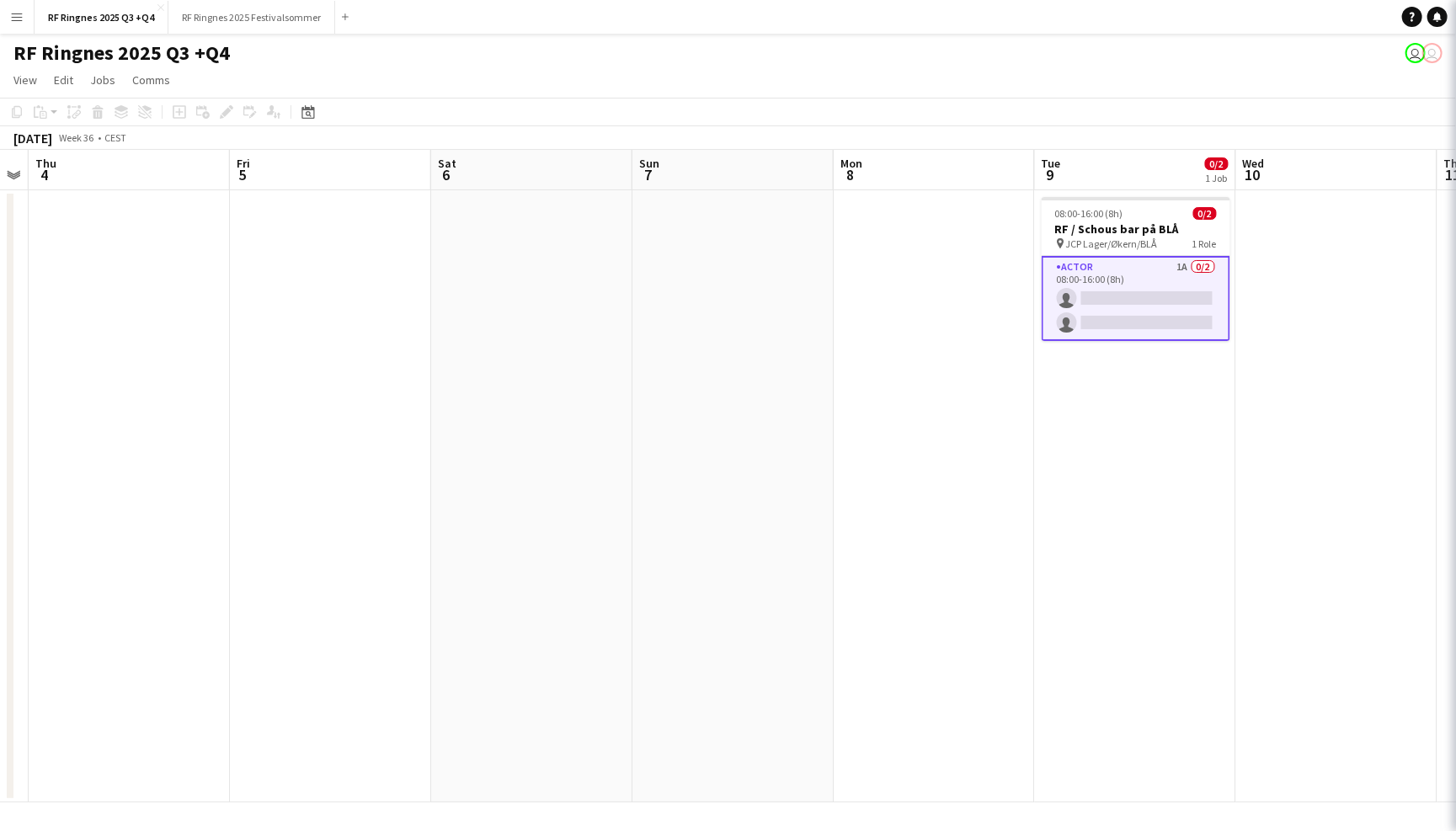
scroll to position [0, 776]
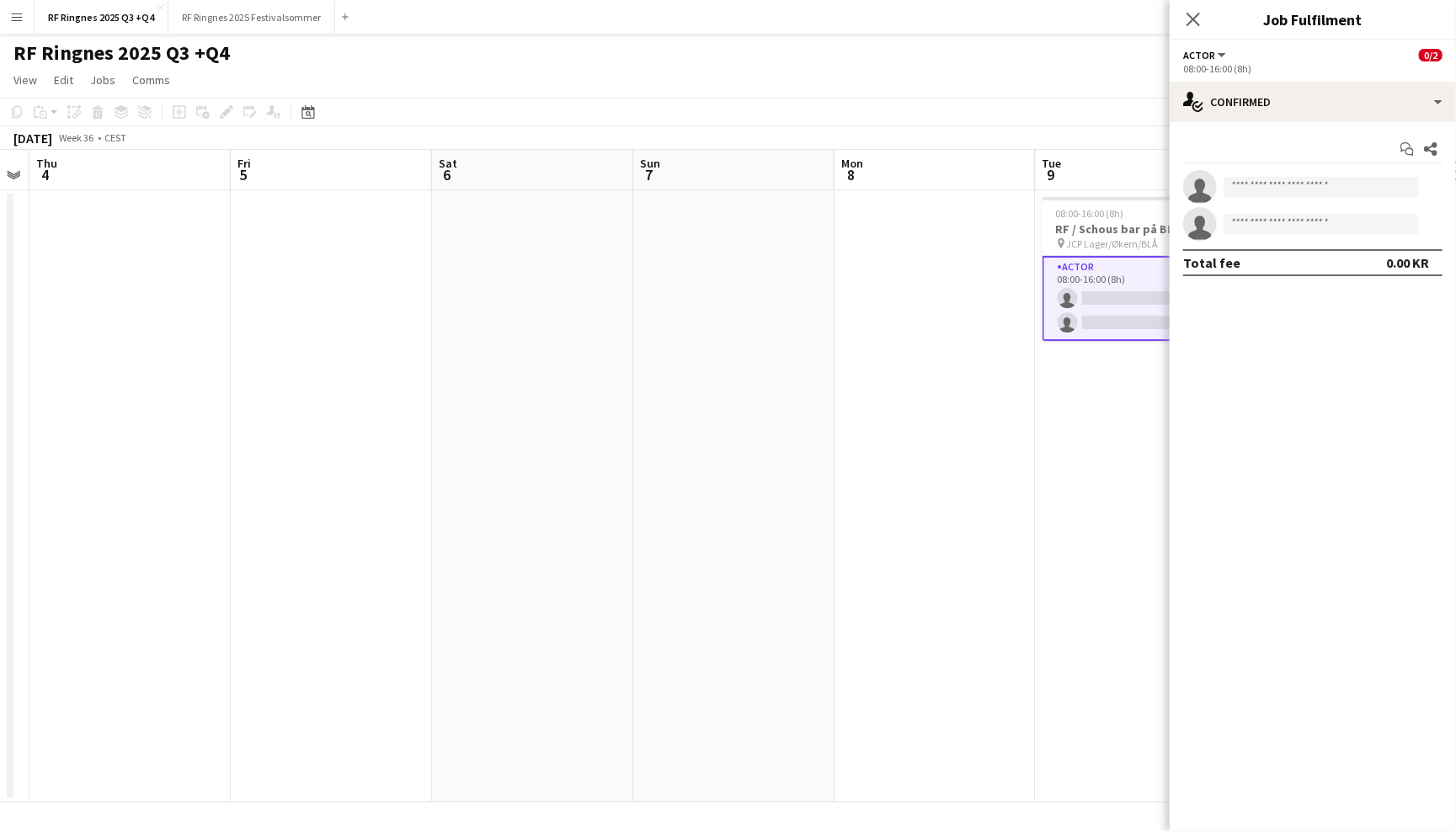
click at [1324, 57] on div "Actor All roles Actor 0/2" at bounding box center [1313, 55] width 260 height 15
click at [1328, 82] on div "single-neutral-actions-check-2 Confirmed" at bounding box center [1313, 102] width 286 height 41
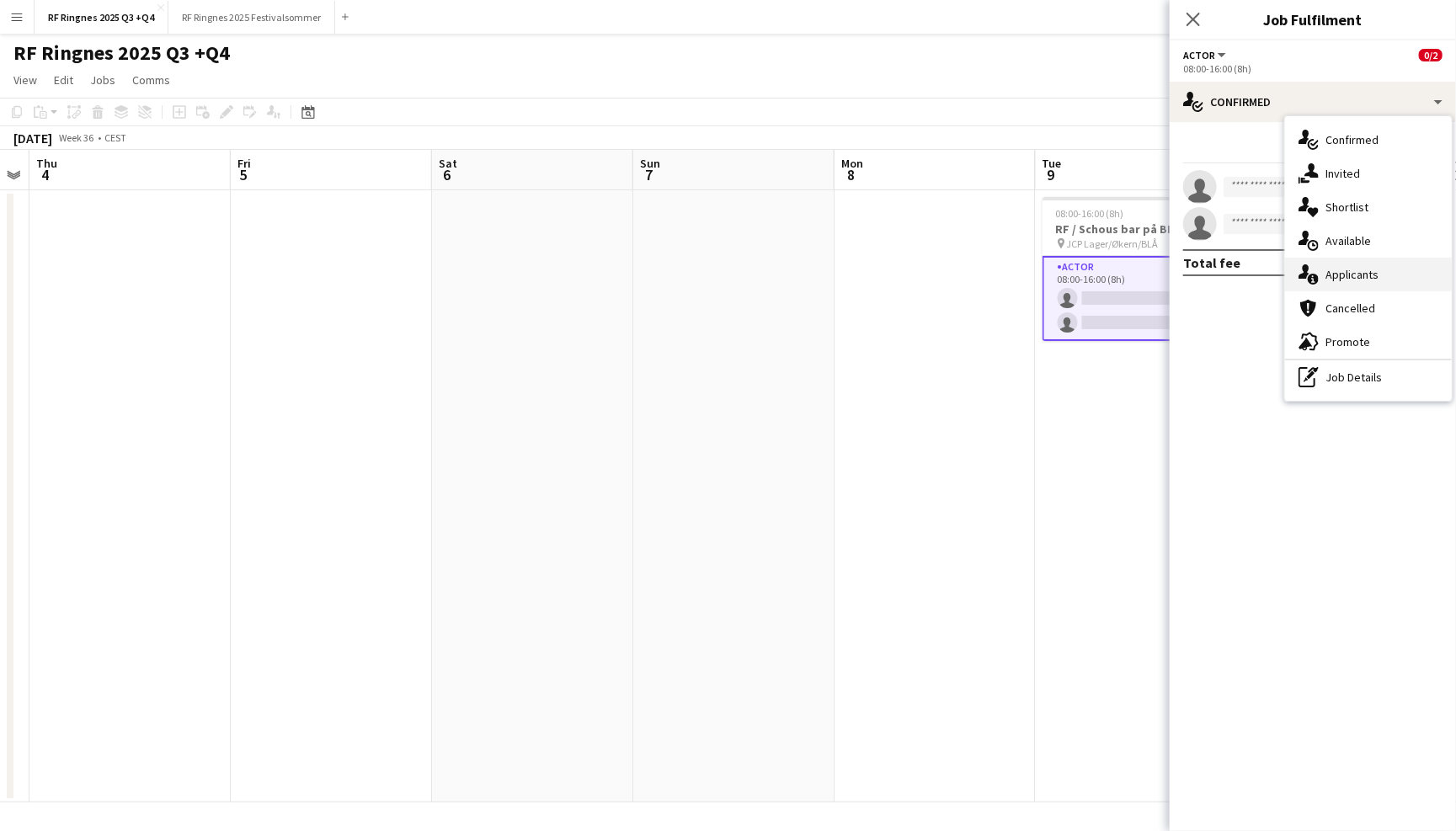
click at [1379, 279] on div "single-neutral-actions-information Applicants" at bounding box center [1368, 274] width 167 height 34
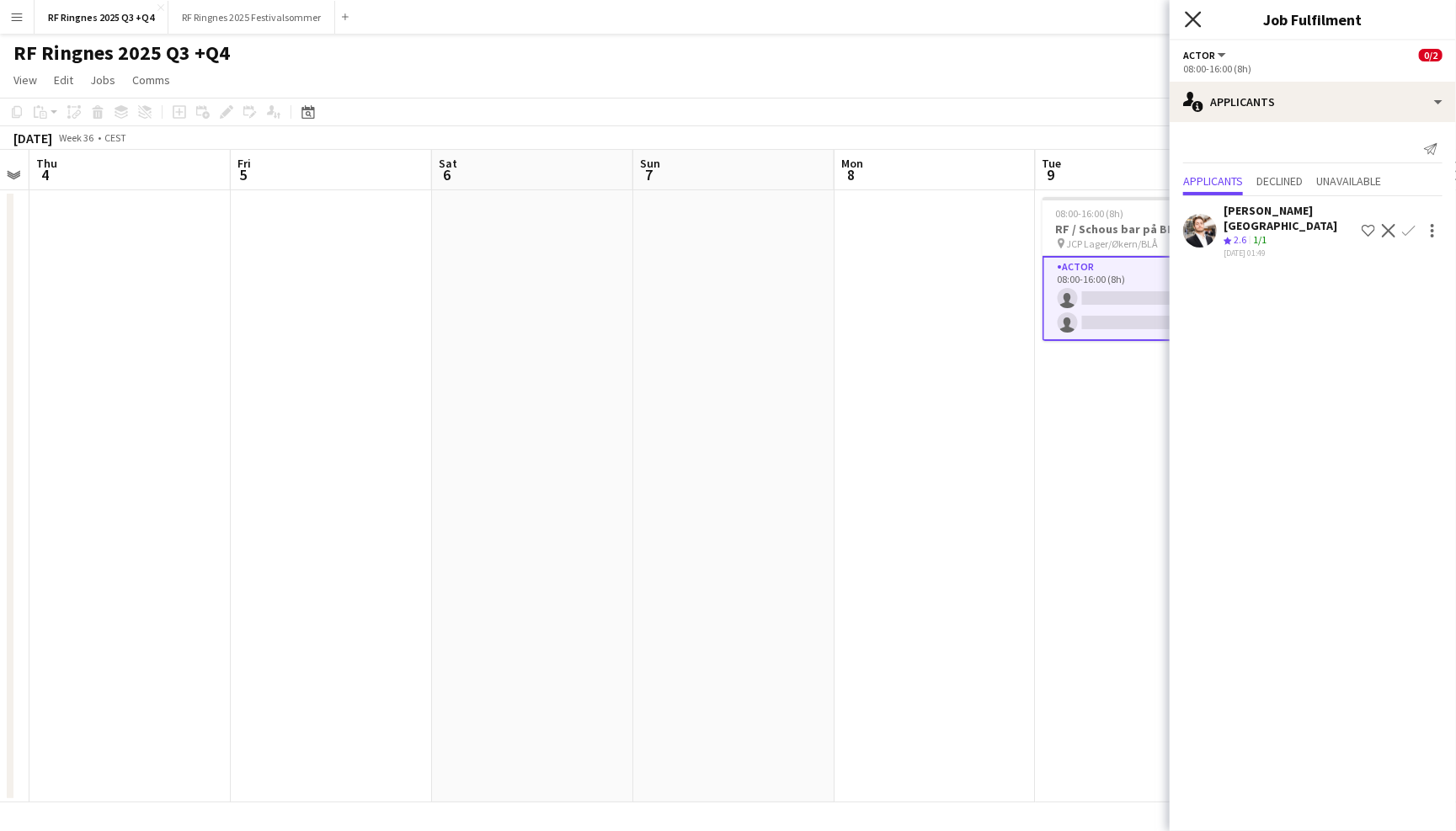
click at [1194, 19] on icon at bounding box center [1193, 18] width 16 height 16
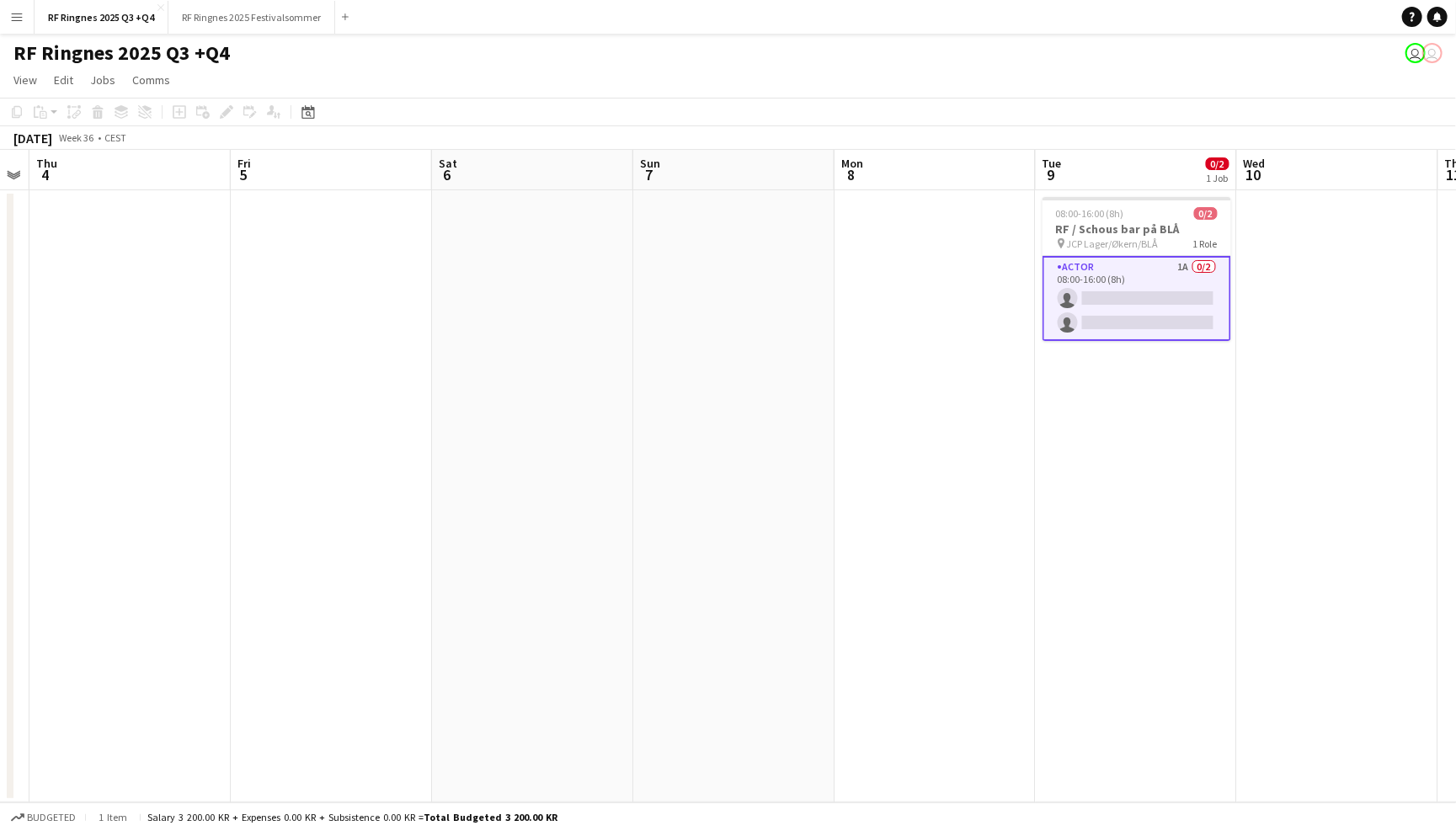
click at [1185, 66] on app-page-menu "View Day view expanded Day view collapsed Month view Date picker Jump to today …" at bounding box center [728, 81] width 1456 height 32
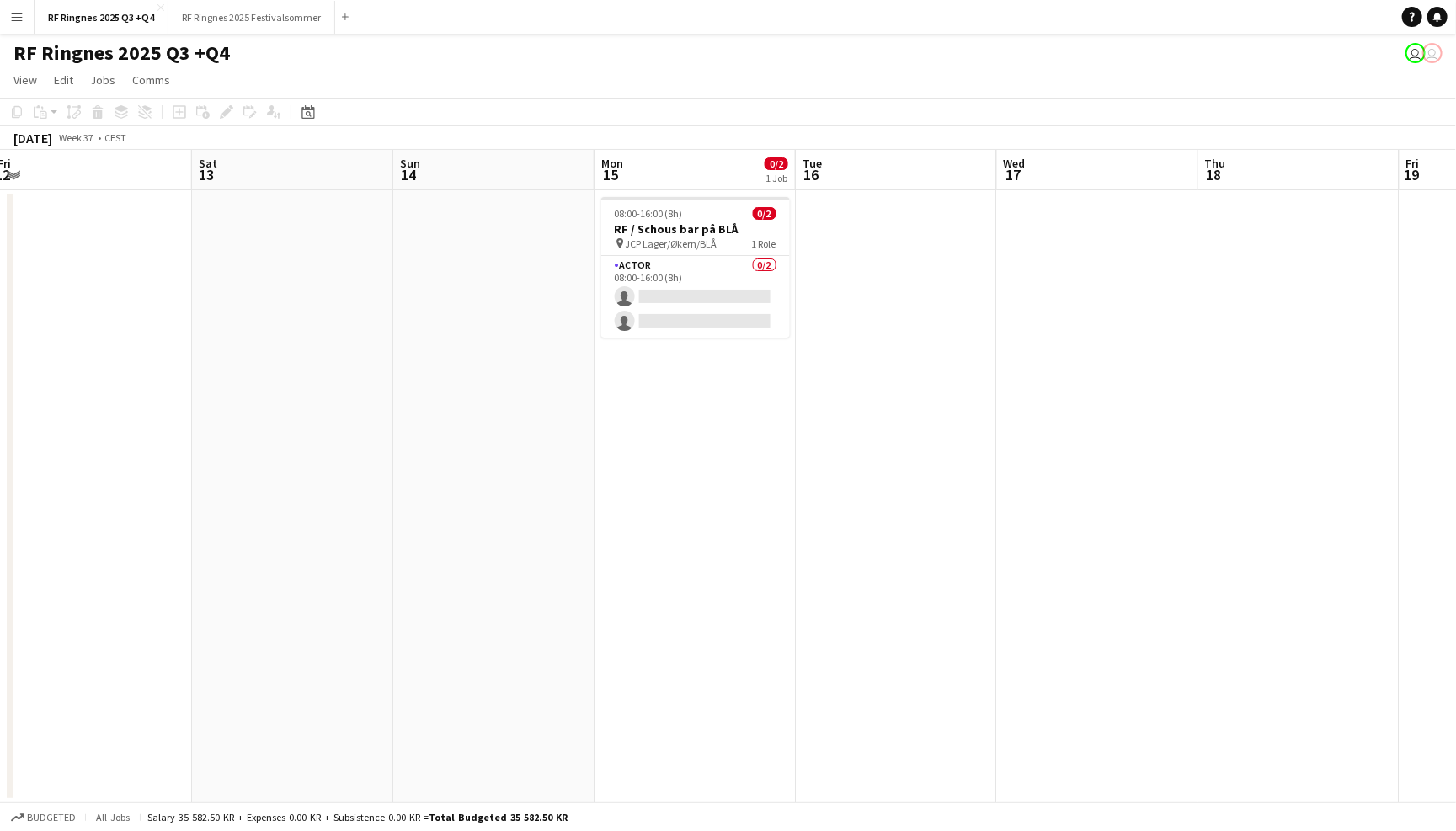
scroll to position [0, 452]
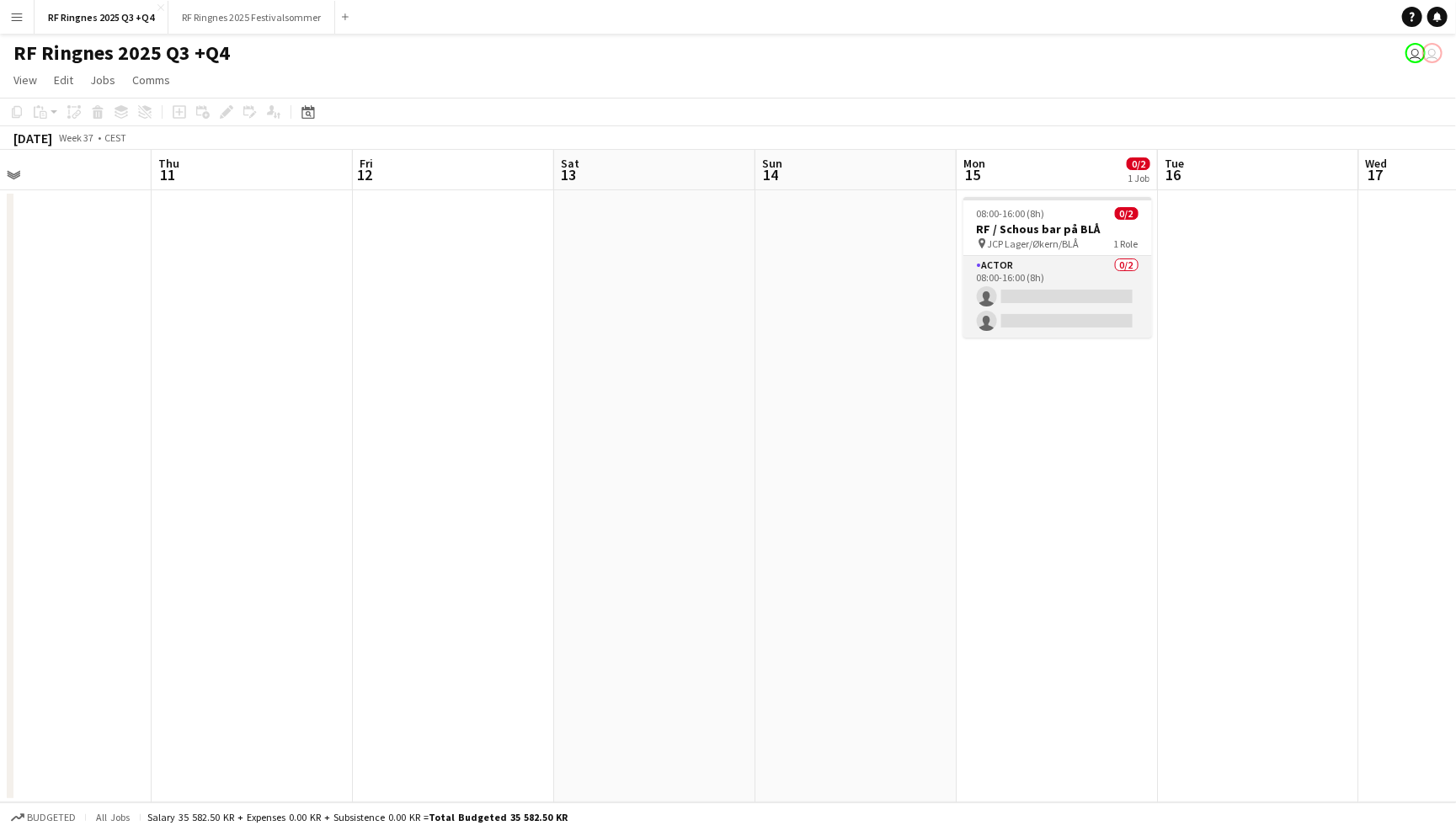
click at [1059, 279] on app-card-role "Actor 0/2 08:00-16:00 (8h) single-neutral-actions single-neutral-actions" at bounding box center [1057, 297] width 188 height 82
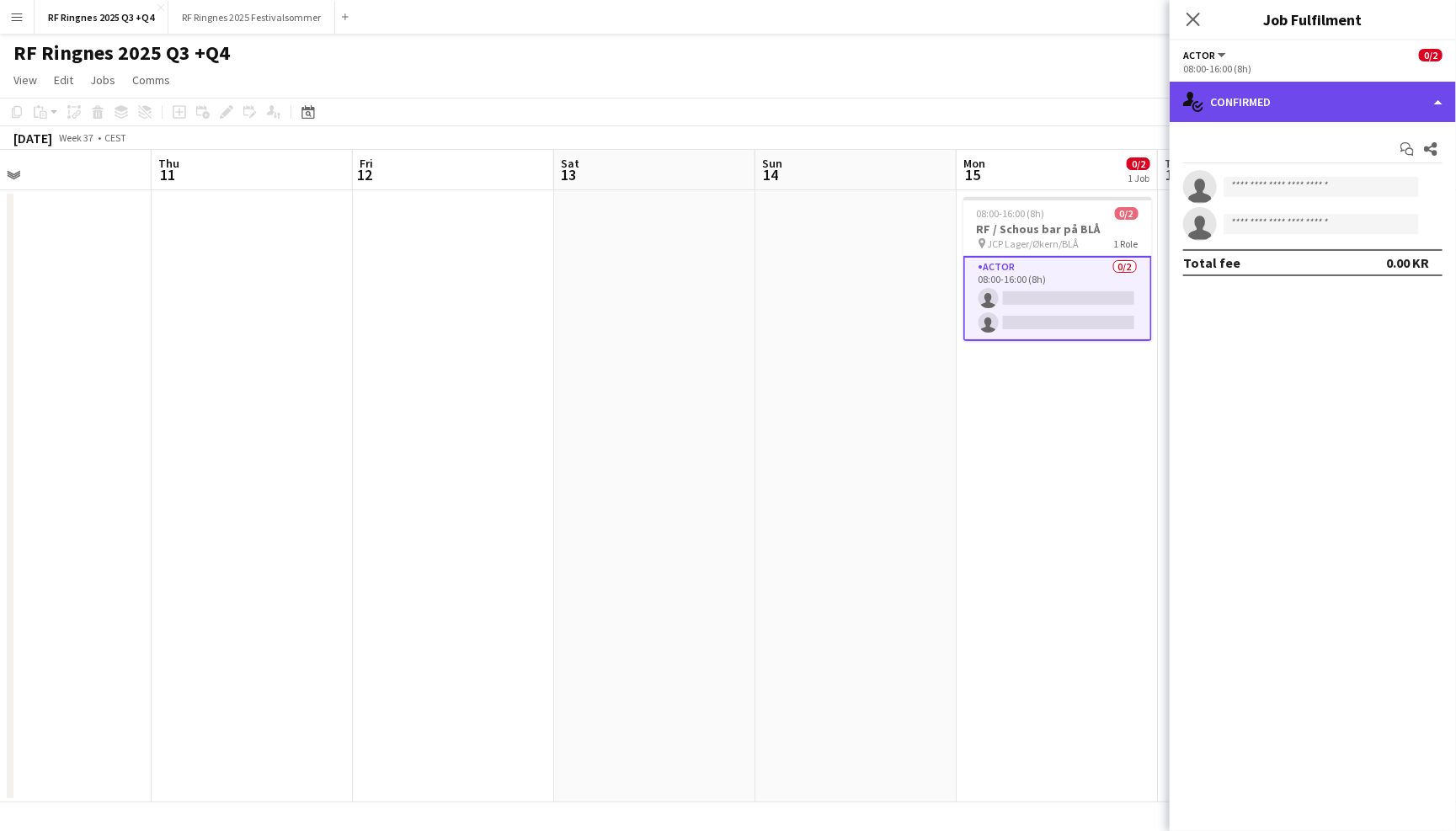
click at [1289, 98] on div "single-neutral-actions-check-2 Confirmed" at bounding box center [1313, 102] width 286 height 41
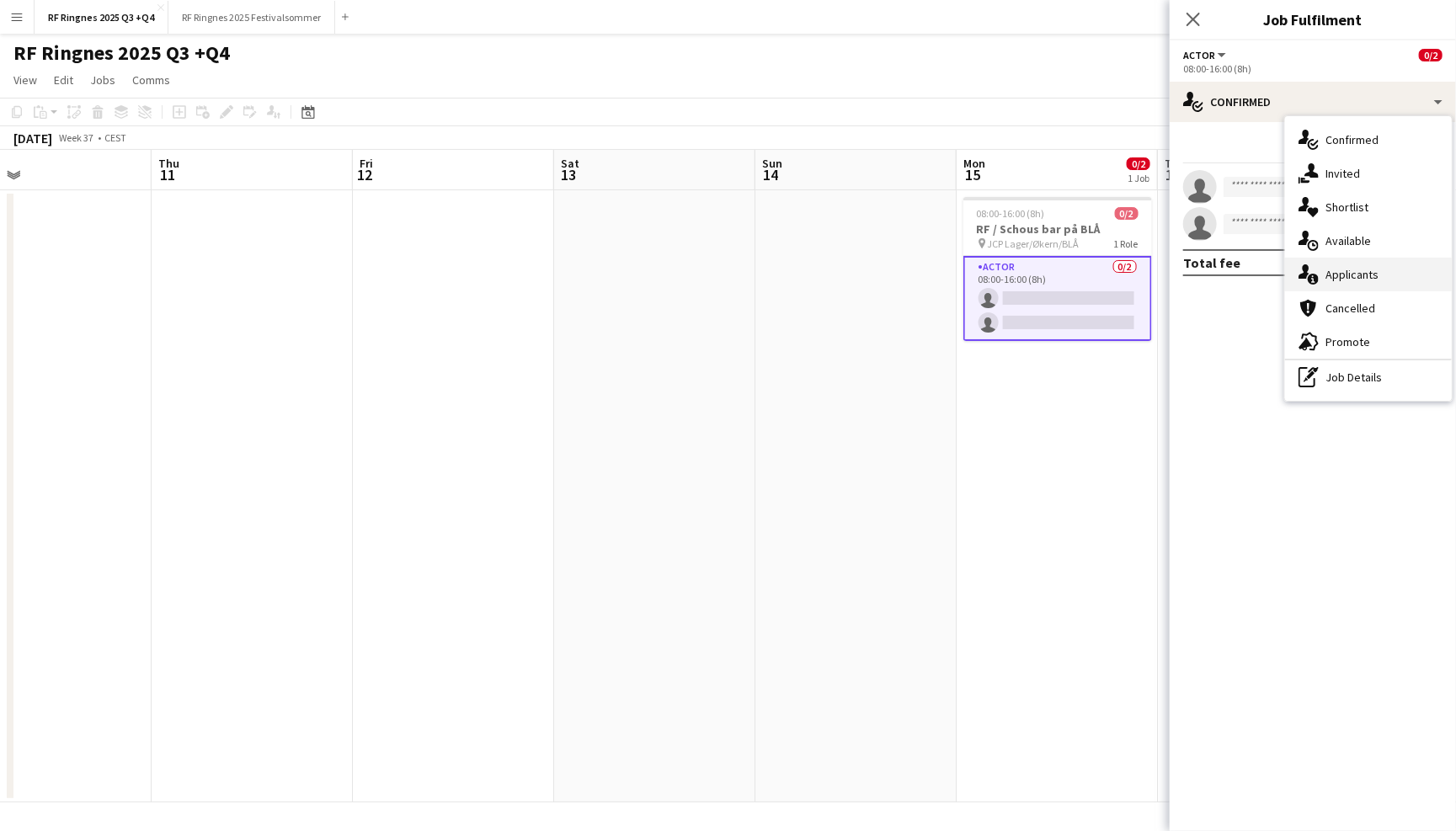
click at [1404, 272] on div "single-neutral-actions-information Applicants" at bounding box center [1368, 274] width 167 height 34
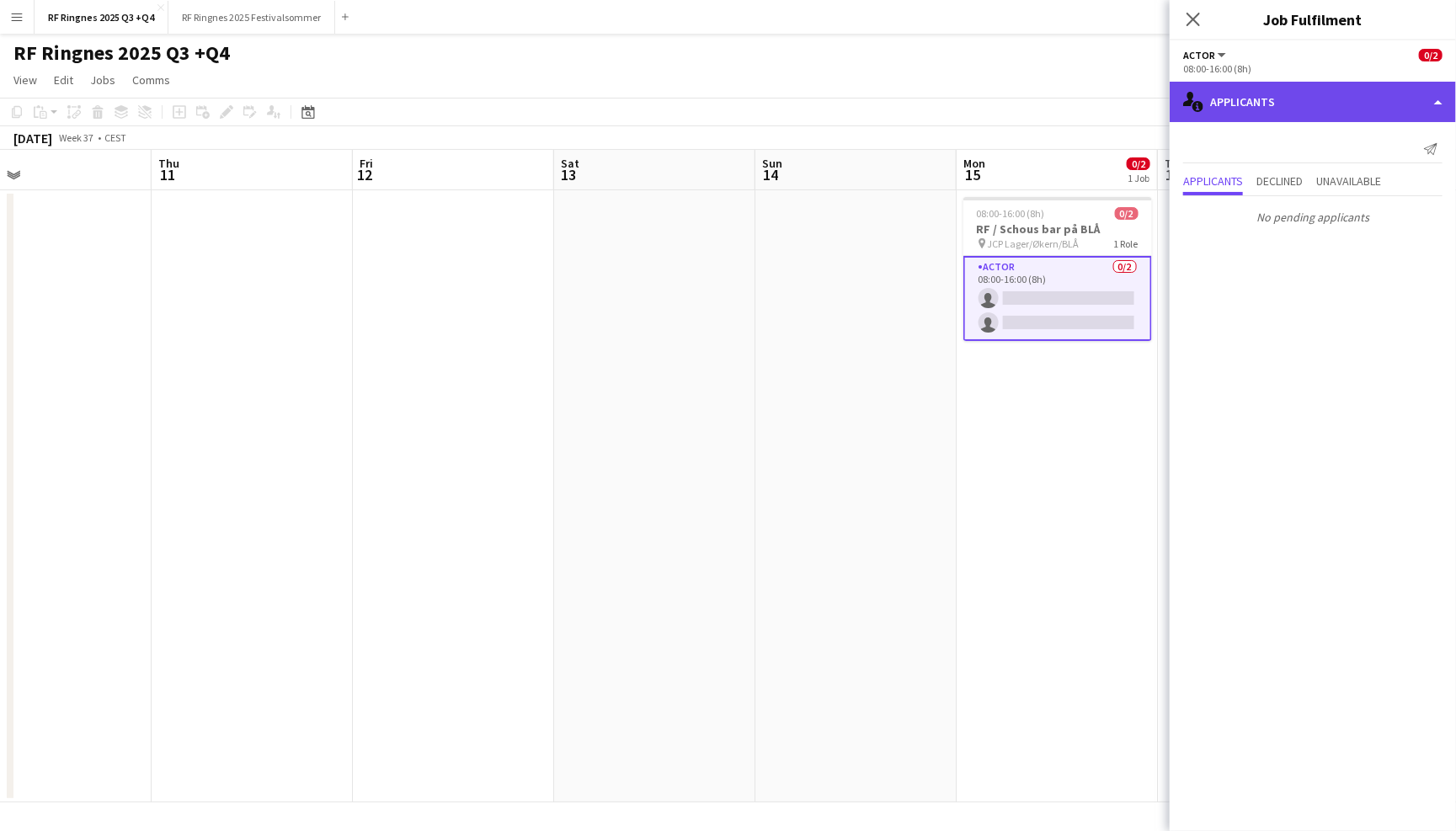
click at [1326, 100] on div "single-neutral-actions-information Applicants" at bounding box center [1313, 102] width 286 height 41
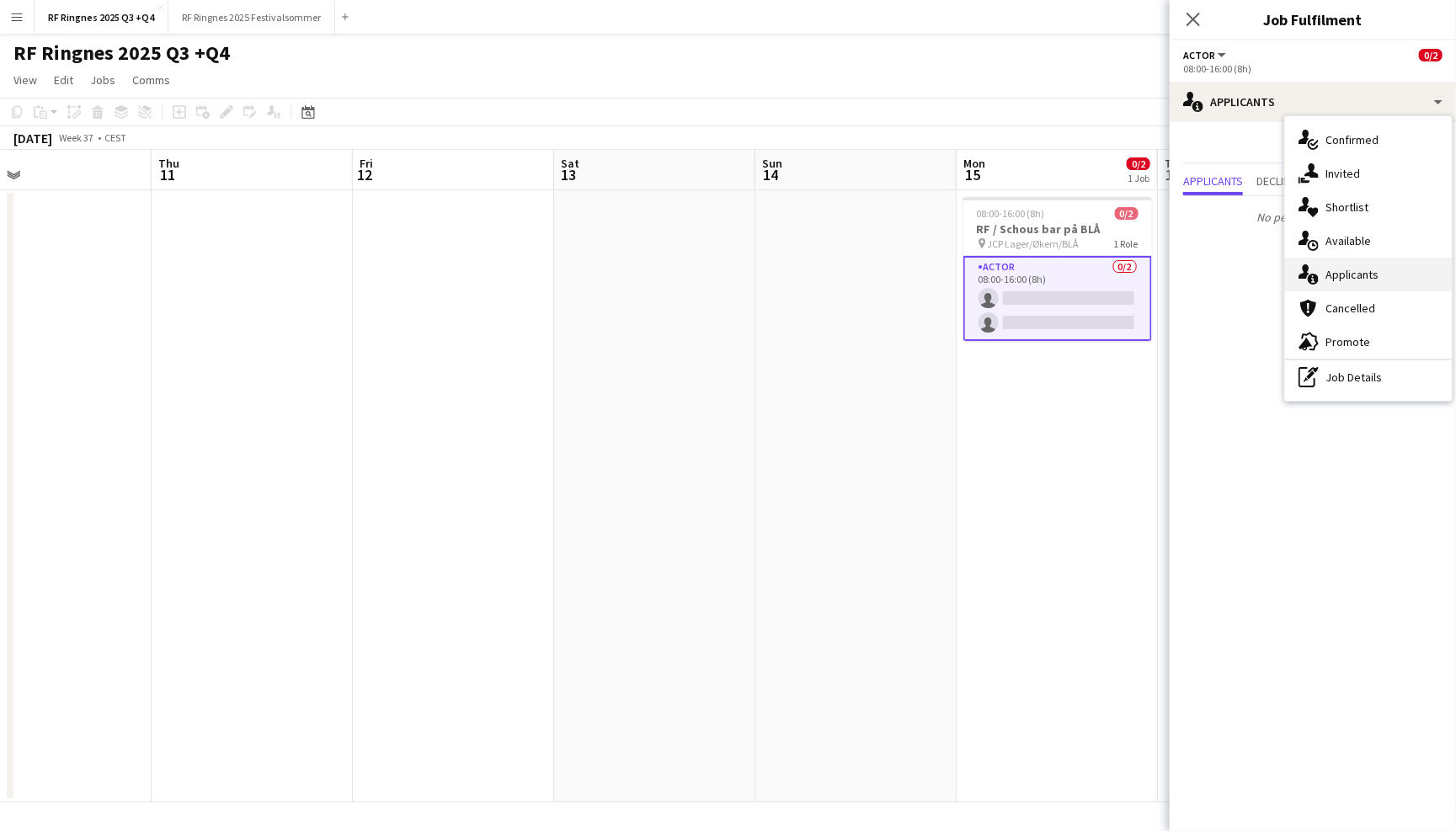
click at [1374, 269] on div "single-neutral-actions-information Applicants" at bounding box center [1368, 274] width 167 height 34
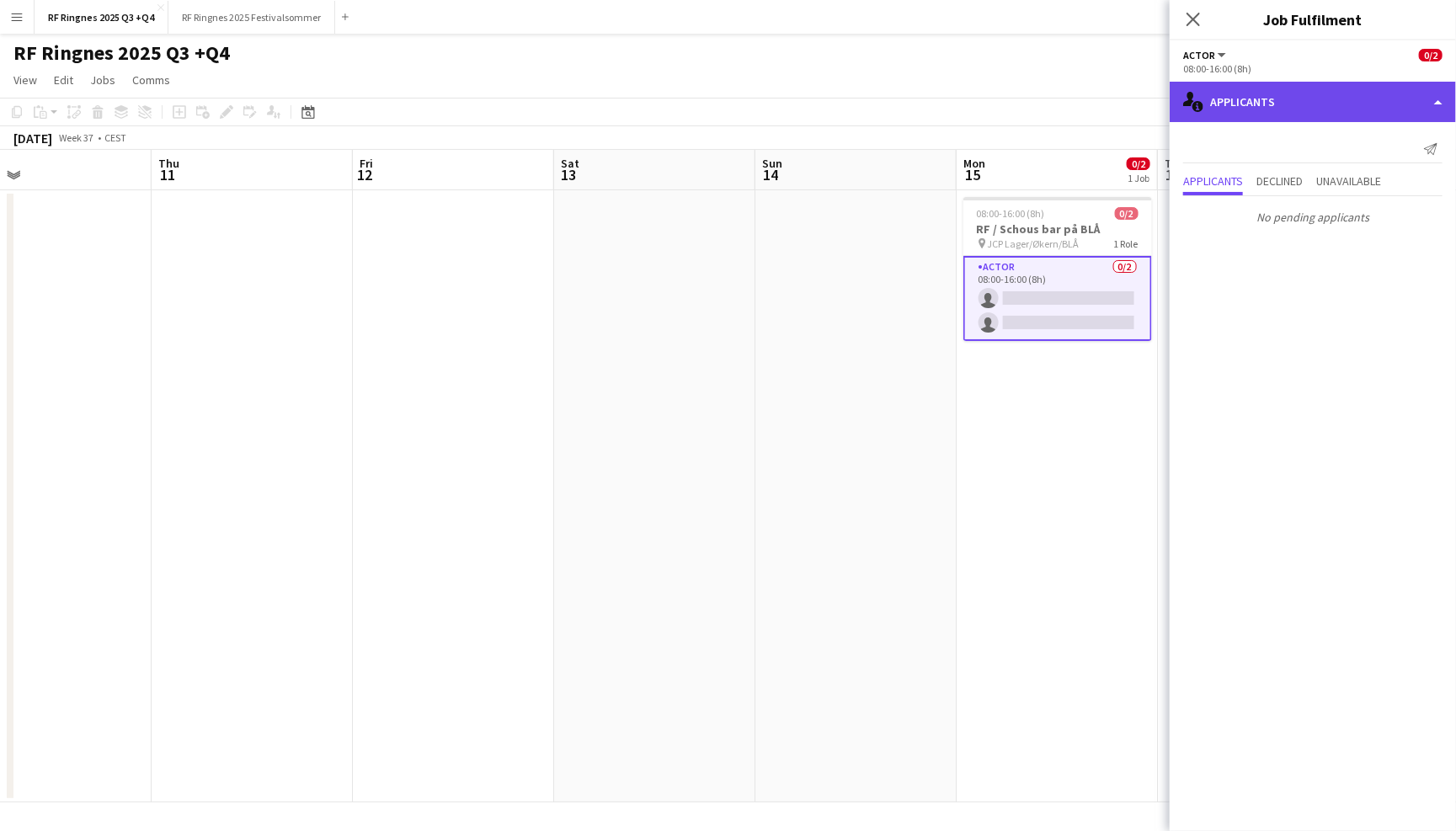
click at [1311, 111] on div "single-neutral-actions-information Applicants" at bounding box center [1313, 102] width 286 height 41
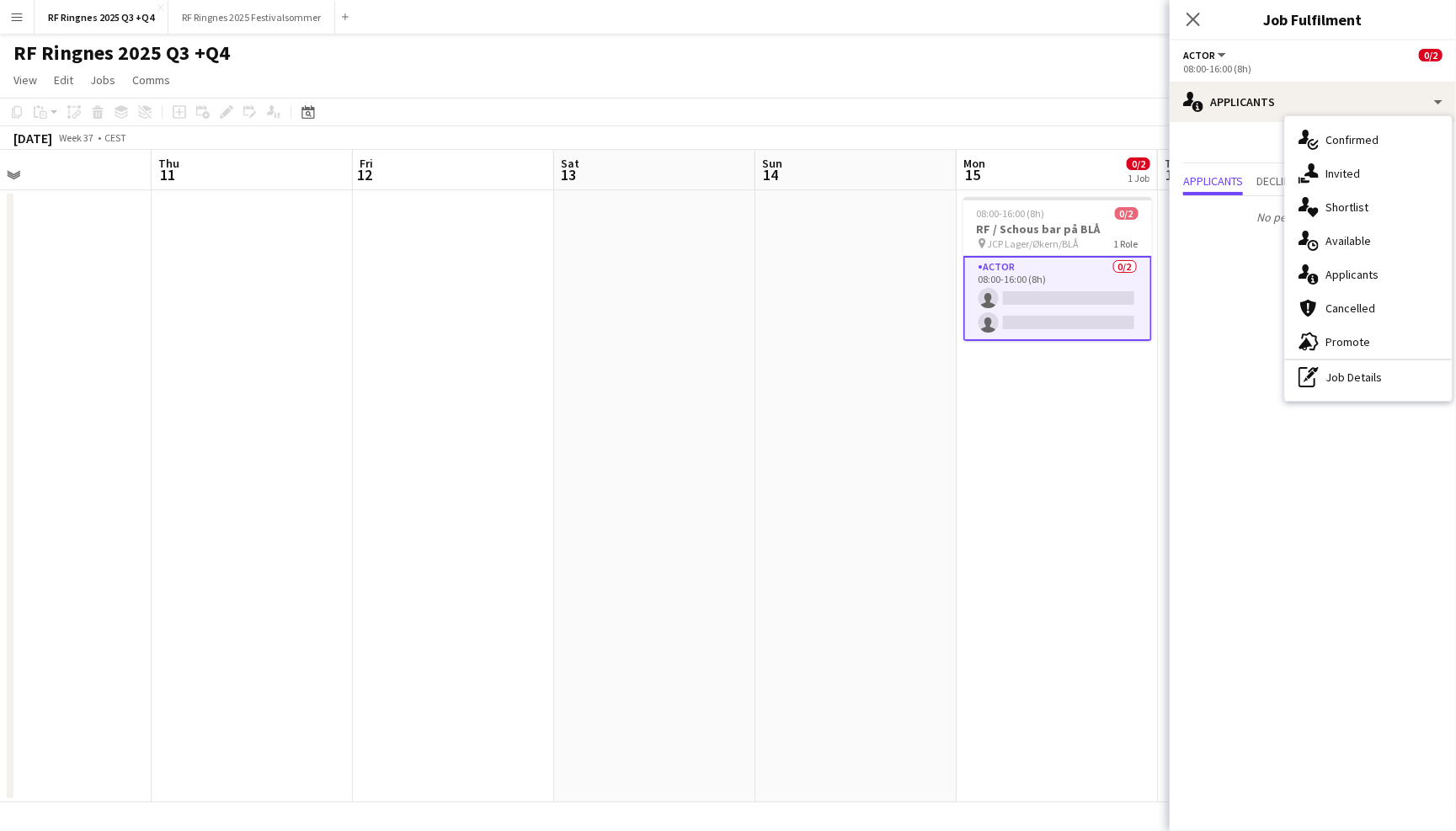
click at [1062, 32] on app-navbar "Menu Boards Boards Boards All jobs Status Workforce Workforce My Workforce Recr…" at bounding box center [728, 16] width 1456 height 34
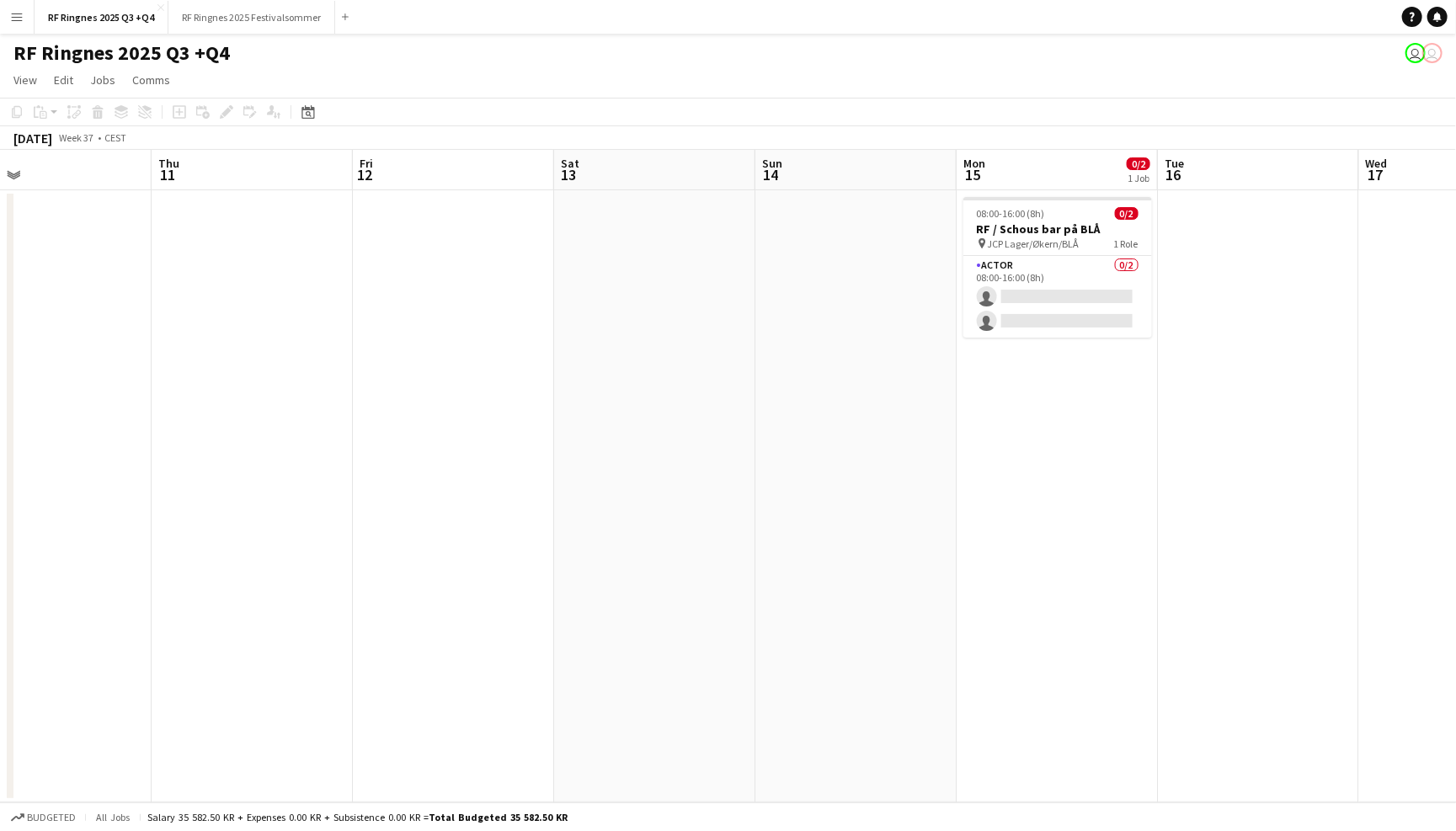
click at [1144, 45] on div "RF Ringnes 2025 Q3 +Q4 user user" at bounding box center [728, 49] width 1456 height 32
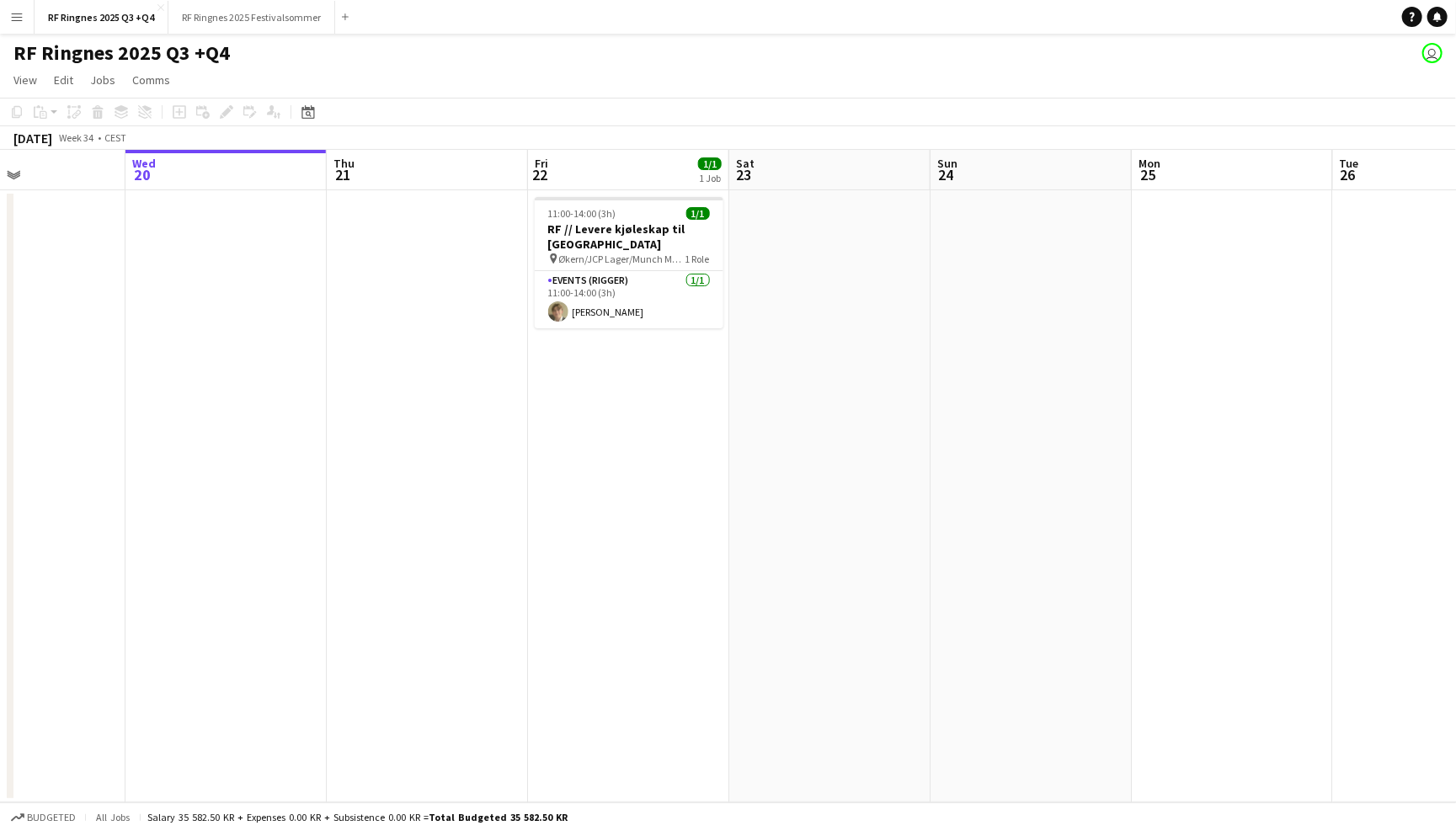
scroll to position [0, 463]
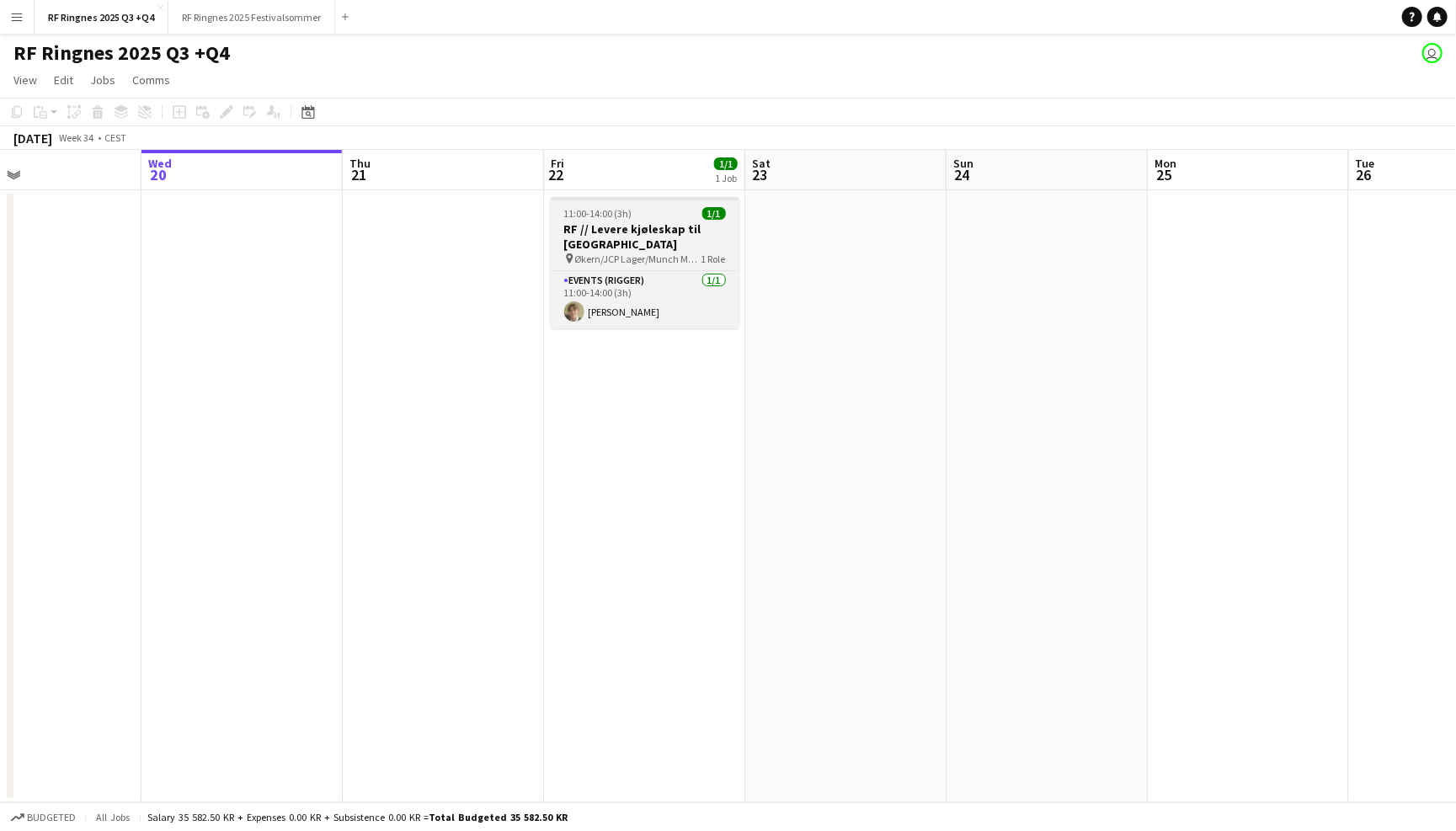
click at [653, 271] on div "Events (Rigger) 1/1 11:00-14:00 (3h) Bastian Solem" at bounding box center [644, 300] width 188 height 58
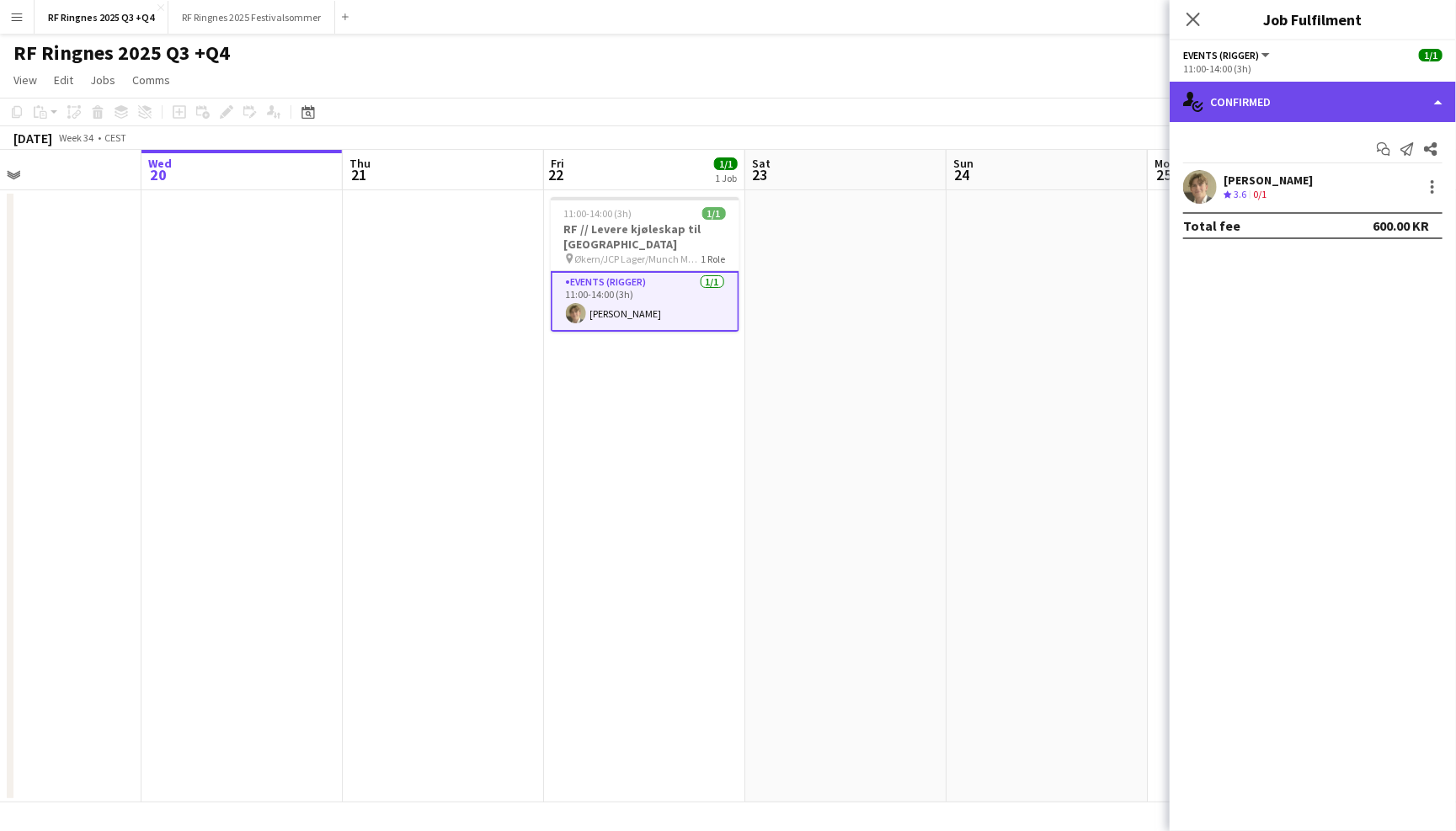
click at [1262, 99] on div "single-neutral-actions-check-2 Confirmed" at bounding box center [1313, 102] width 286 height 41
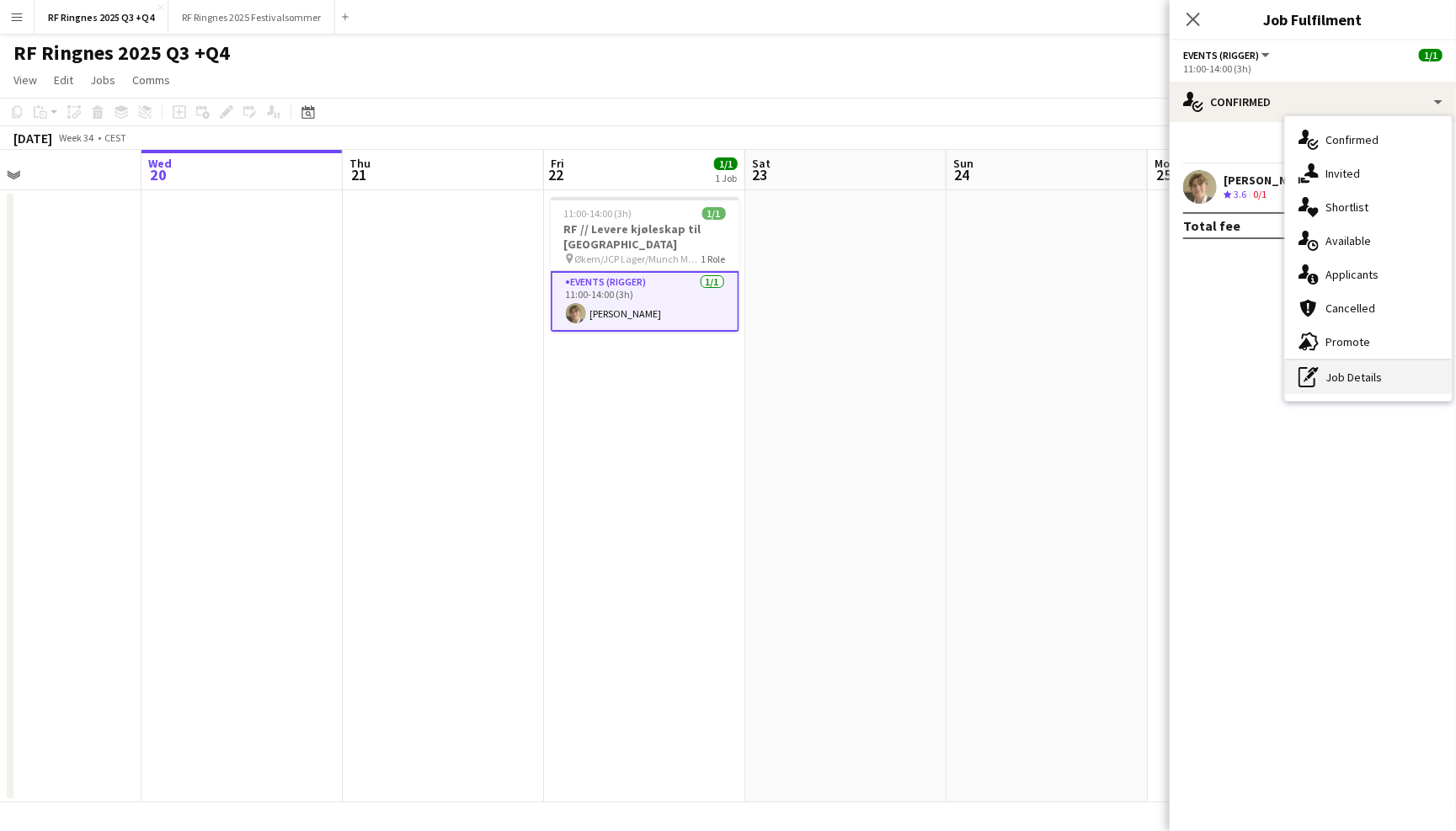
click at [1369, 388] on div "pen-write Job Details" at bounding box center [1368, 377] width 167 height 34
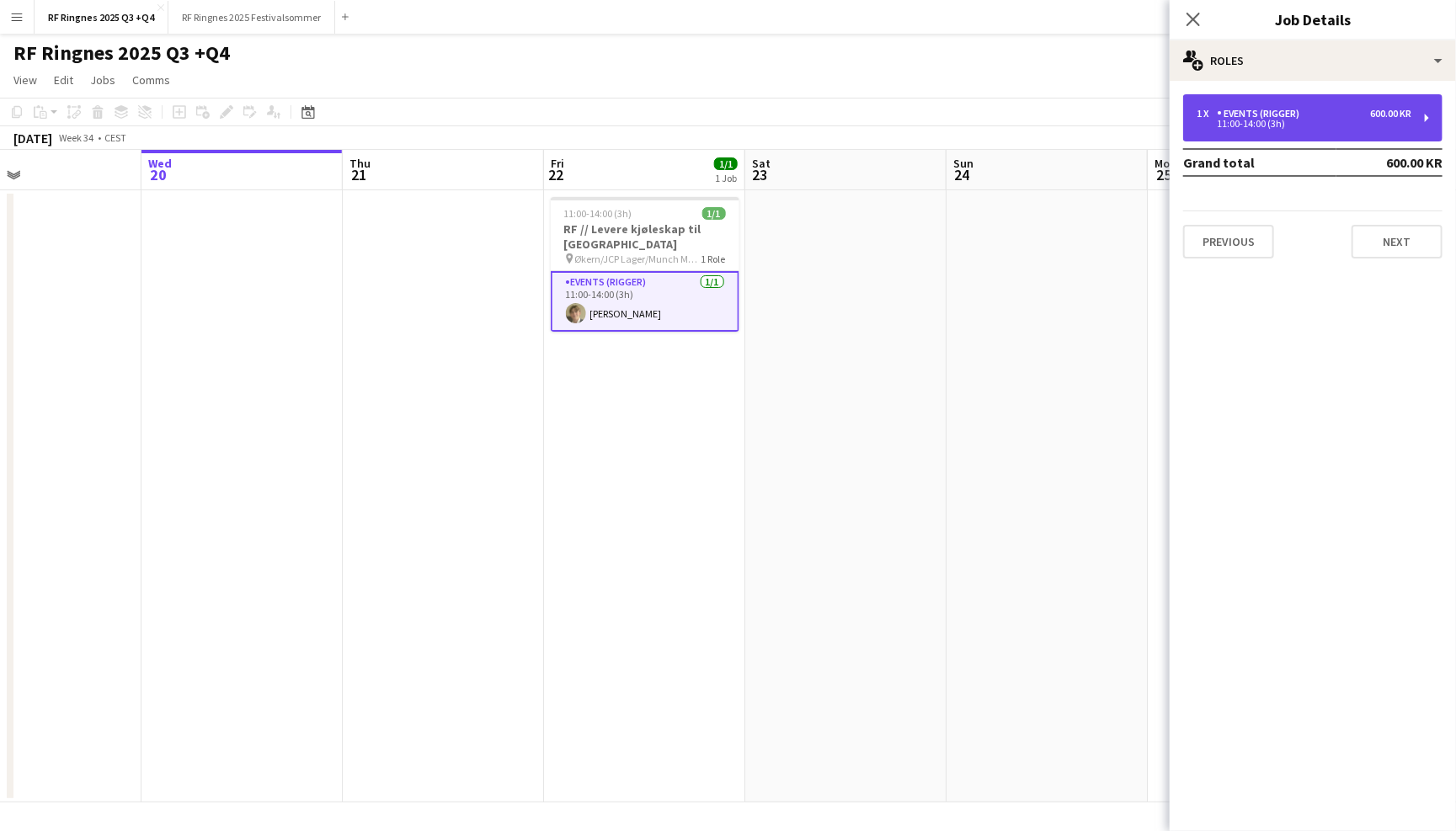
click at [1271, 104] on div "1 x Events (Rigger) 600.00 KR 11:00-14:00 (3h)" at bounding box center [1313, 118] width 260 height 47
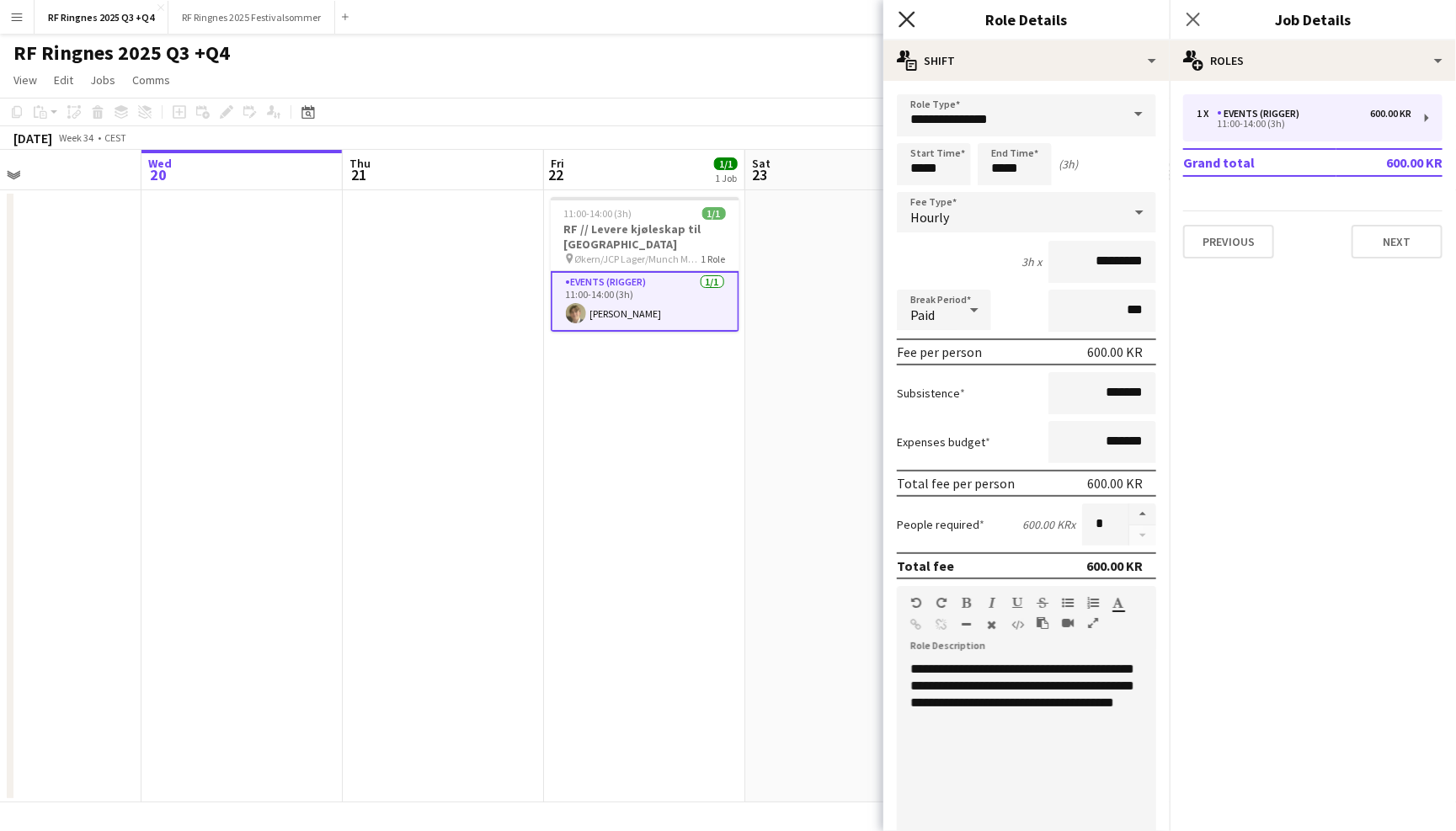
click at [908, 14] on icon "Close pop-in" at bounding box center [906, 18] width 16 height 16
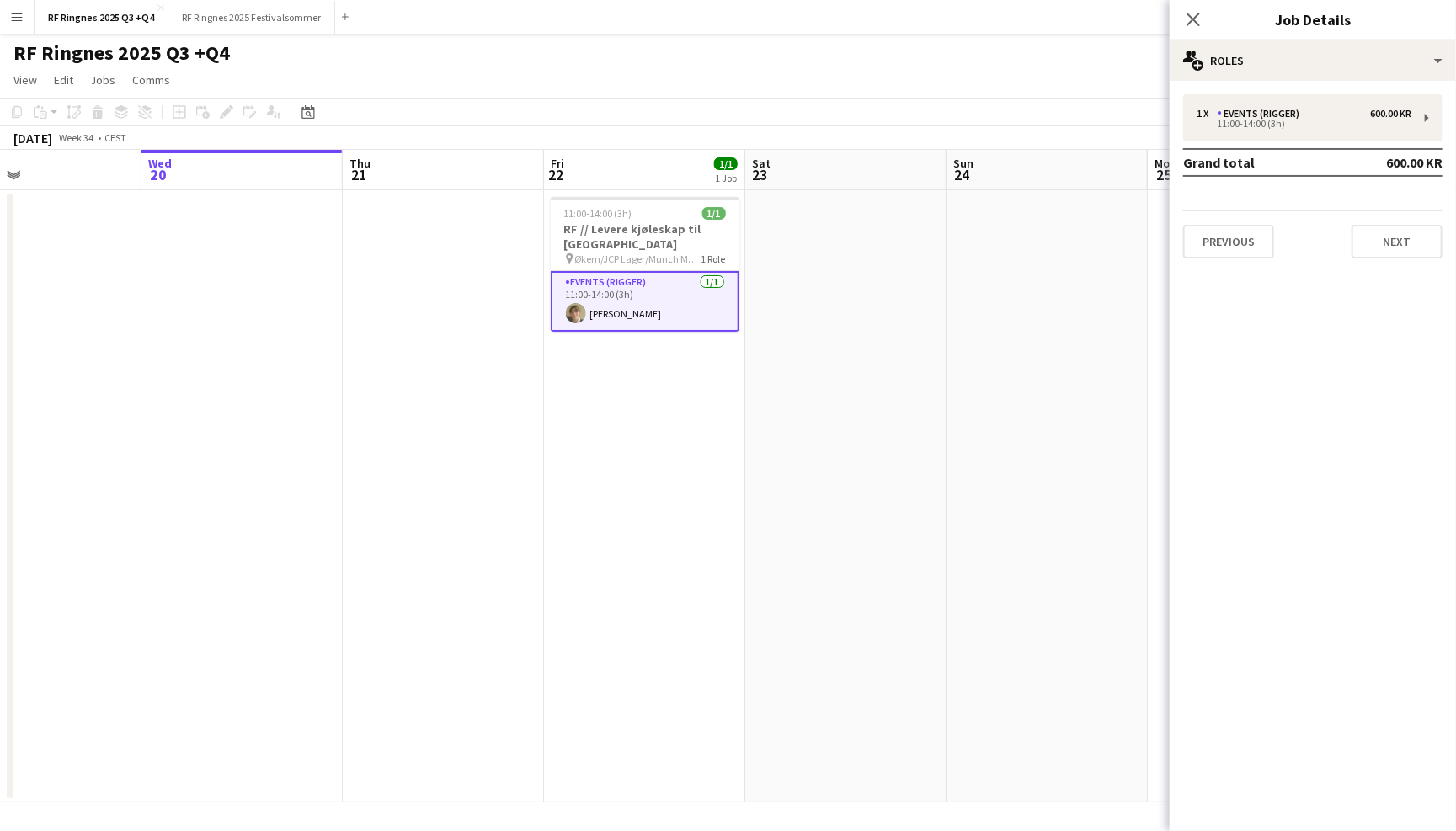
click at [1081, 34] on div "RF Ringnes 2025 Q3 +Q4 user" at bounding box center [728, 49] width 1456 height 32
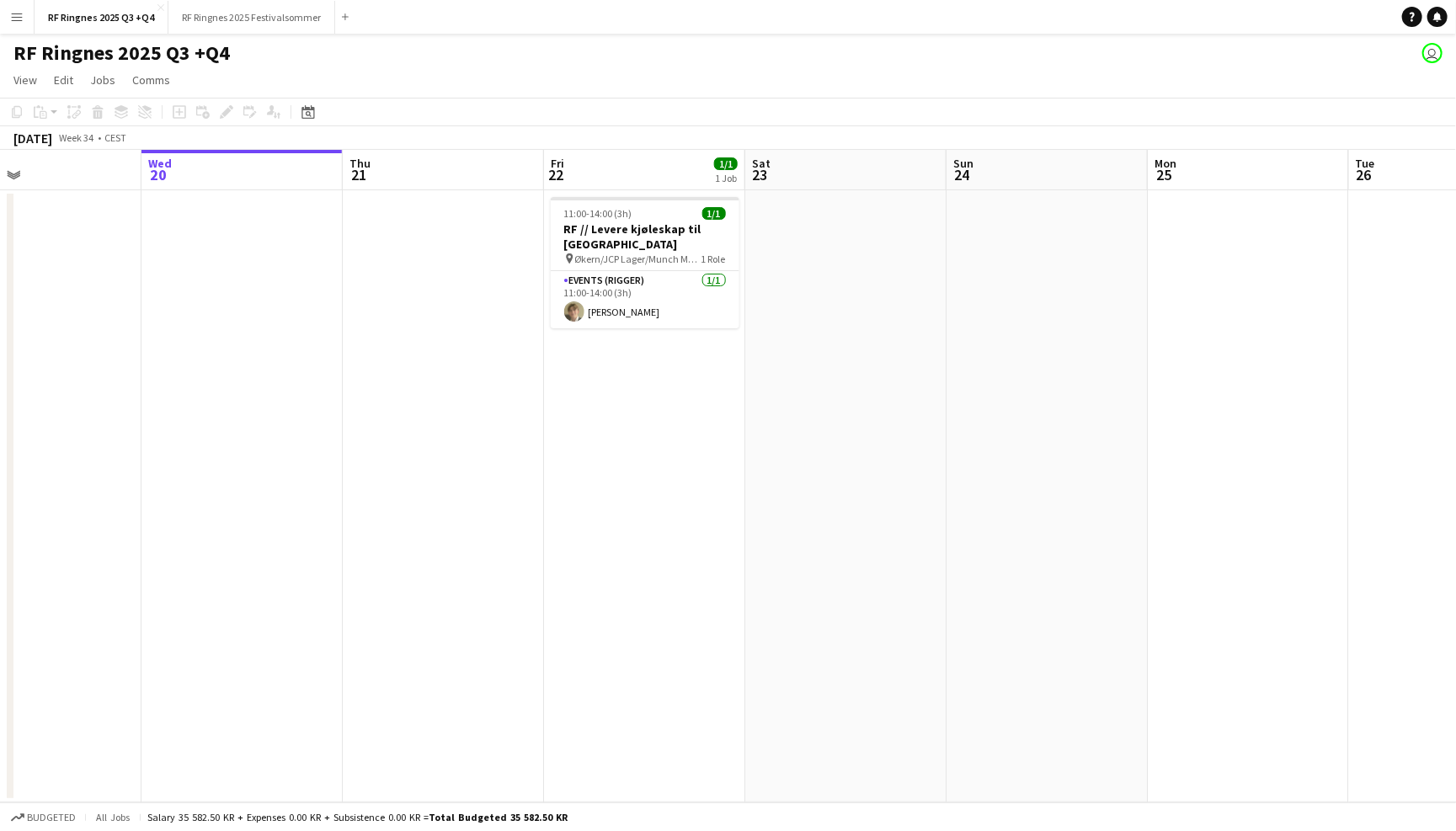
click at [1031, 102] on app-toolbar "Copy Paste Paste Command V Paste with crew Command Shift V Paste linked Job Del…" at bounding box center [728, 112] width 1456 height 29
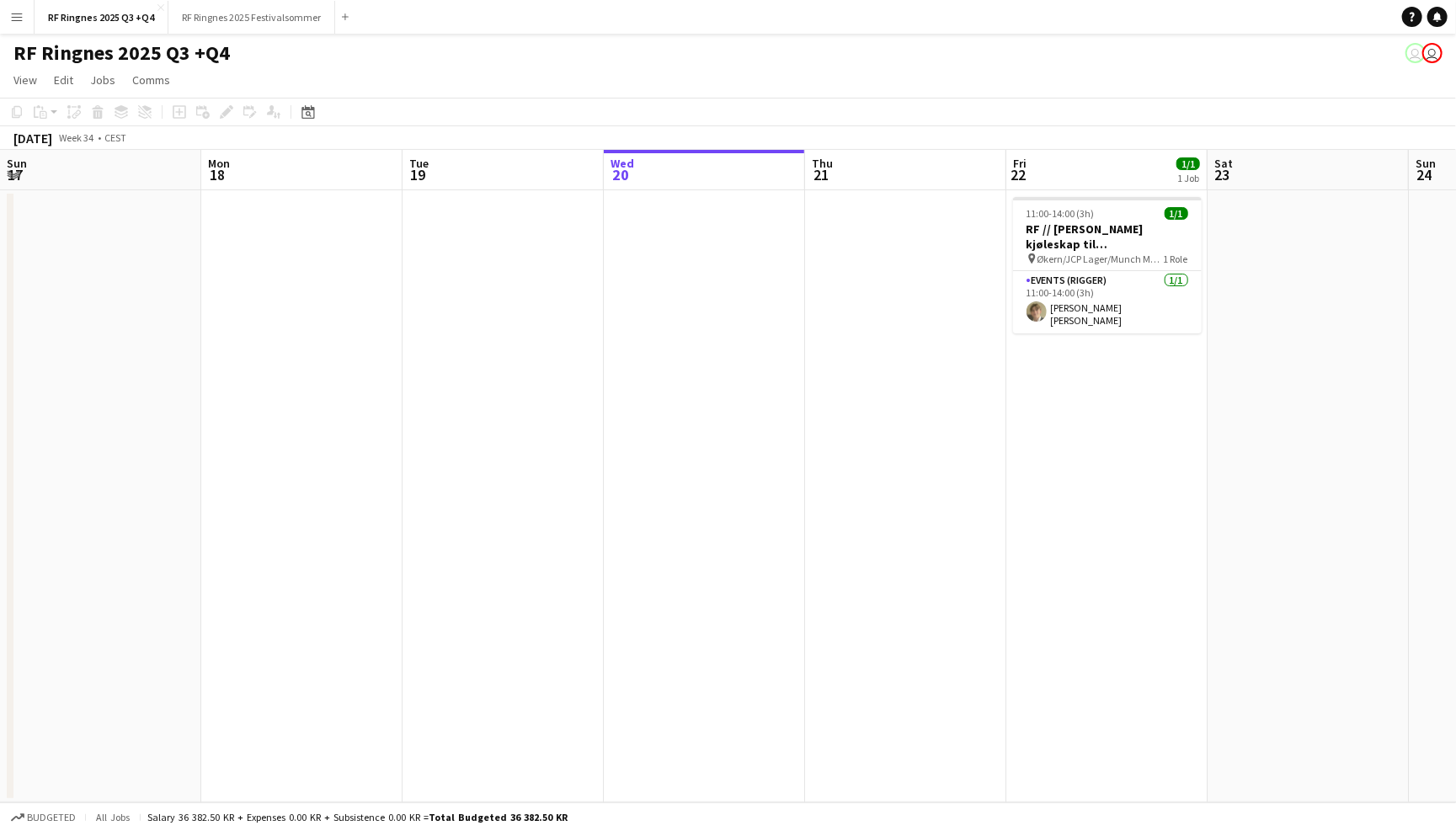
scroll to position [0, 402]
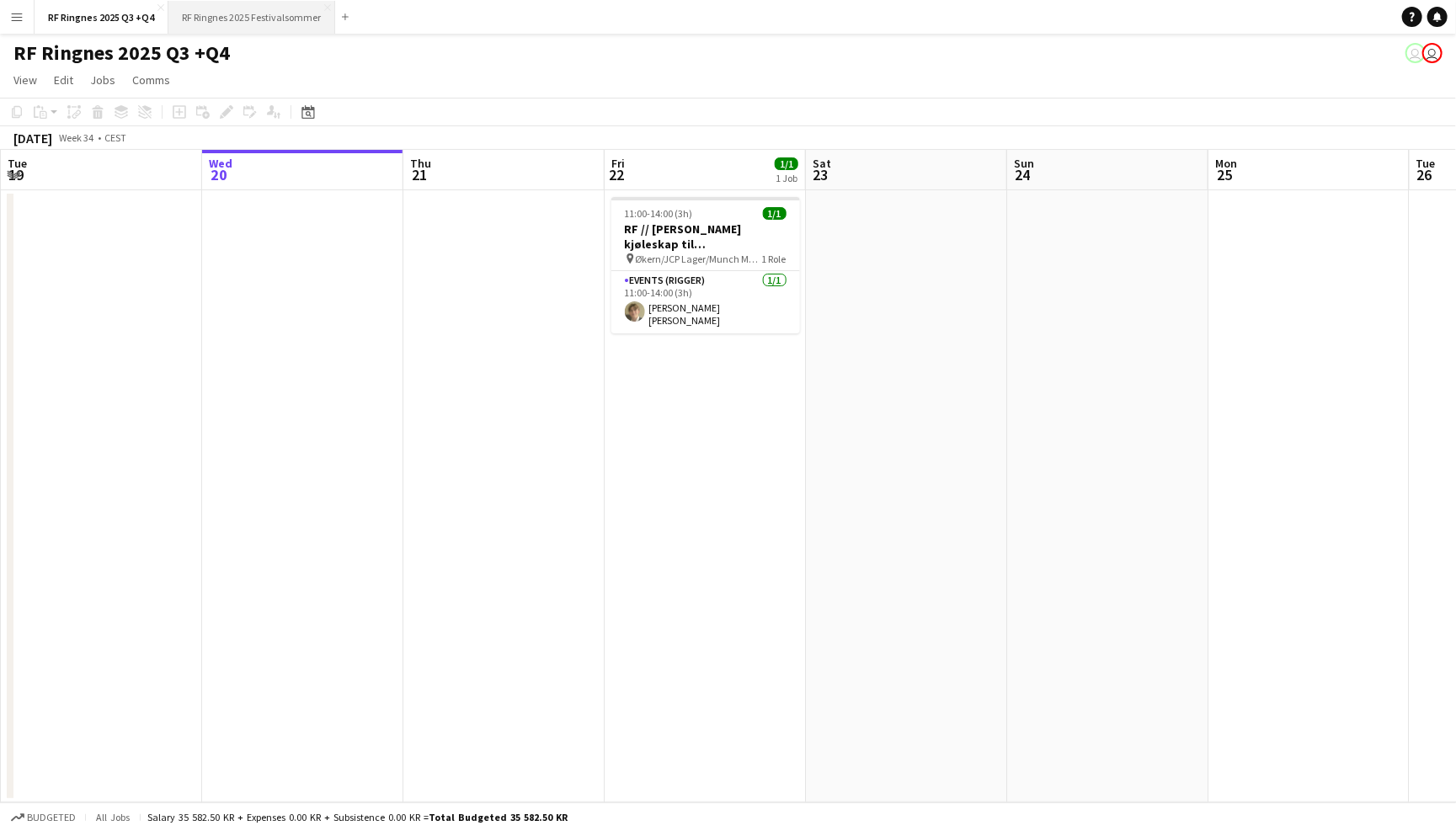
click at [306, 16] on button "RF Ringnes 2025 Festivalsommer Close" at bounding box center [251, 17] width 167 height 33
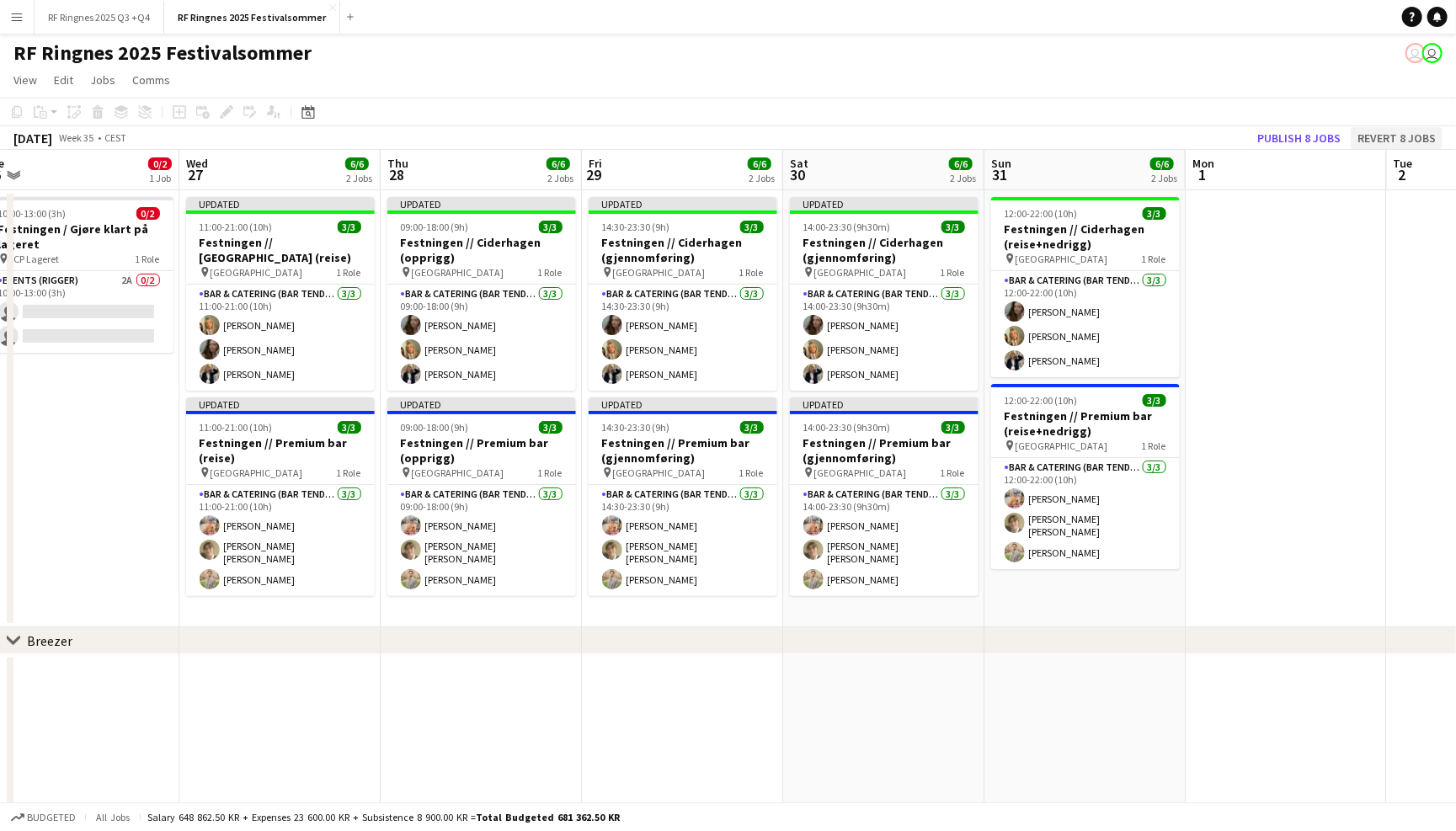
click at [1395, 131] on button "Revert 8 jobs" at bounding box center [1396, 138] width 92 height 22
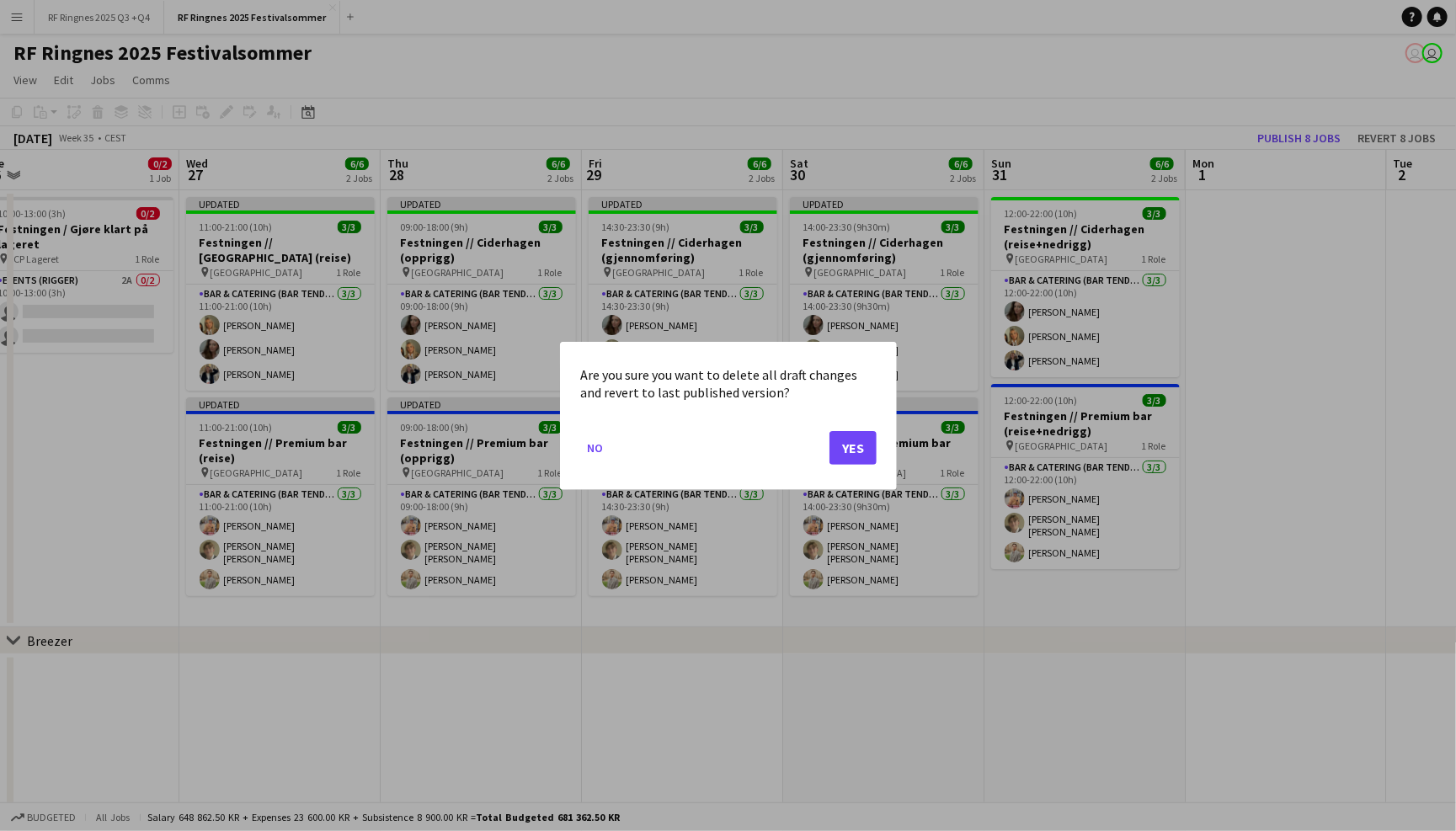
click at [858, 437] on button "Yes" at bounding box center [853, 446] width 47 height 34
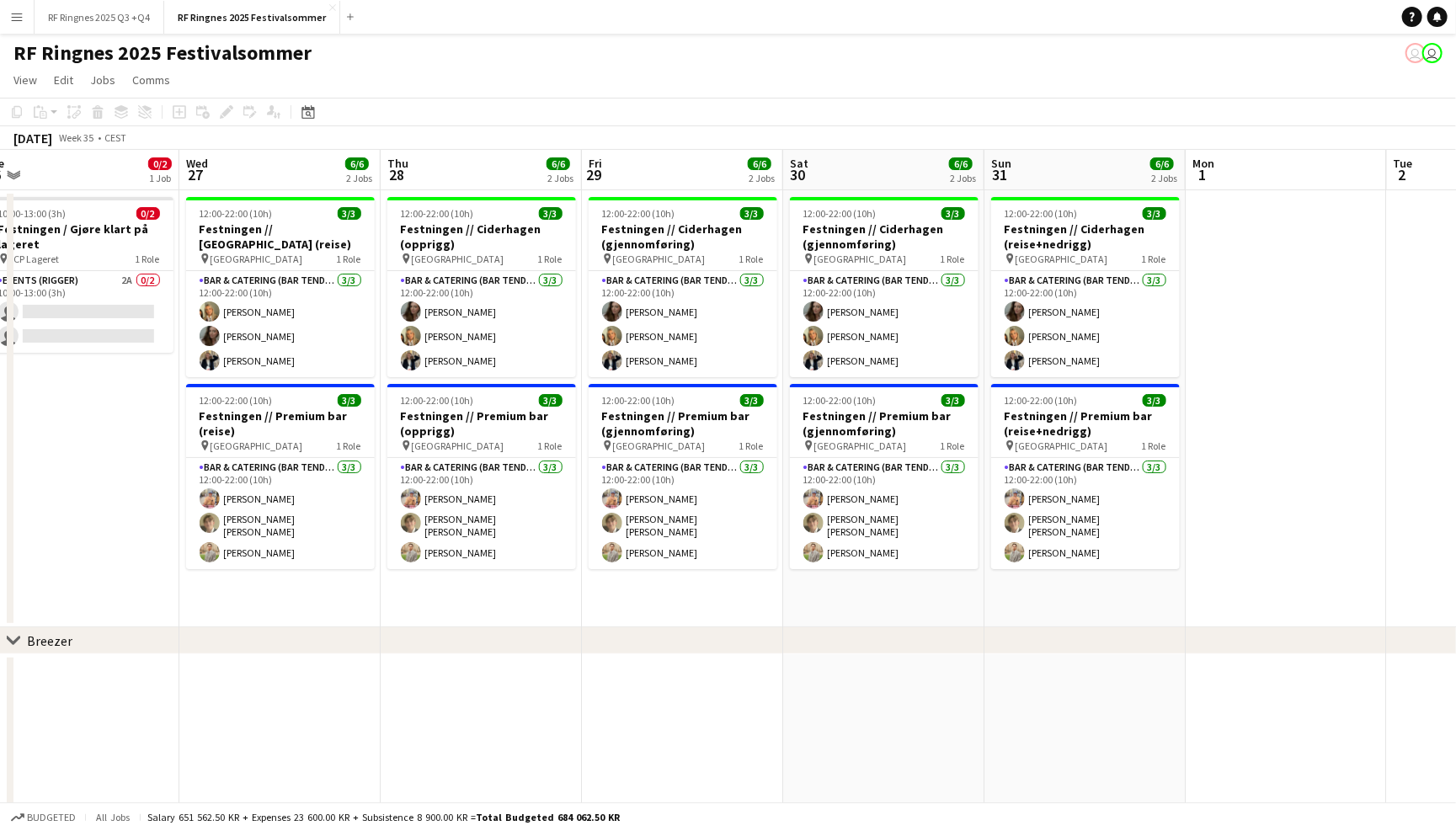
click at [419, 25] on app-navbar "Menu Boards Boards Boards All jobs Status Workforce Workforce My Workforce Recr…" at bounding box center [728, 16] width 1456 height 34
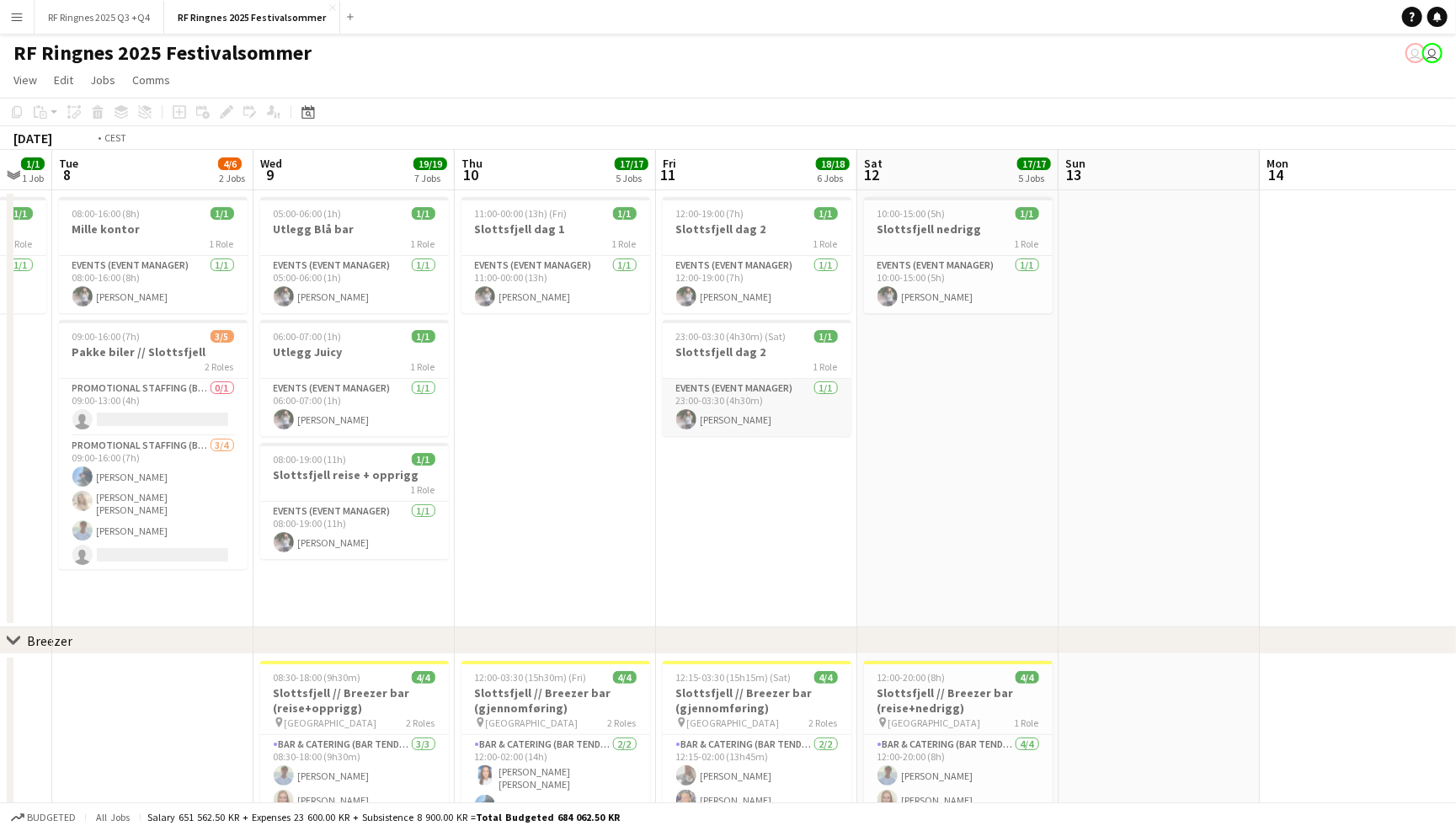
scroll to position [0, 485]
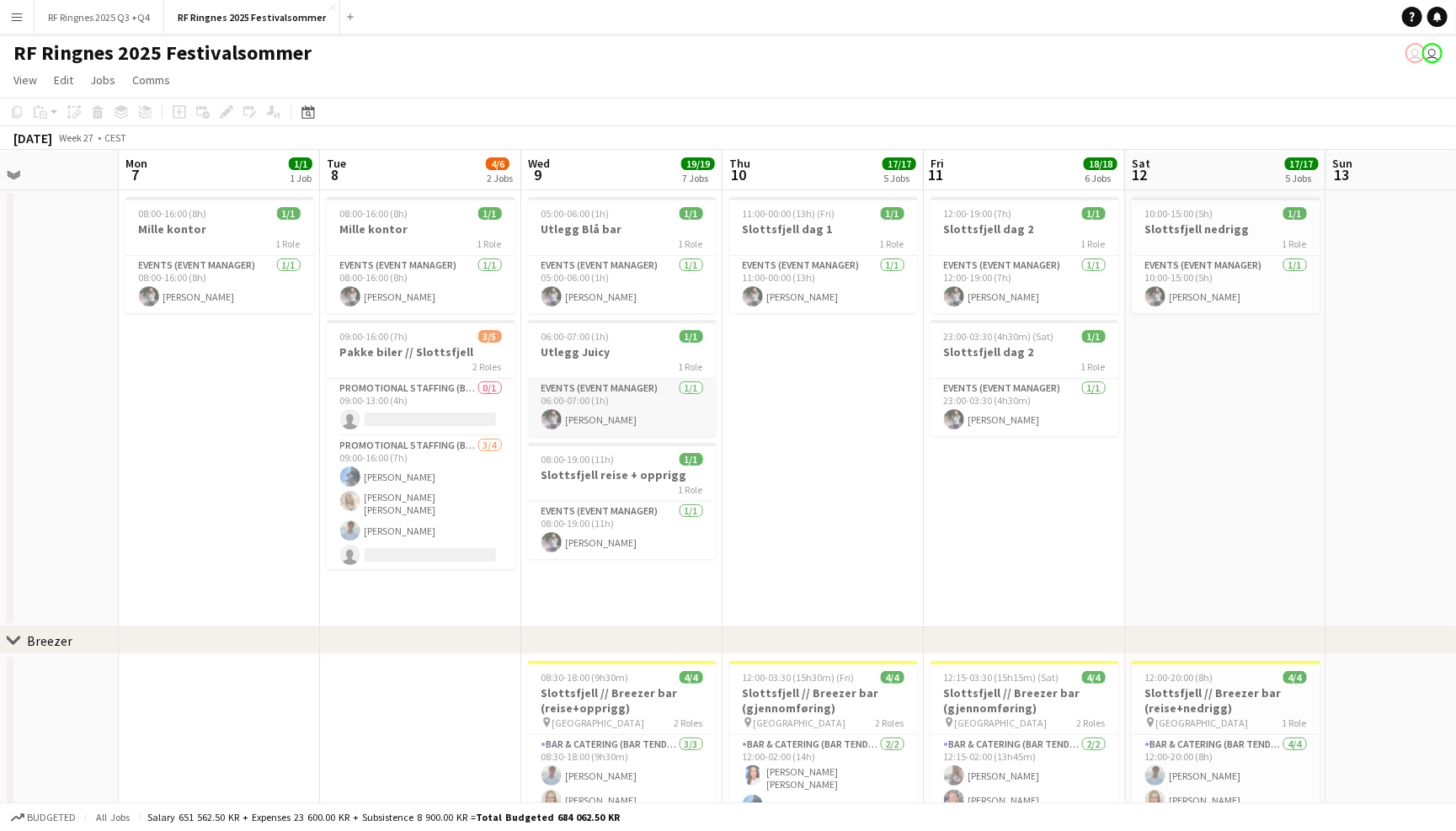
click at [603, 397] on app-card-role "Events (Event Manager) 1/1 06:00-07:00 (1h) Mille Berger" at bounding box center [622, 407] width 188 height 57
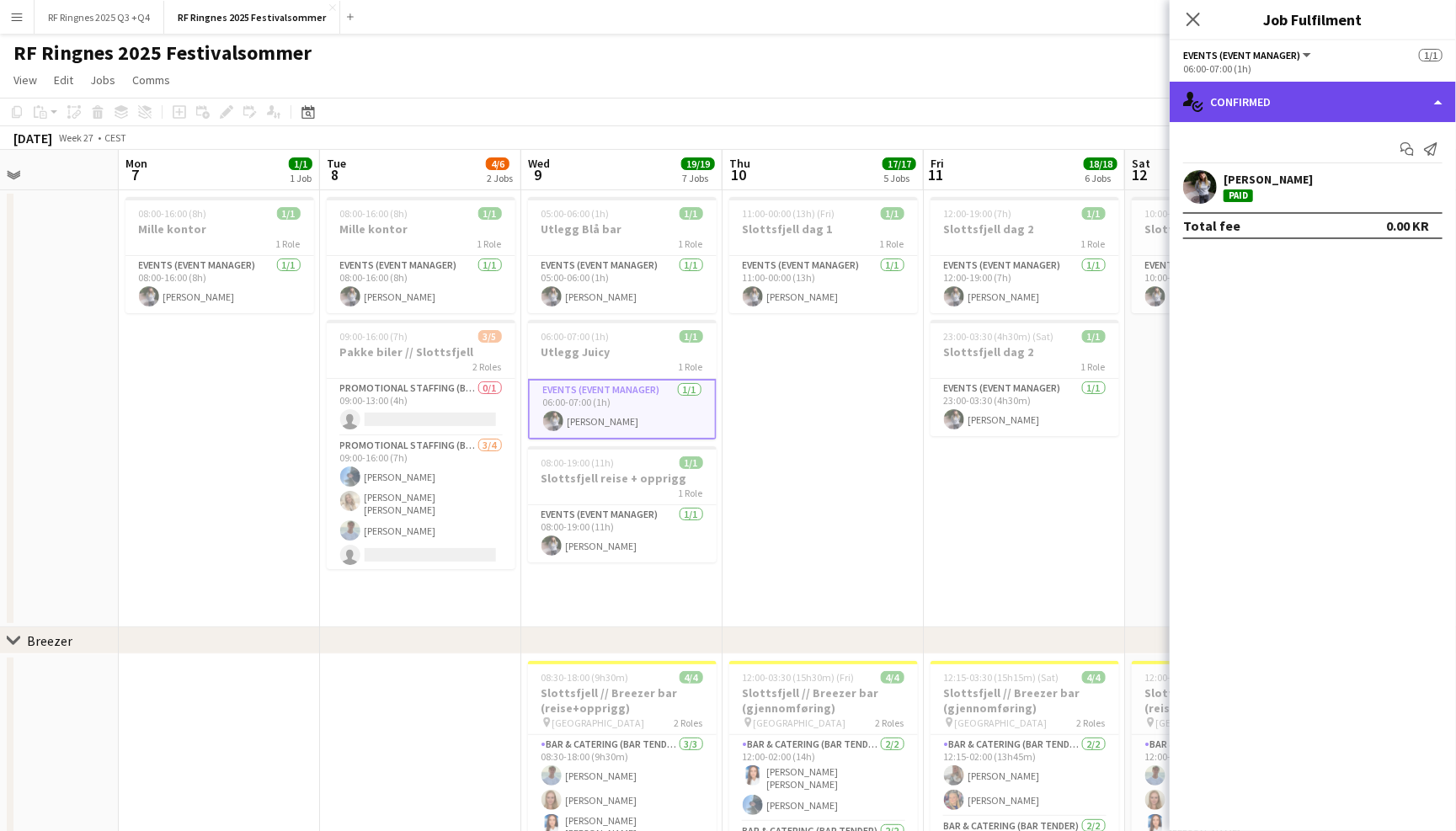
click at [1301, 88] on div "single-neutral-actions-check-2 Confirmed" at bounding box center [1313, 102] width 286 height 41
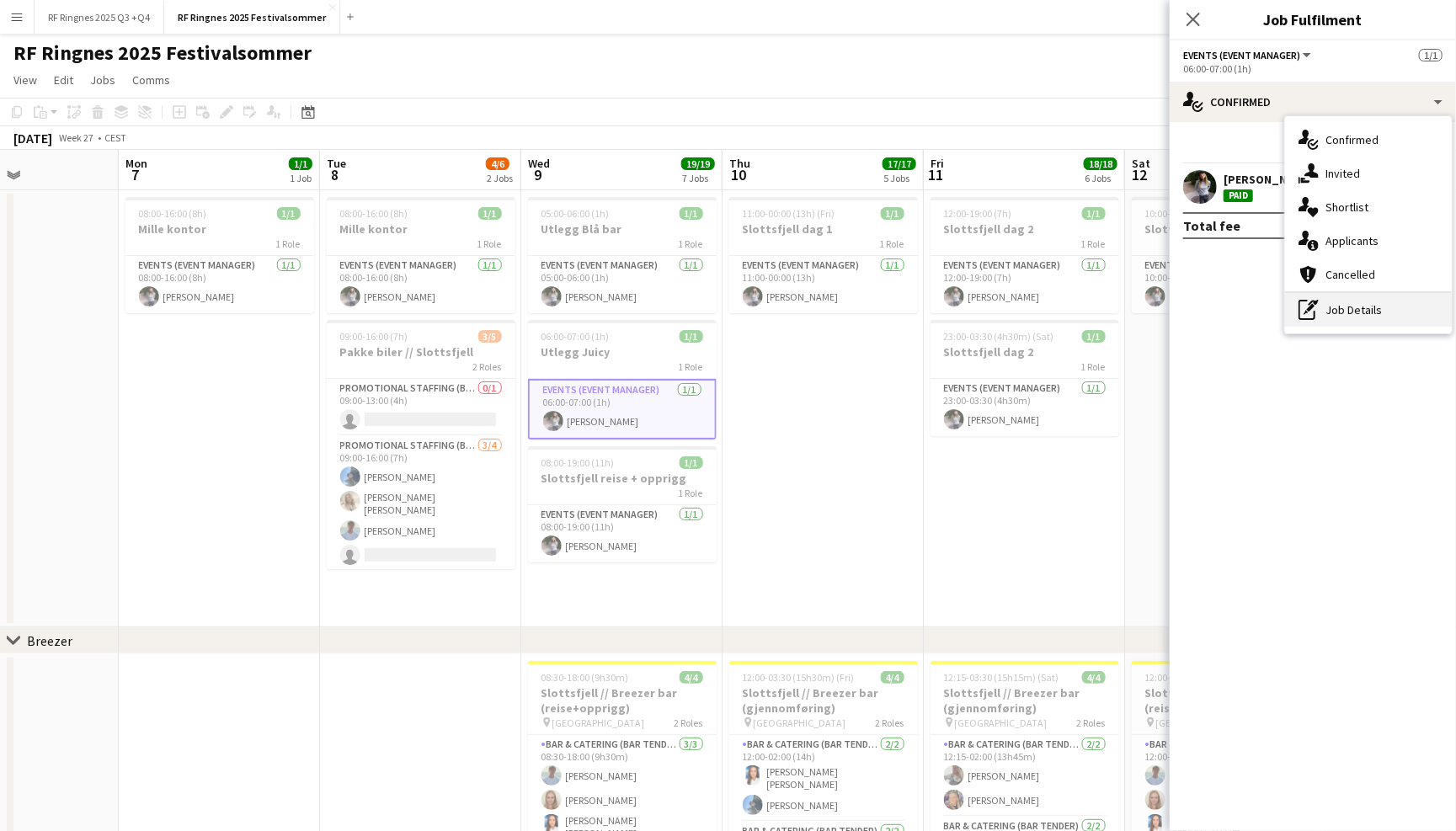
click at [1369, 325] on div "pen-write Job Details" at bounding box center [1368, 309] width 167 height 34
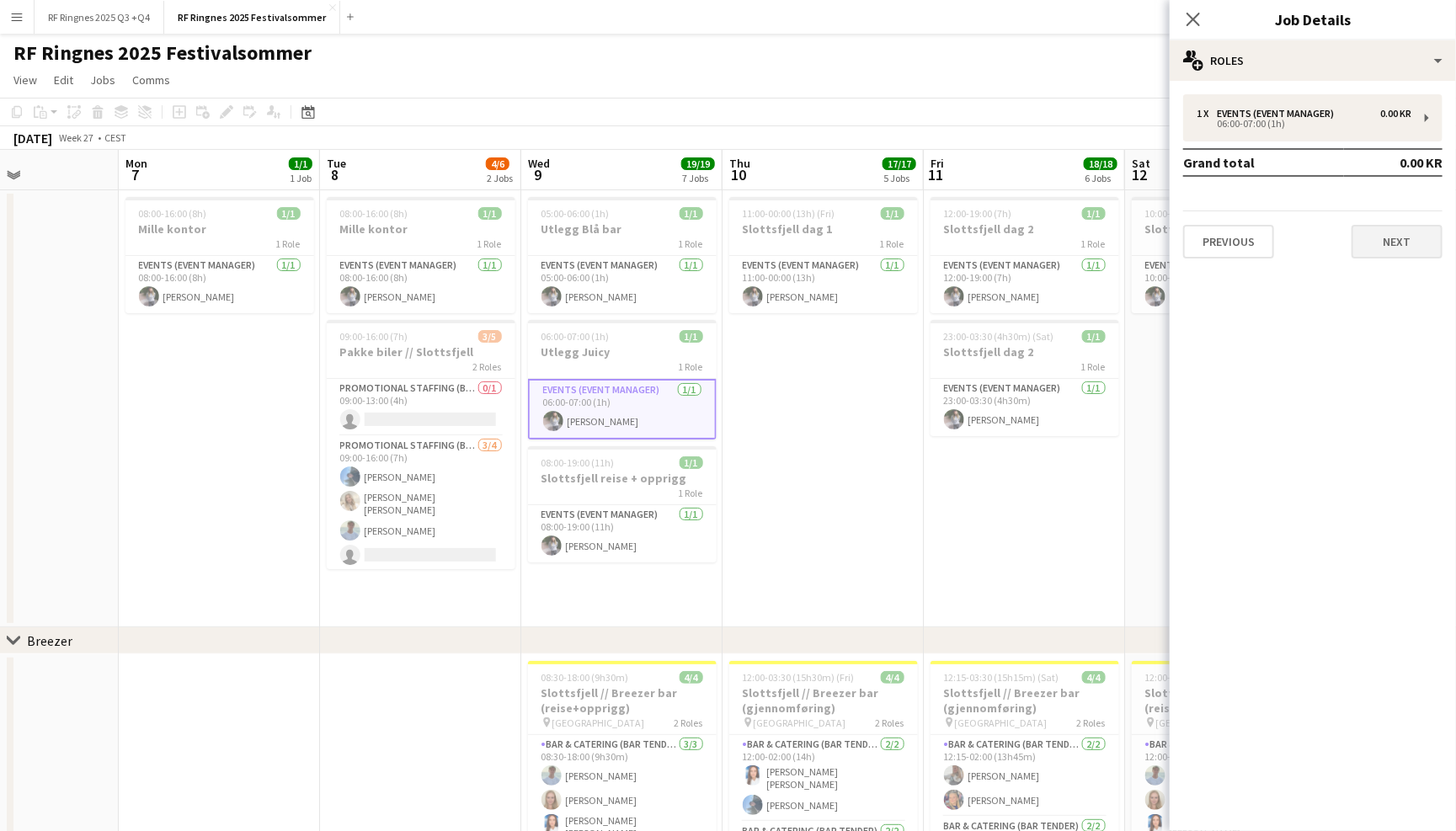
click at [1389, 237] on button "Next" at bounding box center [1397, 242] width 91 height 34
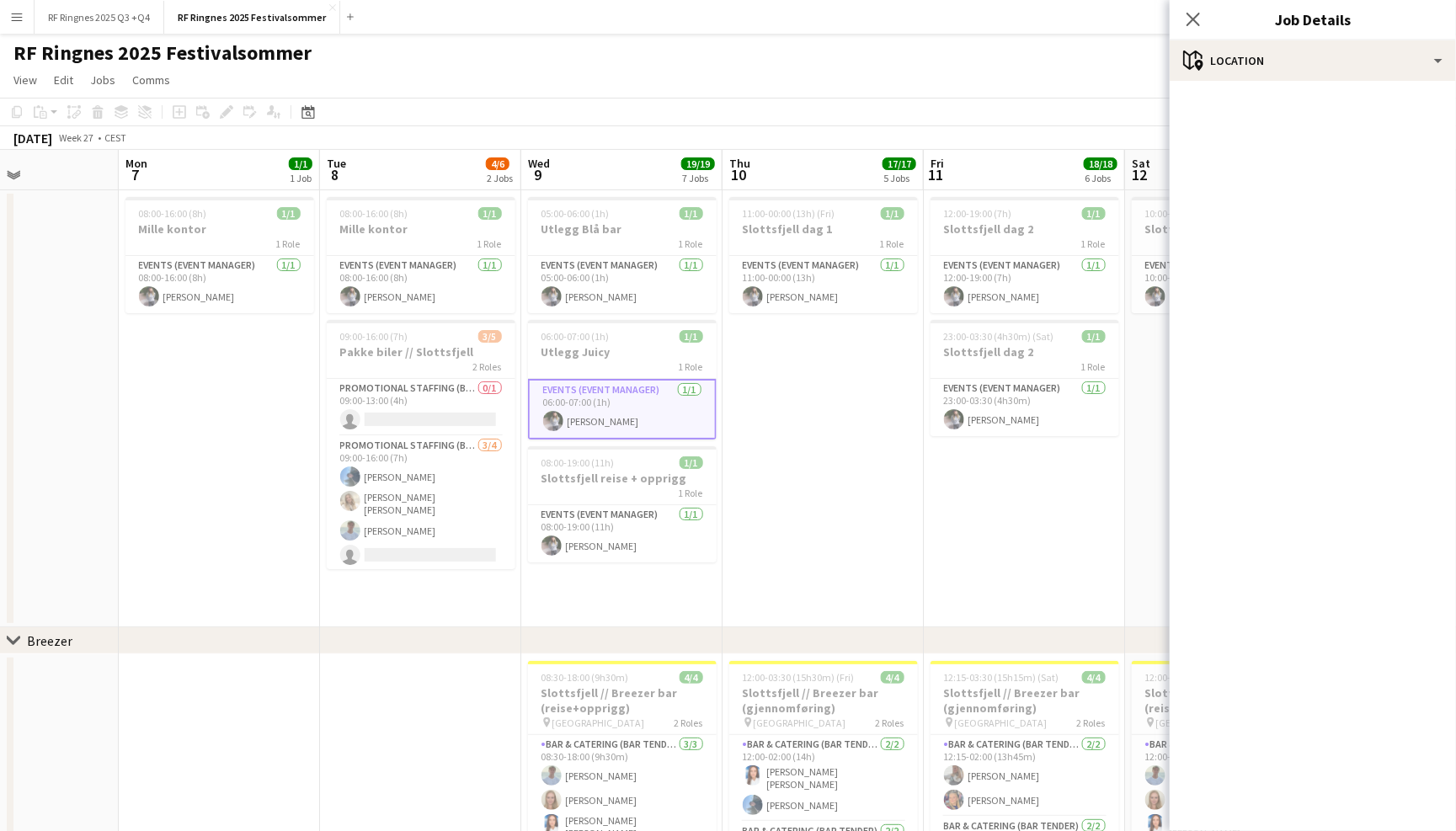
click at [1181, 14] on div "Close pop-in" at bounding box center [1193, 19] width 47 height 39
click at [608, 339] on span "06:00-07:00 (1h)" at bounding box center [576, 336] width 69 height 13
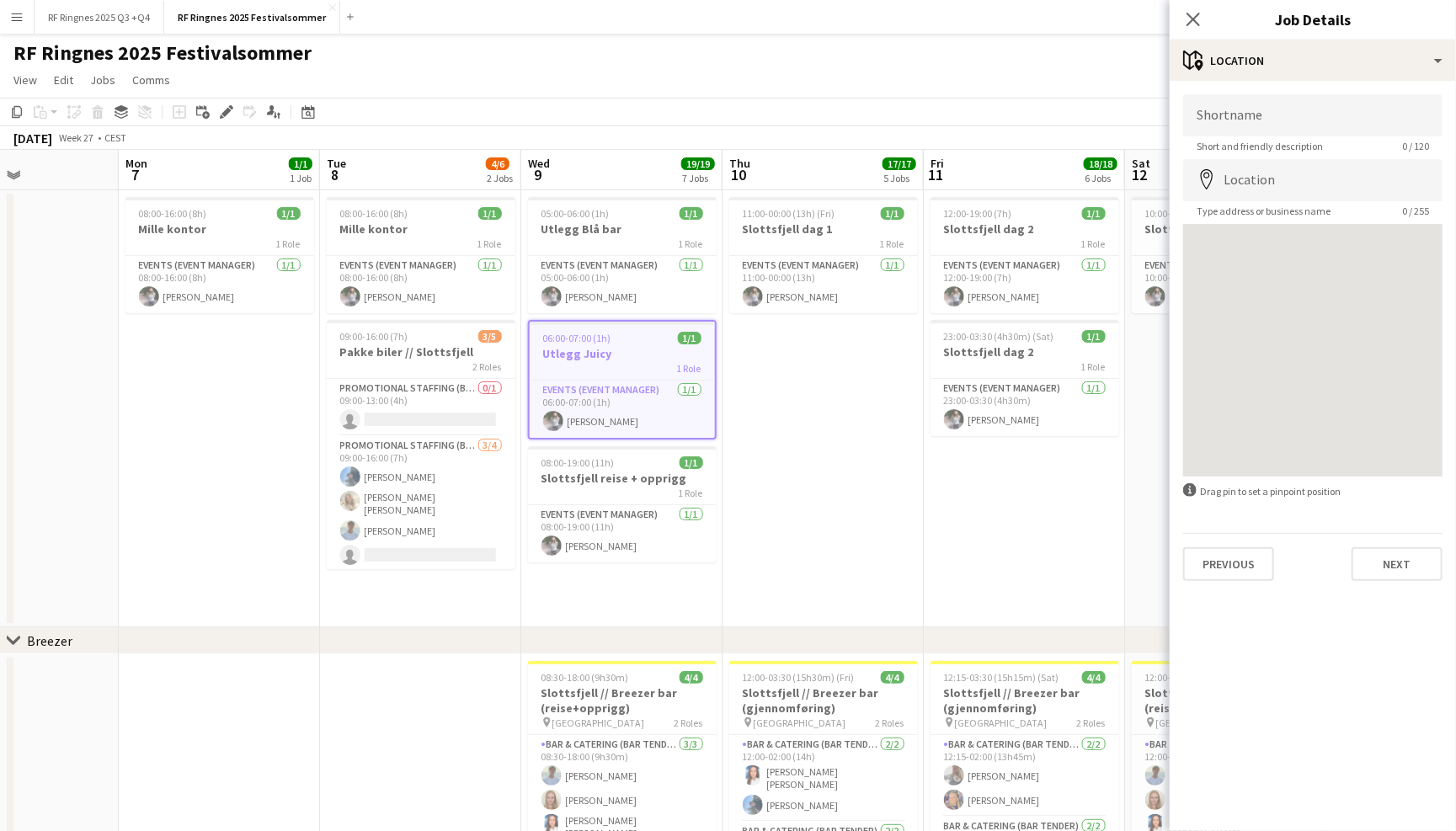
scroll to position [0, 484]
click at [1393, 543] on div "Previous Next" at bounding box center [1313, 558] width 260 height 48
click at [1393, 554] on button "Next" at bounding box center [1397, 564] width 91 height 34
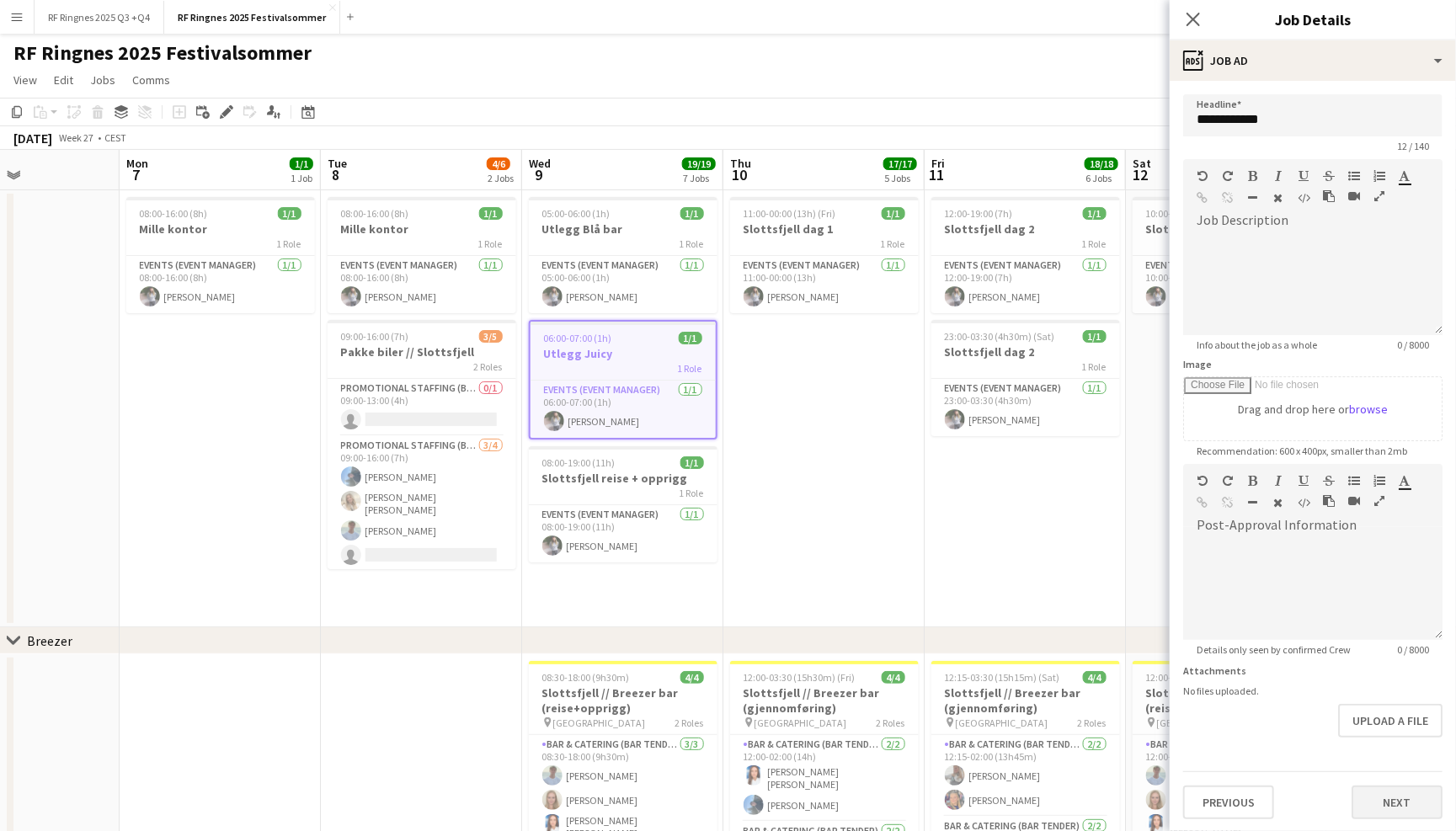
click at [1405, 805] on button "Next" at bounding box center [1397, 802] width 91 height 34
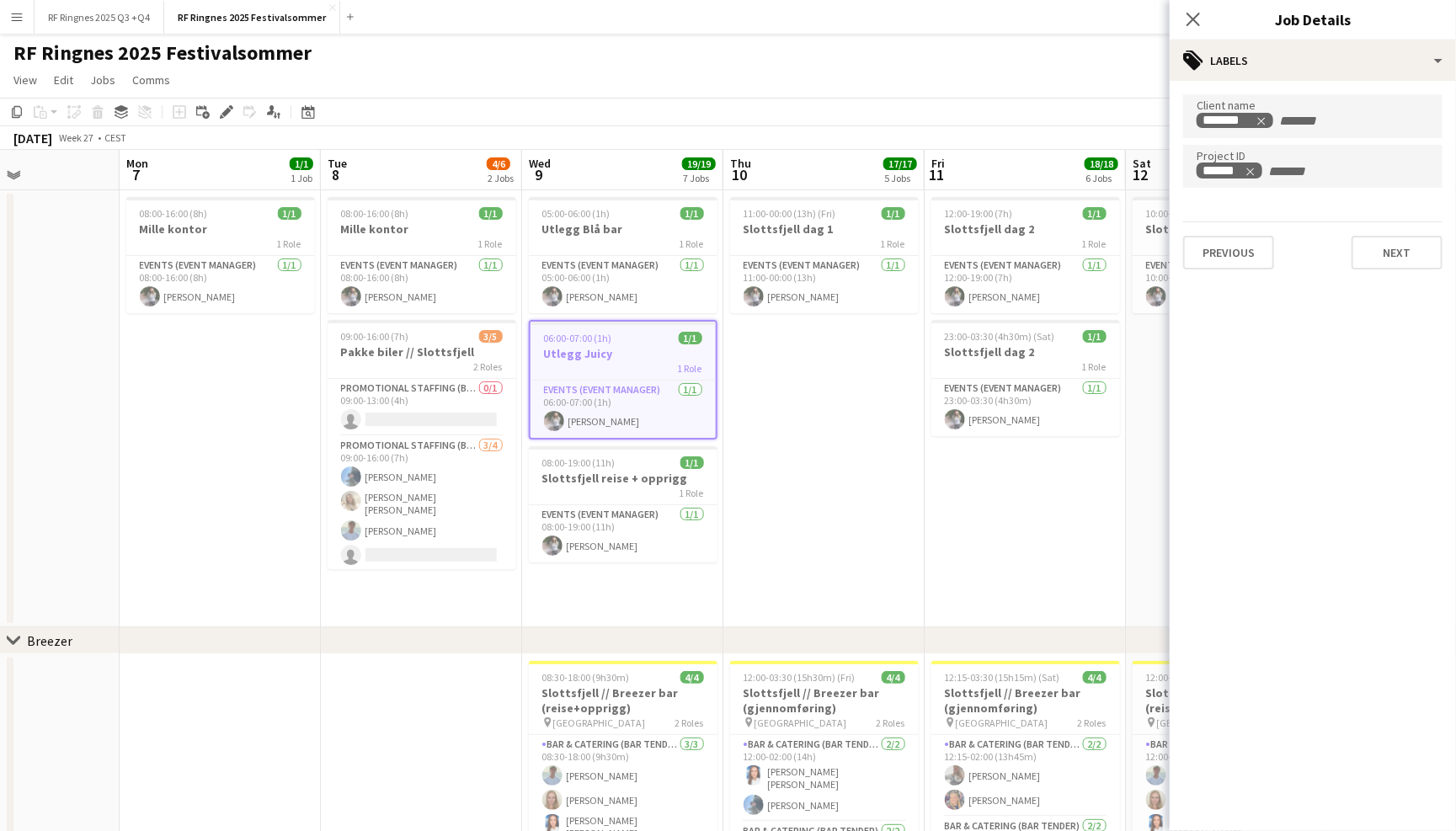
click at [920, 70] on app-page-menu "View Day view expanded Day view collapsed Month view Date picker Jump to today …" at bounding box center [728, 81] width 1456 height 32
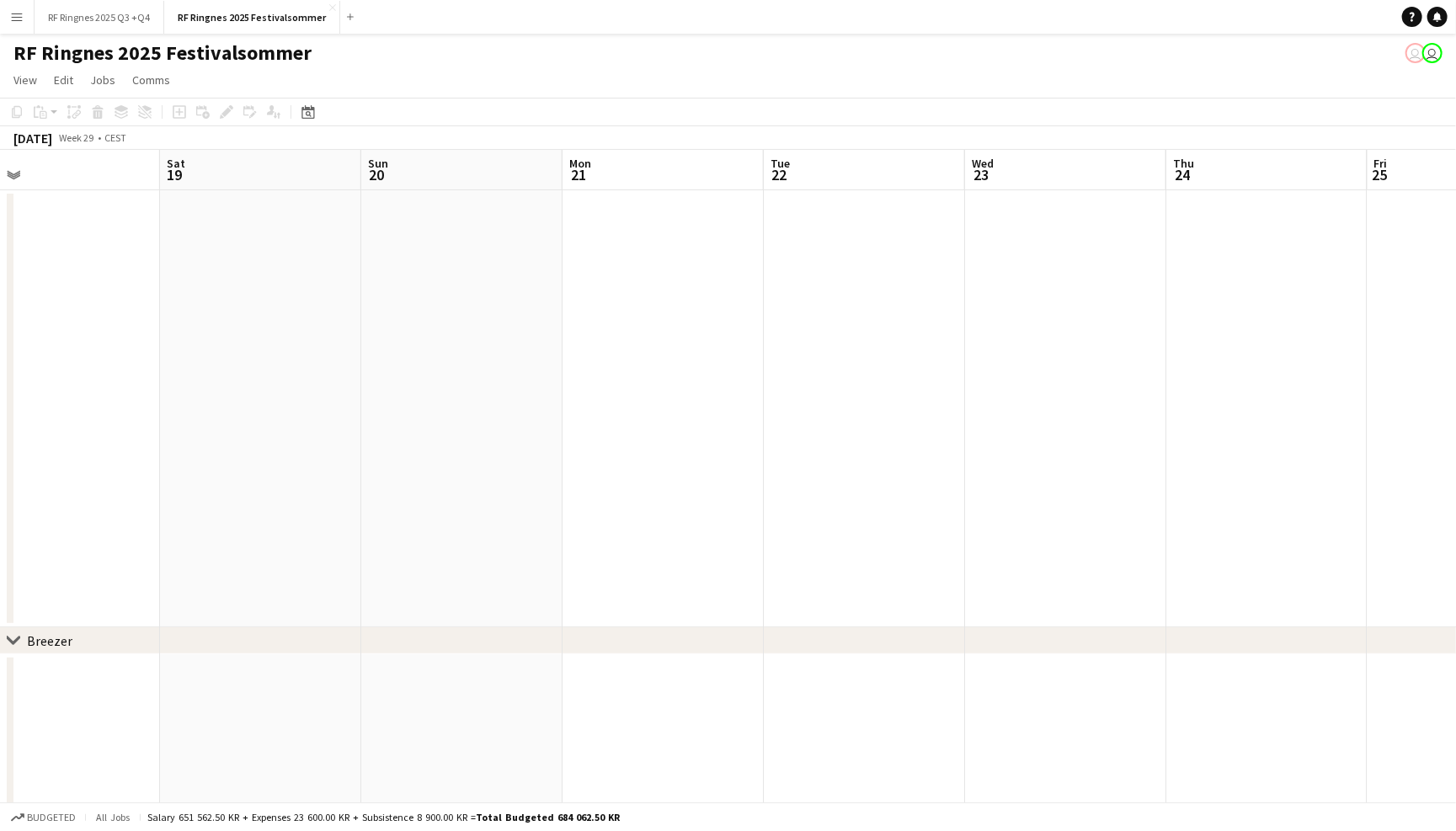
scroll to position [0, 363]
click at [890, 70] on app-page-menu "View Day view expanded Day view collapsed Month view Date picker Jump to today …" at bounding box center [728, 81] width 1456 height 32
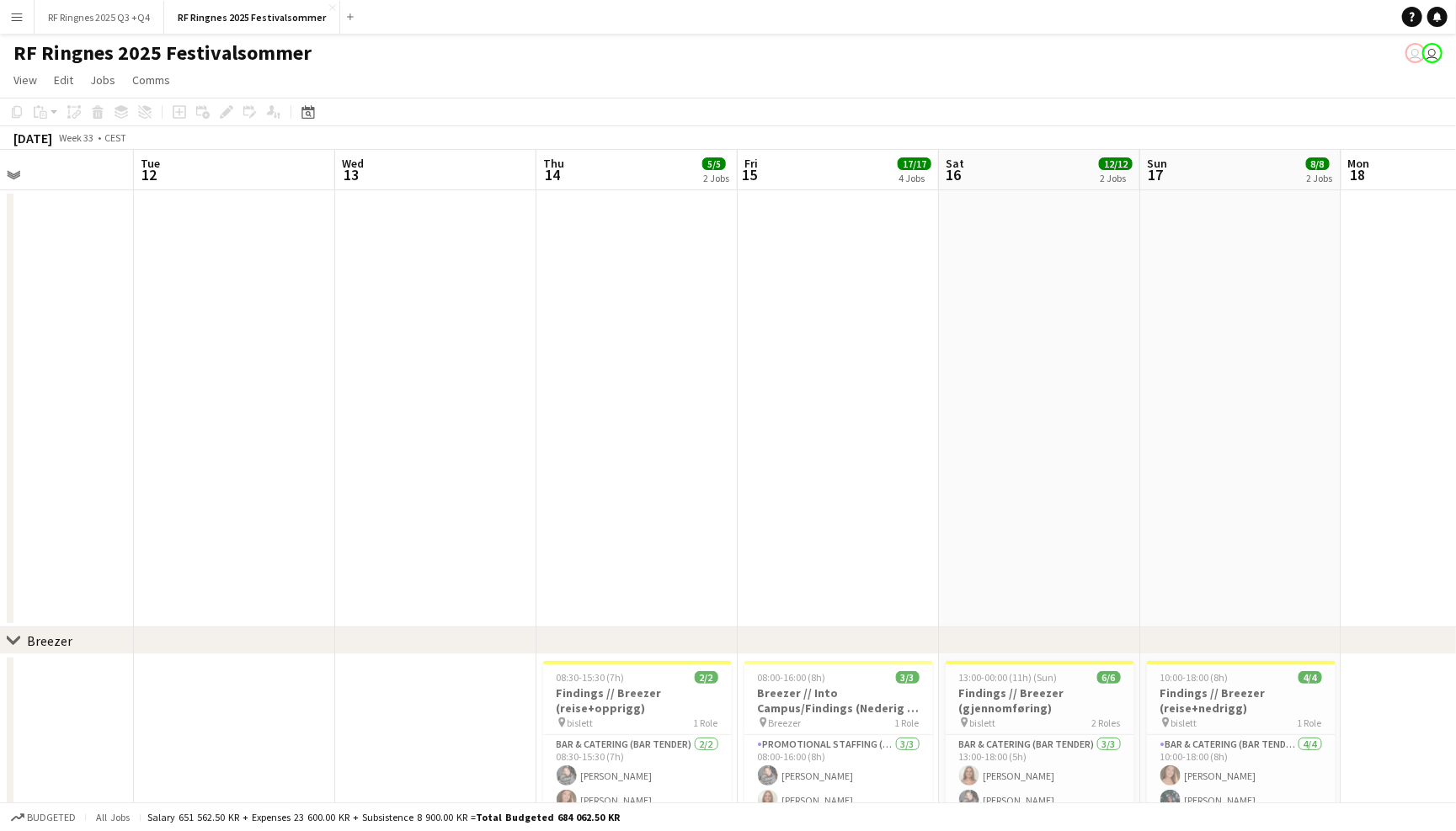
scroll to position [0, 473]
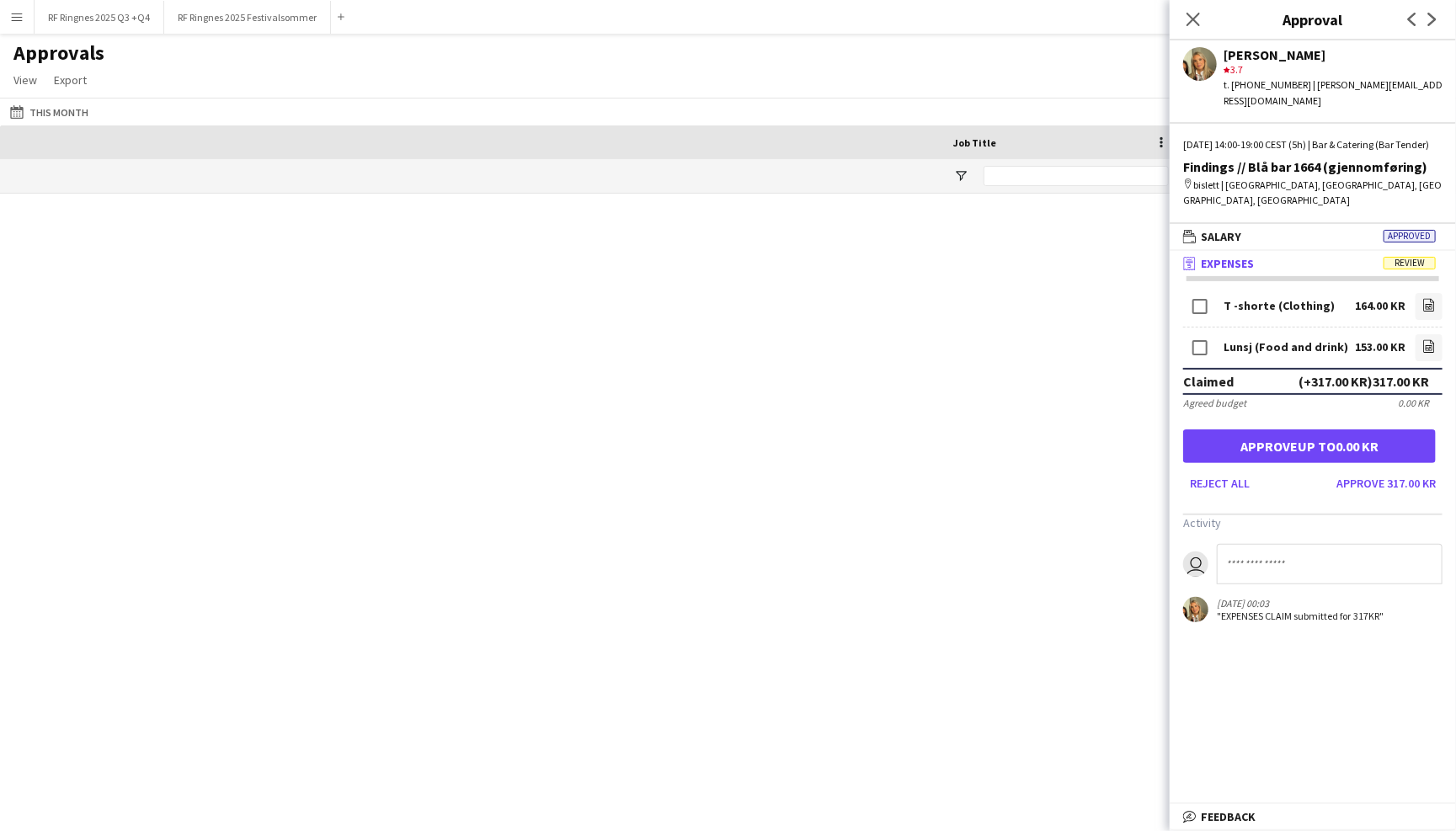
scroll to position [0, 1162]
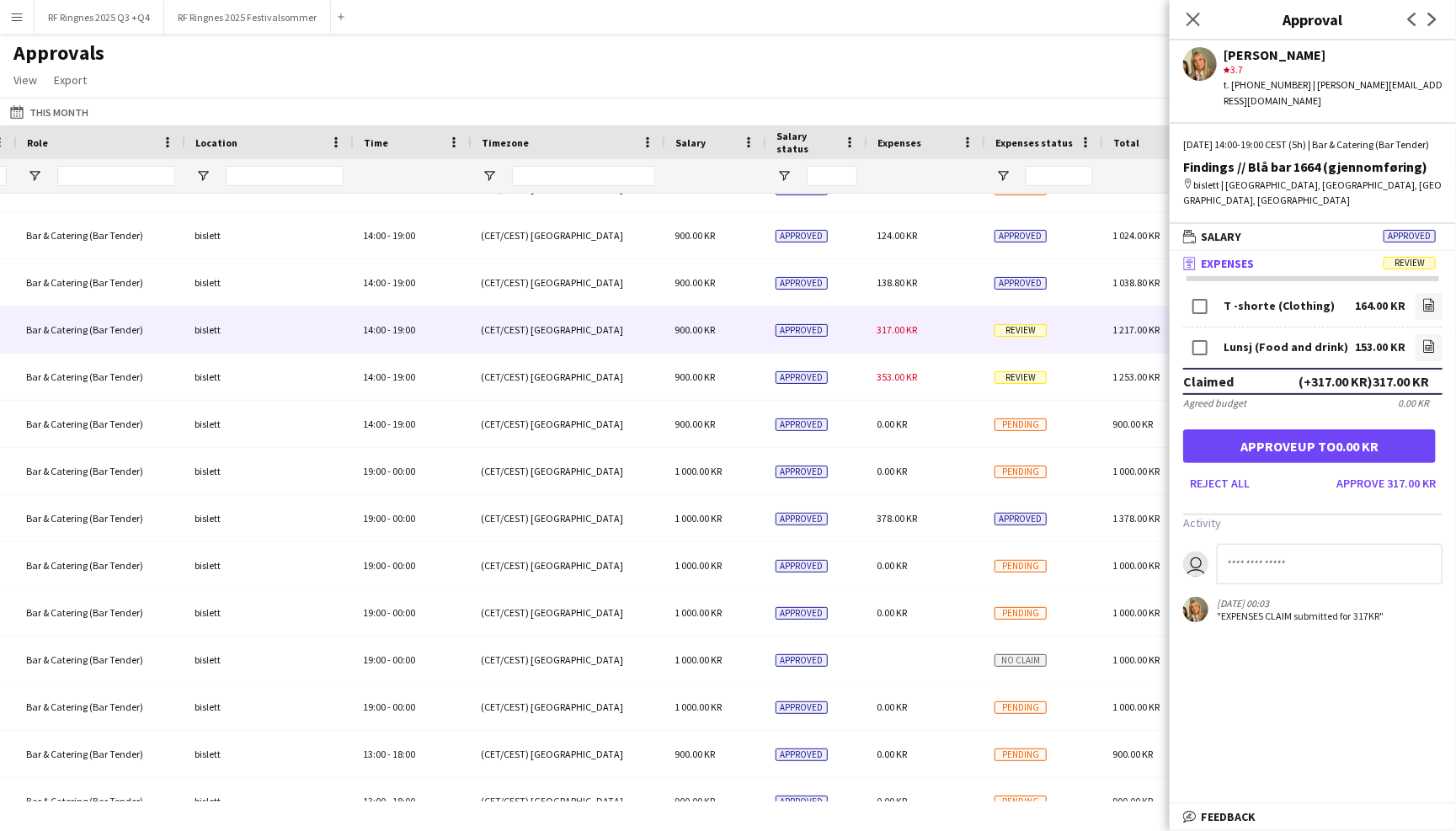
click at [1071, 42] on div "Approvals View Customise view Customise filters Reset Filters Reset View Reset …" at bounding box center [728, 69] width 1456 height 57
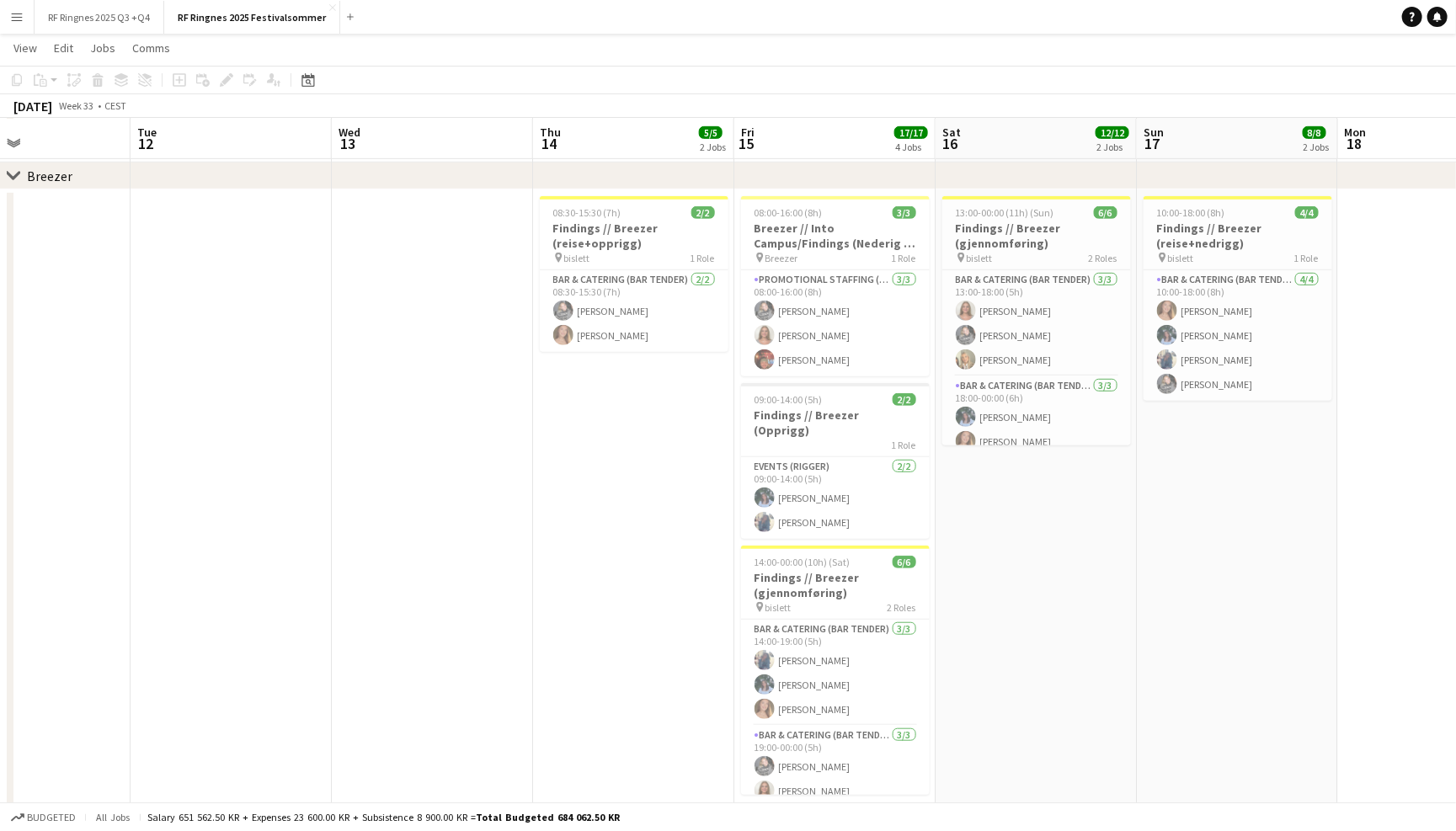
scroll to position [464, 0]
